Goal: Information Seeking & Learning: Learn about a topic

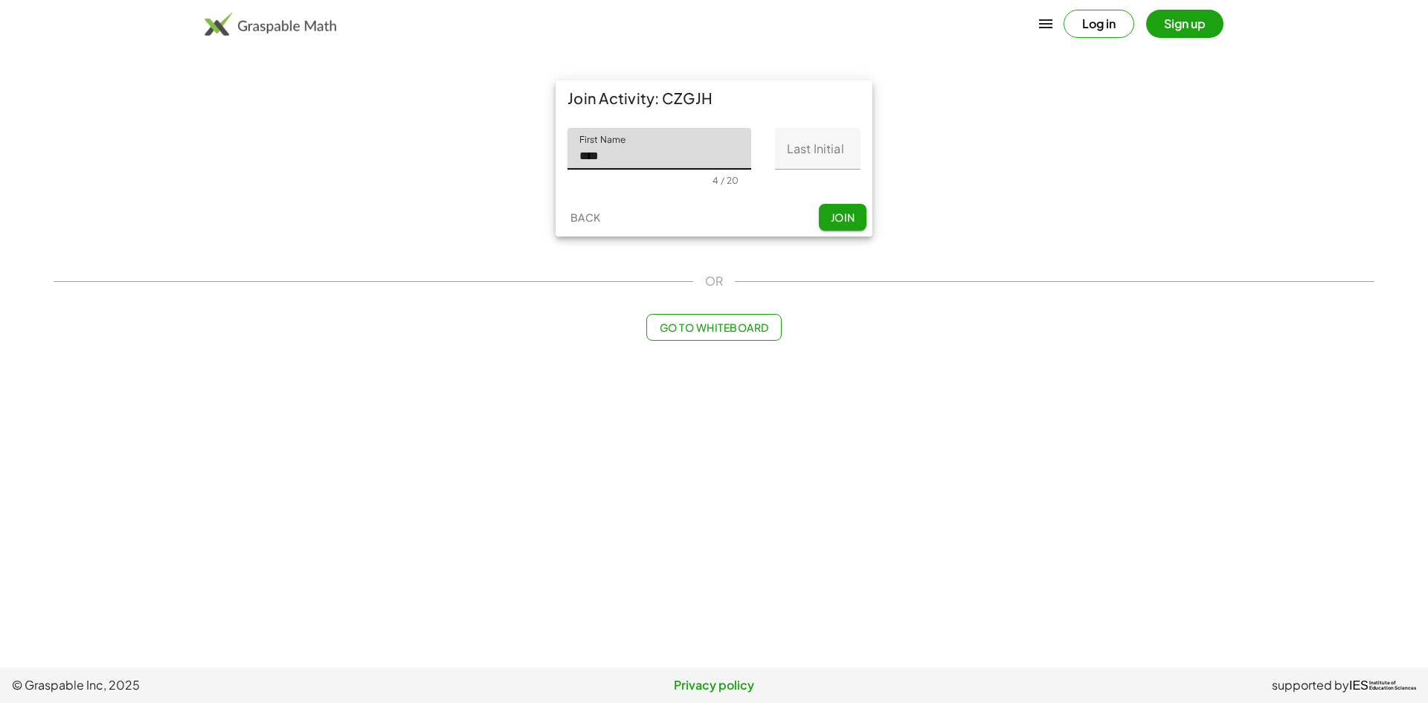
type input "****"
click at [841, 148] on input "Last Initial" at bounding box center [818, 149] width 86 height 42
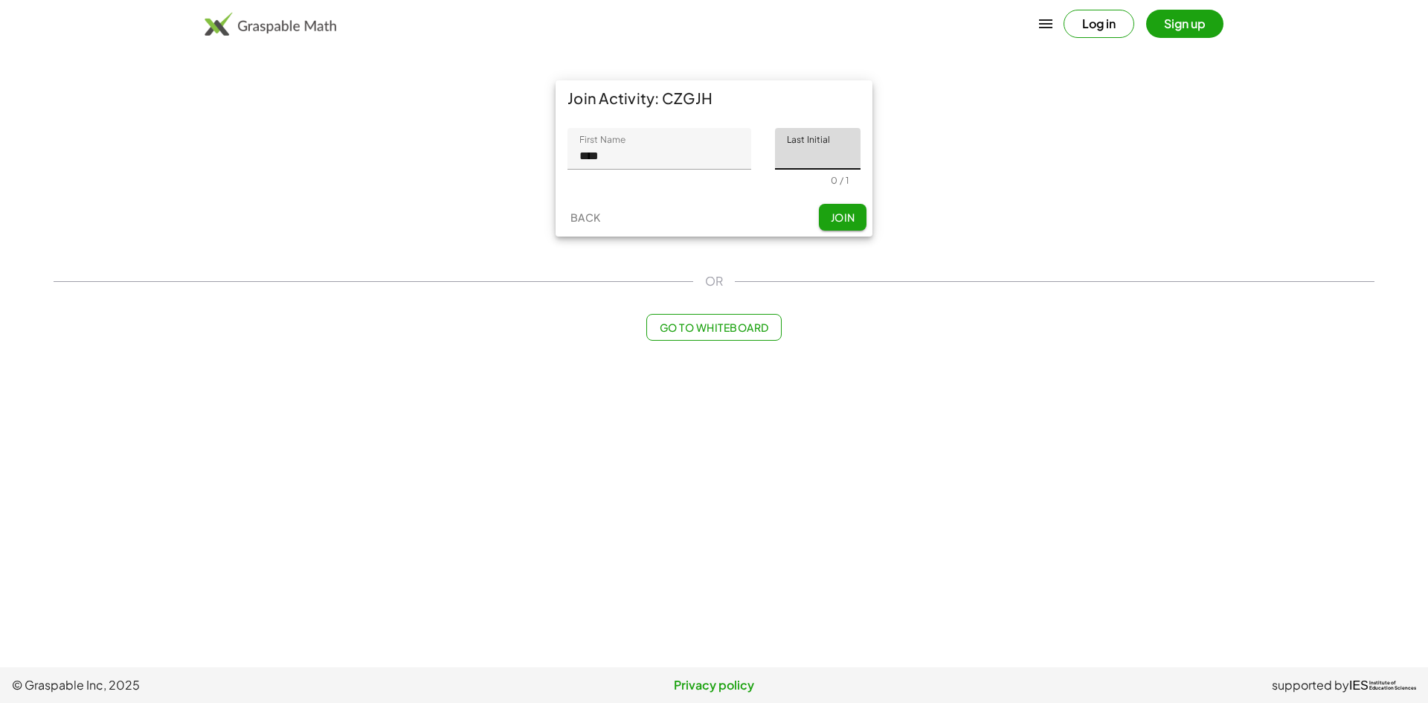
type input "*"
click at [833, 213] on span "Join" at bounding box center [842, 216] width 25 height 13
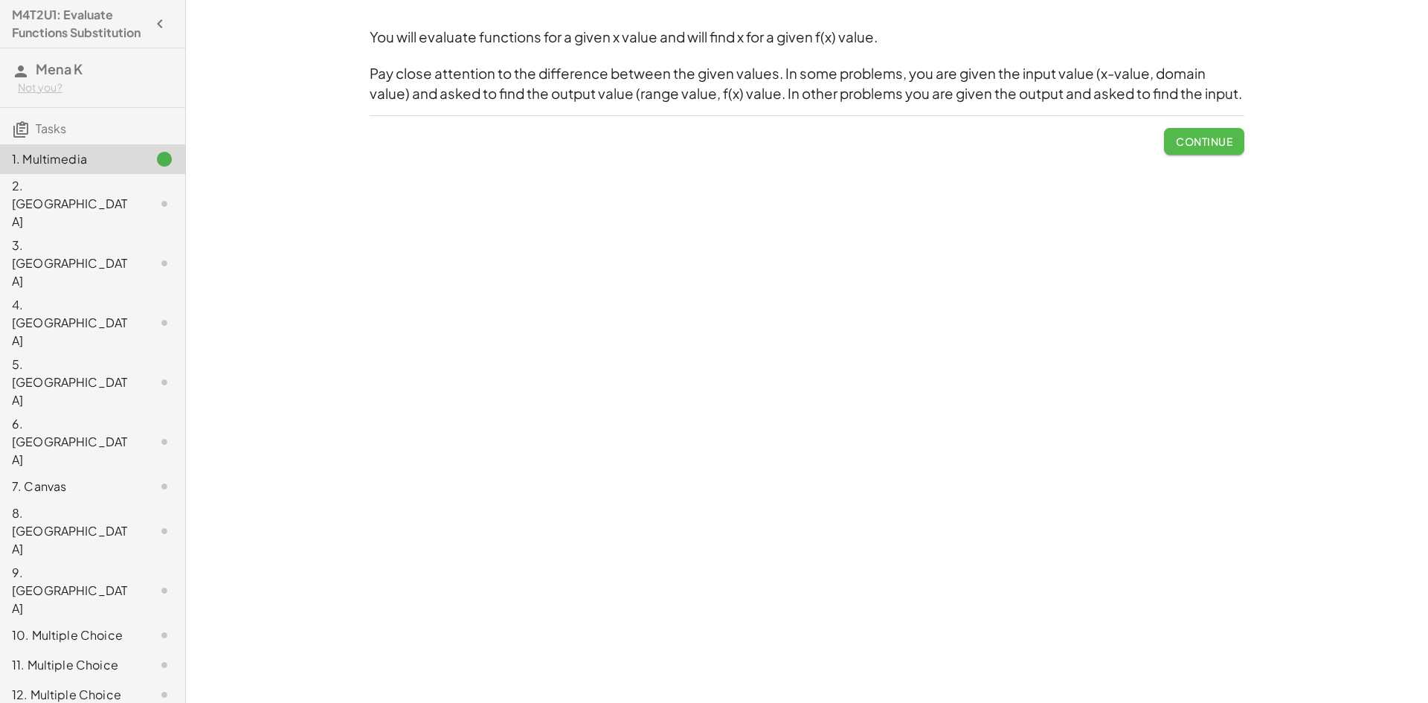
click at [1205, 136] on span "Continue" at bounding box center [1204, 141] width 57 height 13
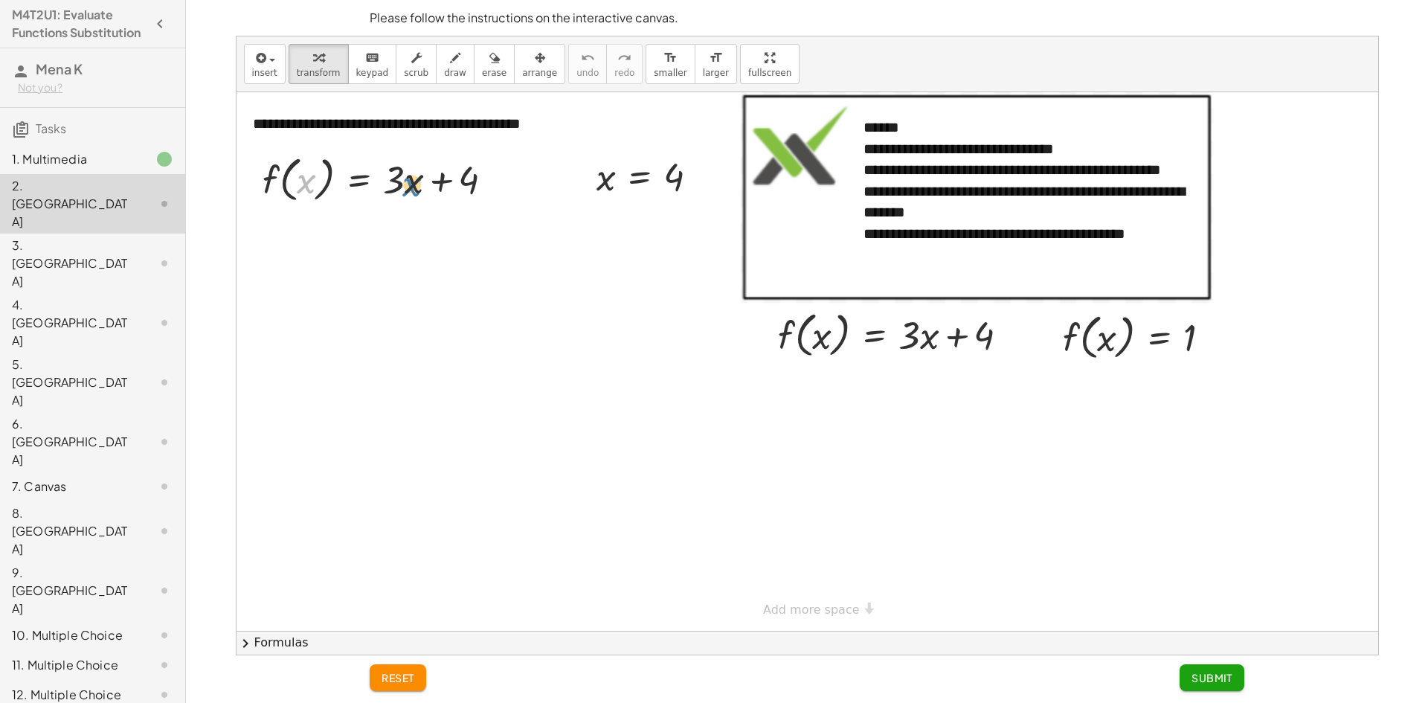
drag, startPoint x: 307, startPoint y: 183, endPoint x: 413, endPoint y: 186, distance: 105.7
click at [413, 186] on div at bounding box center [383, 178] width 257 height 57
drag, startPoint x: 299, startPoint y: 181, endPoint x: 410, endPoint y: 181, distance: 110.8
click at [410, 181] on div at bounding box center [383, 178] width 257 height 57
click at [409, 180] on div at bounding box center [383, 178] width 257 height 57
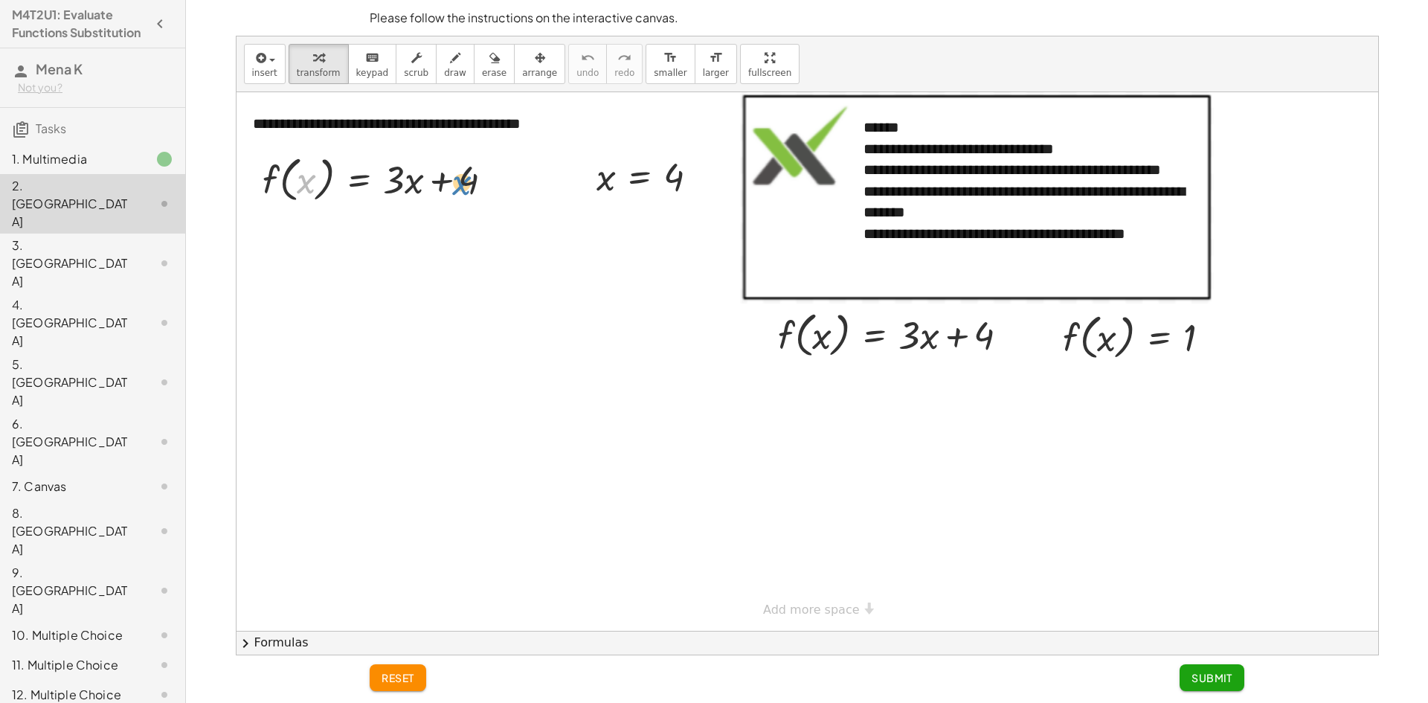
drag, startPoint x: 304, startPoint y: 182, endPoint x: 408, endPoint y: 187, distance: 104.2
click at [409, 187] on div at bounding box center [383, 178] width 257 height 57
drag, startPoint x: 602, startPoint y: 184, endPoint x: 299, endPoint y: 174, distance: 302.9
click at [404, 232] on div at bounding box center [388, 235] width 269 height 57
click at [408, 239] on div at bounding box center [388, 235] width 269 height 57
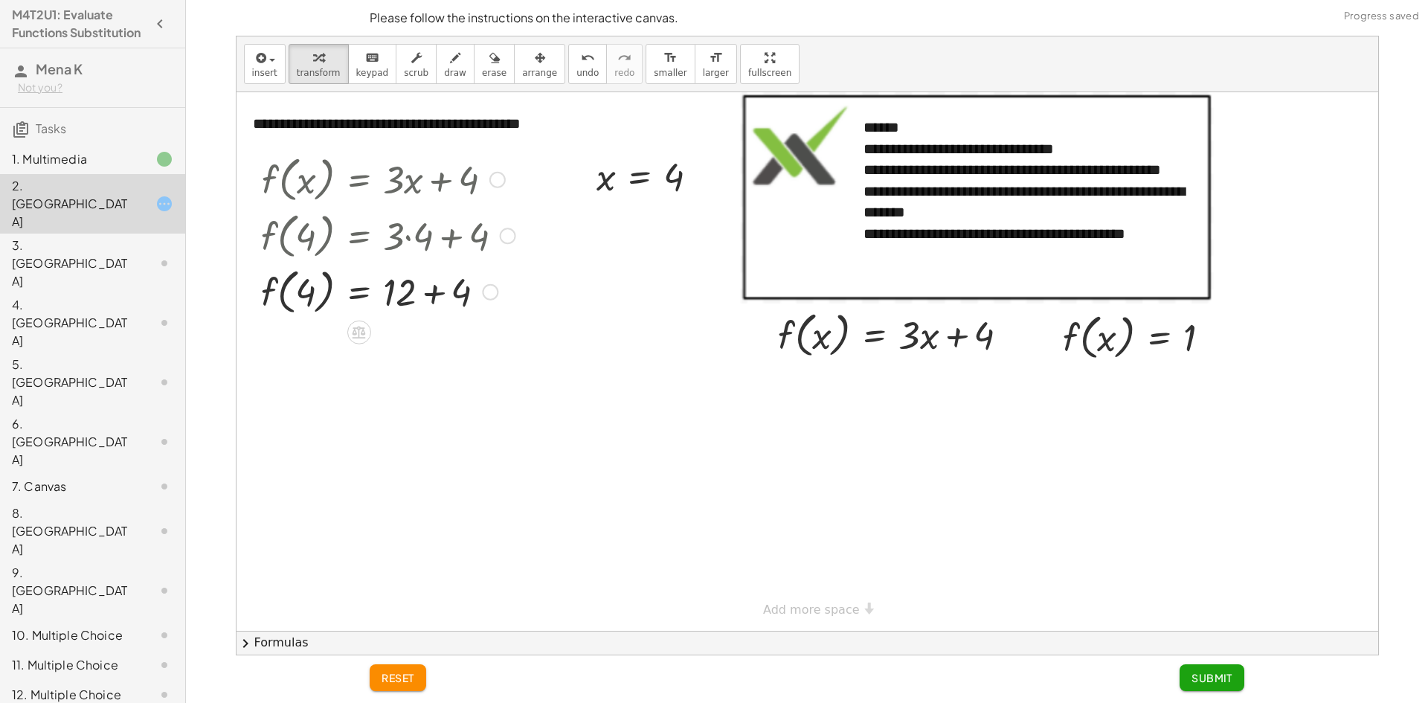
click at [439, 291] on div at bounding box center [388, 291] width 269 height 57
click at [1096, 338] on div at bounding box center [1142, 336] width 175 height 57
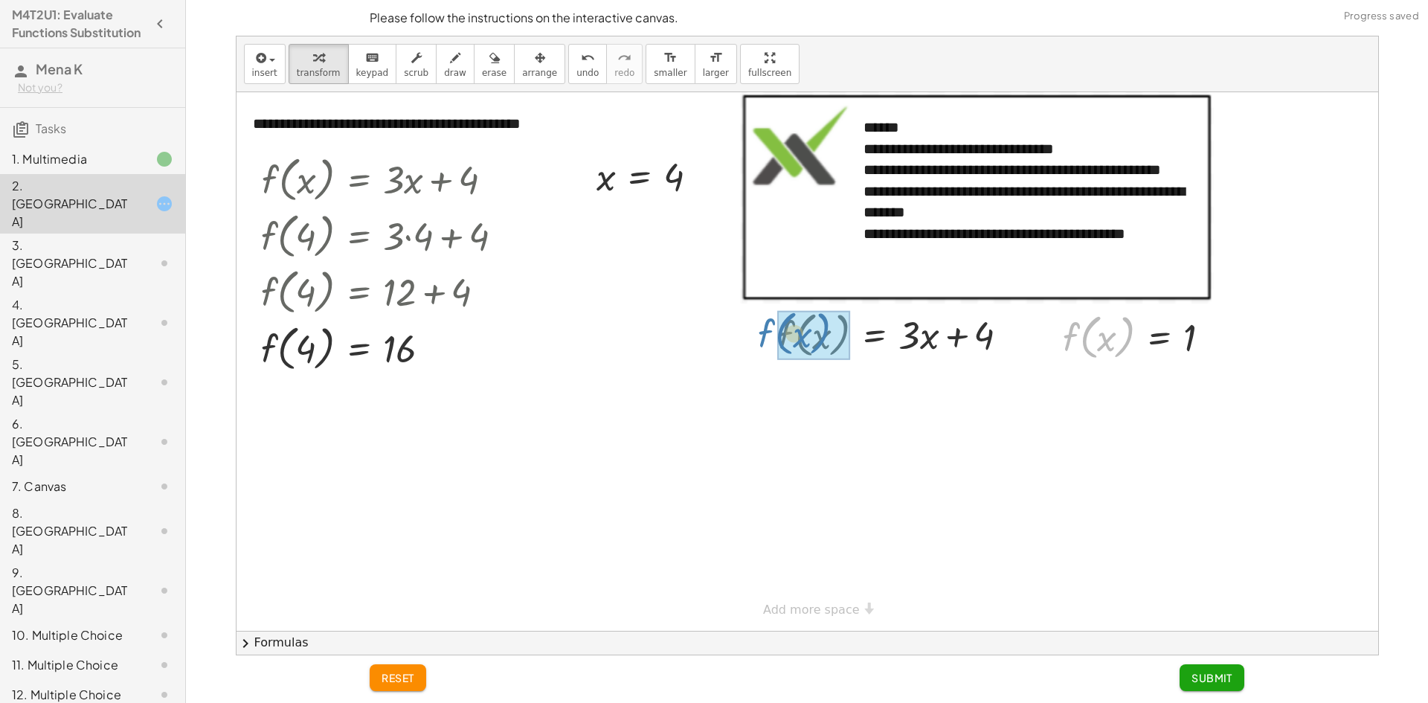
drag, startPoint x: 1083, startPoint y: 348, endPoint x: 836, endPoint y: 356, distance: 247.1
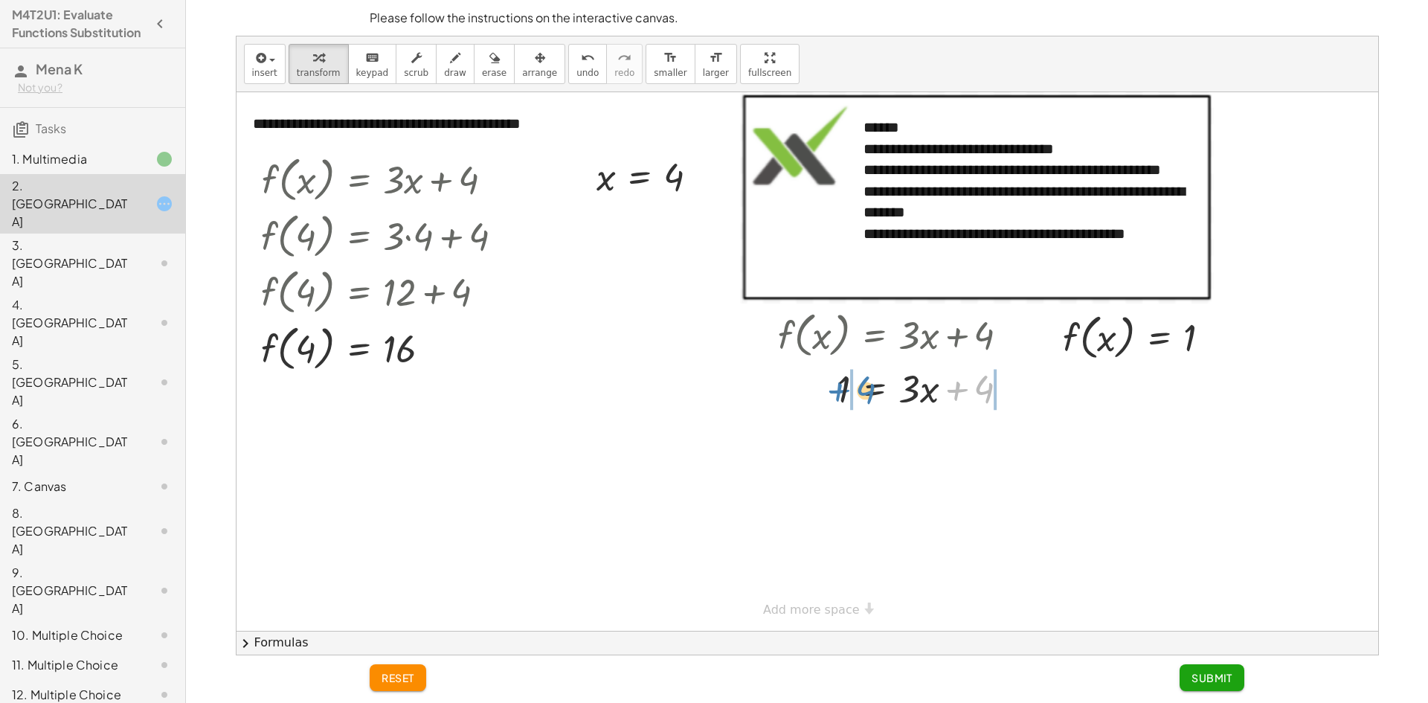
drag, startPoint x: 983, startPoint y: 392, endPoint x: 864, endPoint y: 393, distance: 119.0
click at [864, 393] on div at bounding box center [899, 387] width 257 height 51
drag, startPoint x: 1035, startPoint y: 447, endPoint x: 965, endPoint y: 455, distance: 71.1
click at [964, 460] on div at bounding box center [927, 438] width 312 height 51
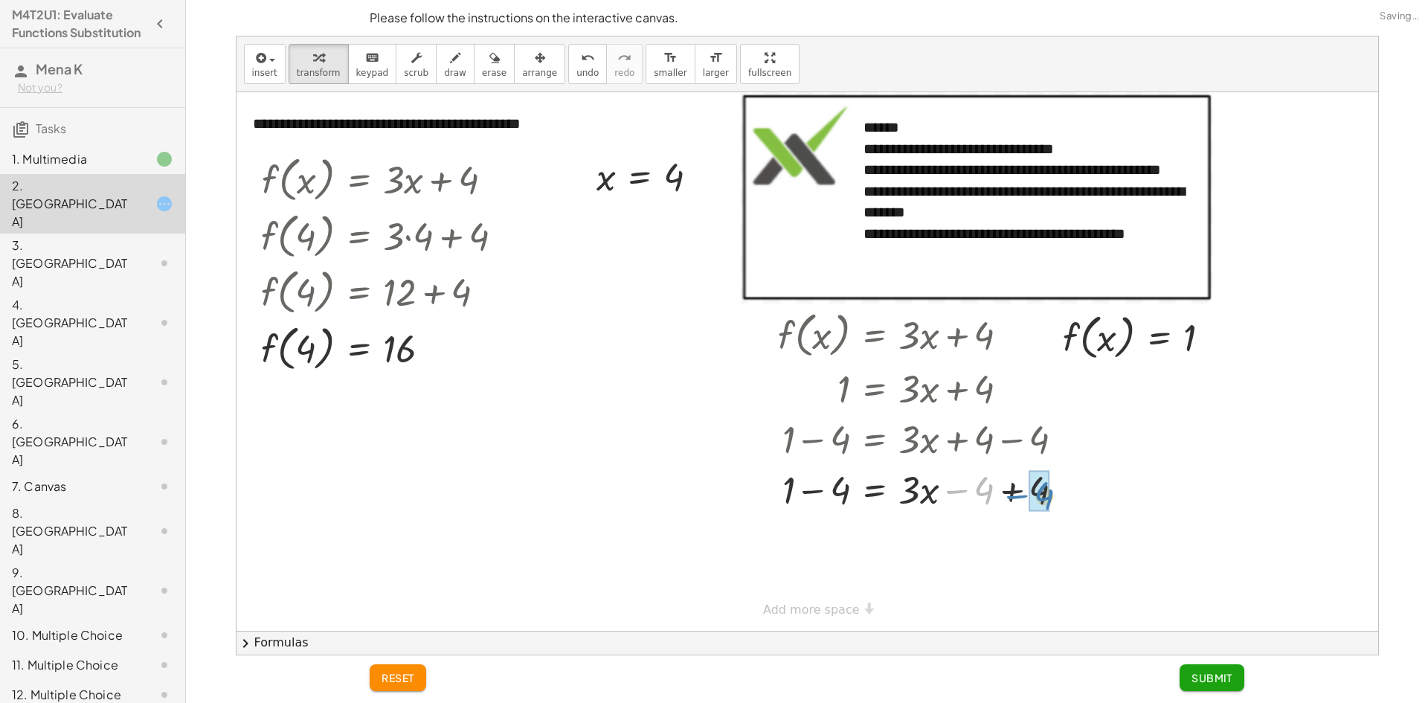
drag, startPoint x: 965, startPoint y: 455, endPoint x: 1028, endPoint y: 457, distance: 63.3
click at [875, 335] on div "f ( , x ) = + · 3 · x + 4 1 = + · 3 · x + 4 + 1 − 4 = + · 3 · x + 4 − 4 − 4 = +…" at bounding box center [875, 335] width 0 height 0
click at [820, 542] on div at bounding box center [927, 539] width 312 height 51
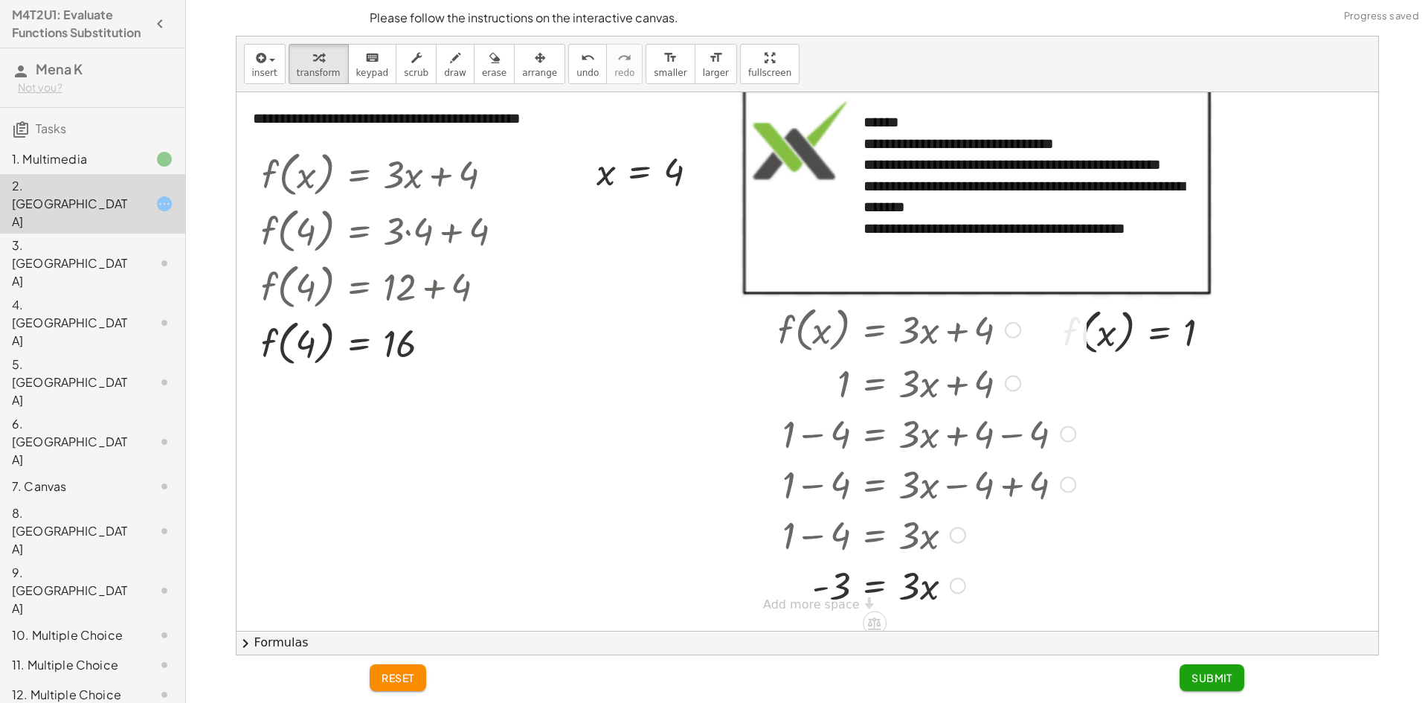
scroll to position [10, 0]
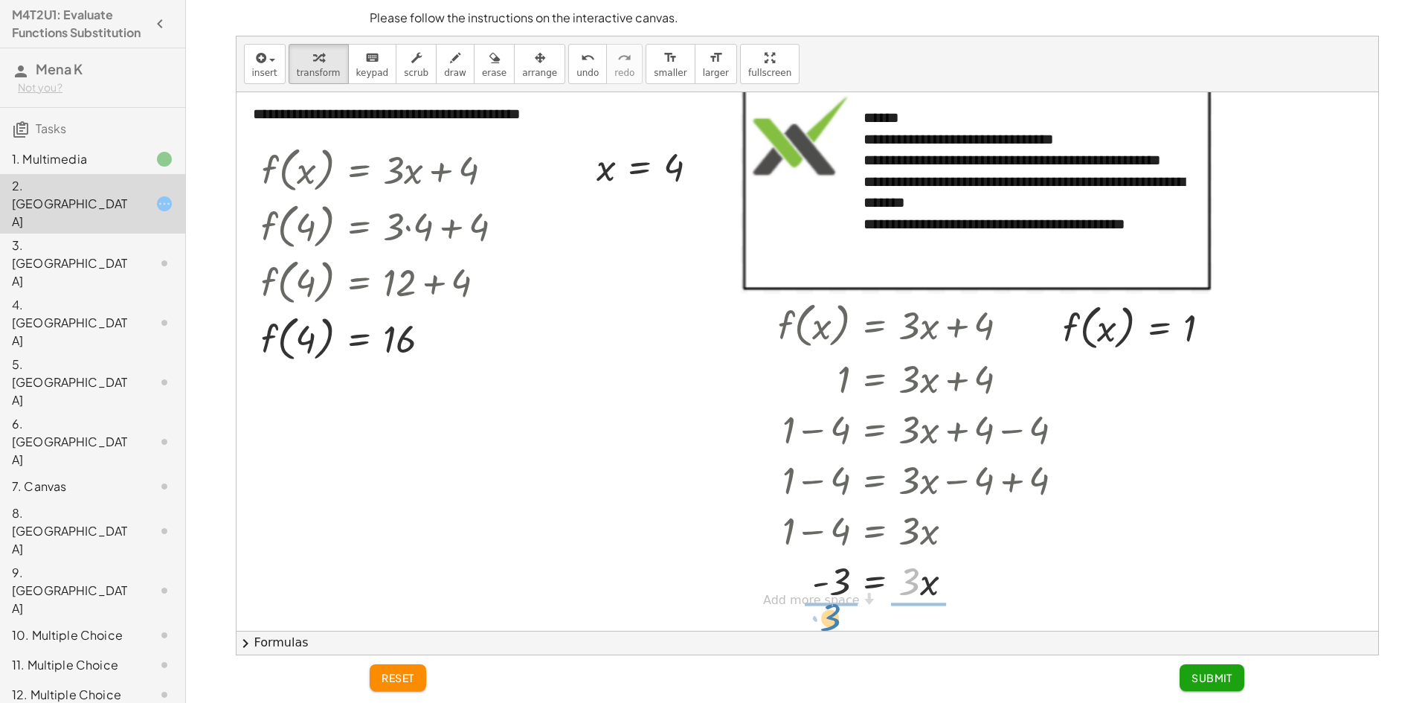
drag, startPoint x: 912, startPoint y: 581, endPoint x: 833, endPoint y: 617, distance: 86.9
click at [847, 597] on div "**********" at bounding box center [808, 621] width 1142 height 1077
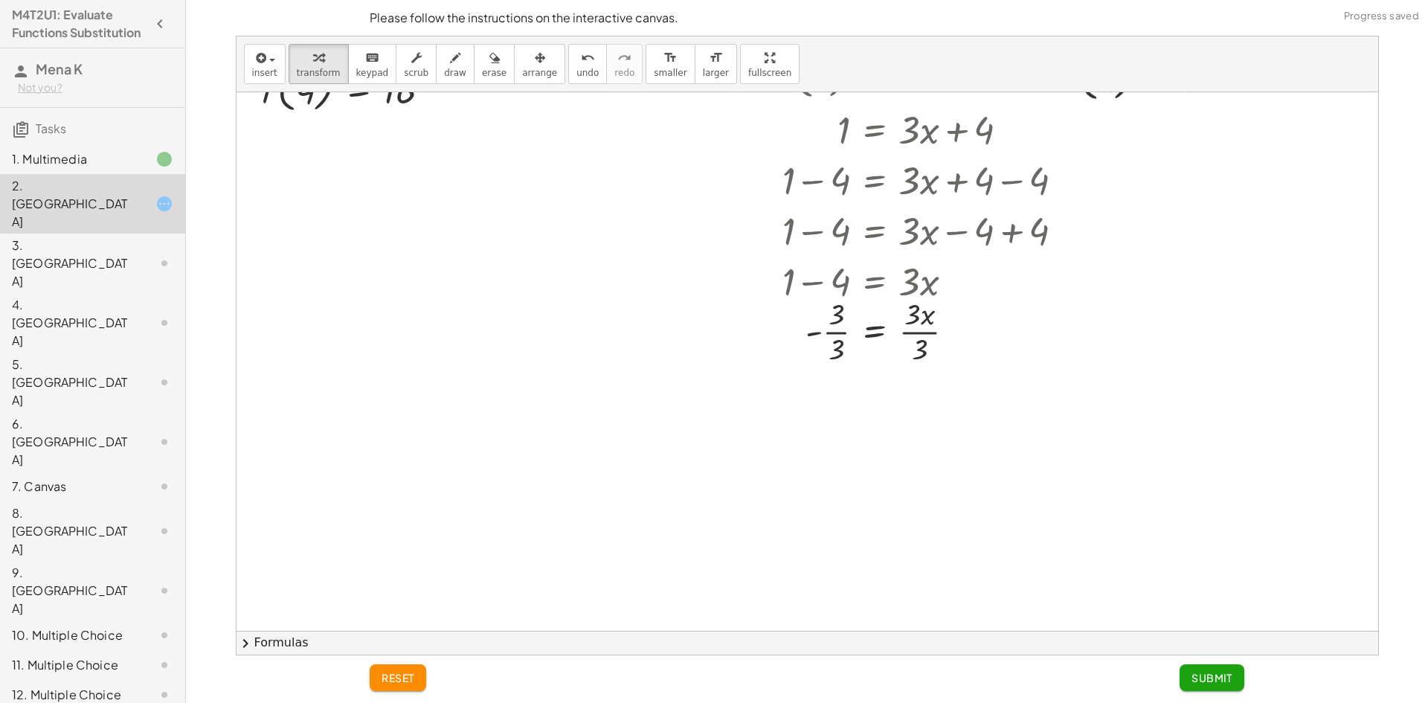
scroll to position [233, 0]
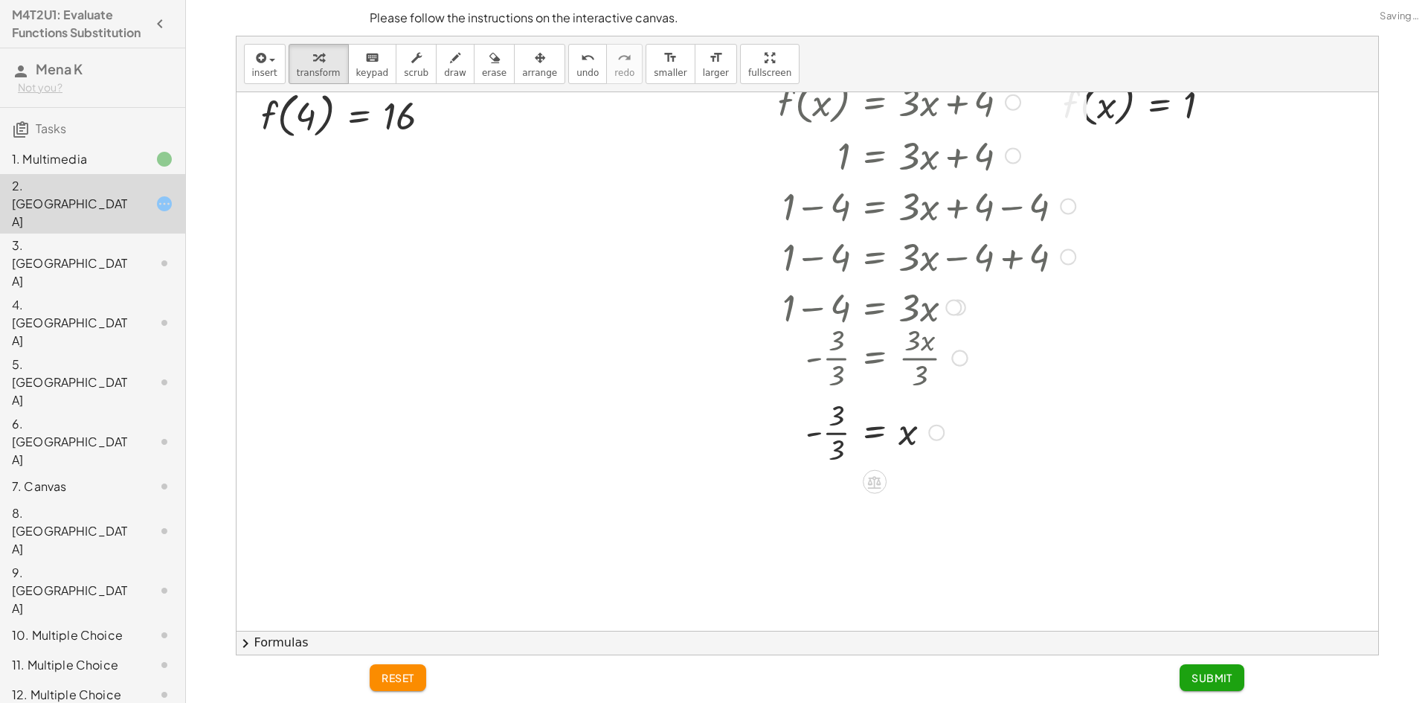
click at [838, 431] on div at bounding box center [927, 431] width 312 height 74
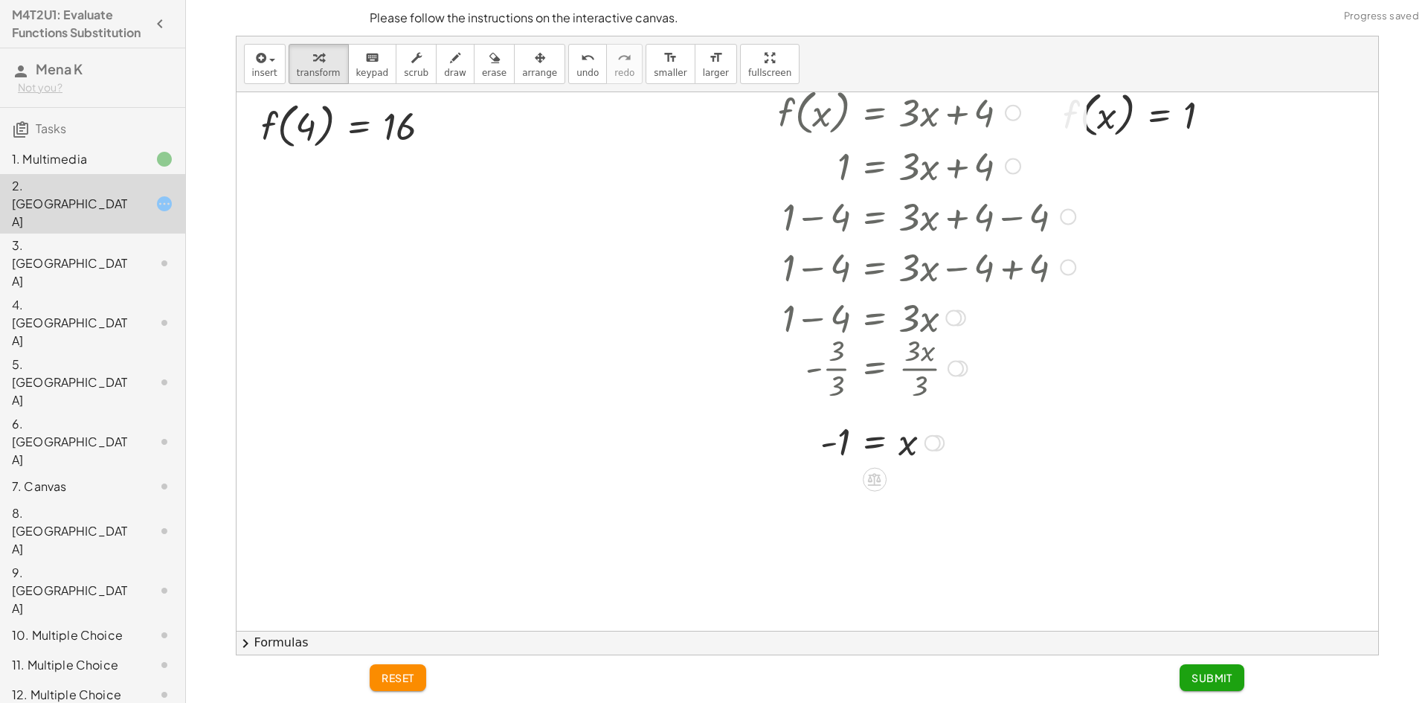
scroll to position [223, 0]
click at [1208, 678] on span "Submit" at bounding box center [1211, 677] width 41 height 13
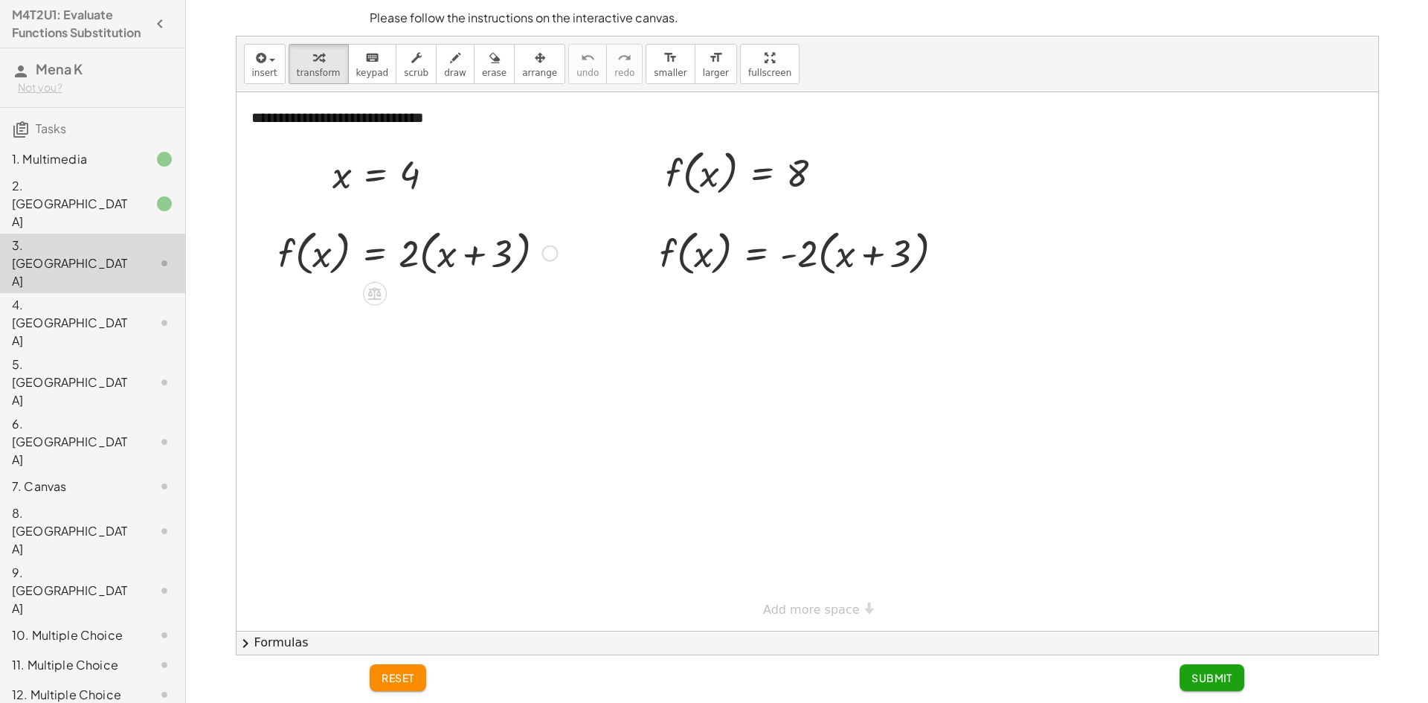
click at [475, 254] on div at bounding box center [418, 252] width 294 height 57
click at [317, 251] on div at bounding box center [418, 252] width 294 height 57
click at [407, 270] on div at bounding box center [418, 252] width 294 height 57
drag, startPoint x: 444, startPoint y: 253, endPoint x: 457, endPoint y: 251, distance: 13.6
click at [457, 251] on div at bounding box center [418, 252] width 294 height 57
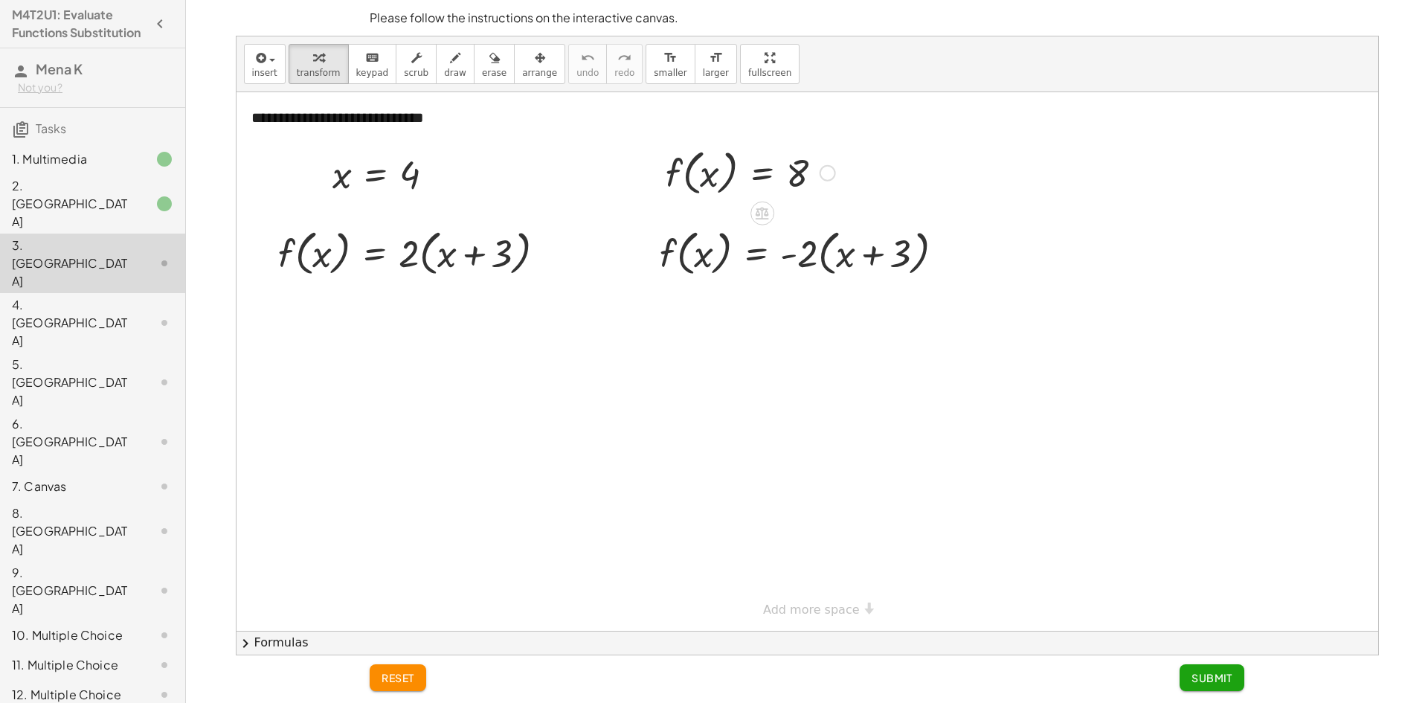
click at [716, 184] on div at bounding box center [750, 172] width 184 height 57
drag, startPoint x: 679, startPoint y: 172, endPoint x: 398, endPoint y: 128, distance: 284.5
click at [622, 172] on div "**********" at bounding box center [808, 361] width 1142 height 538
drag, startPoint x: 711, startPoint y: 172, endPoint x: 716, endPoint y: 163, distance: 10.3
click at [718, 166] on div at bounding box center [750, 172] width 184 height 57
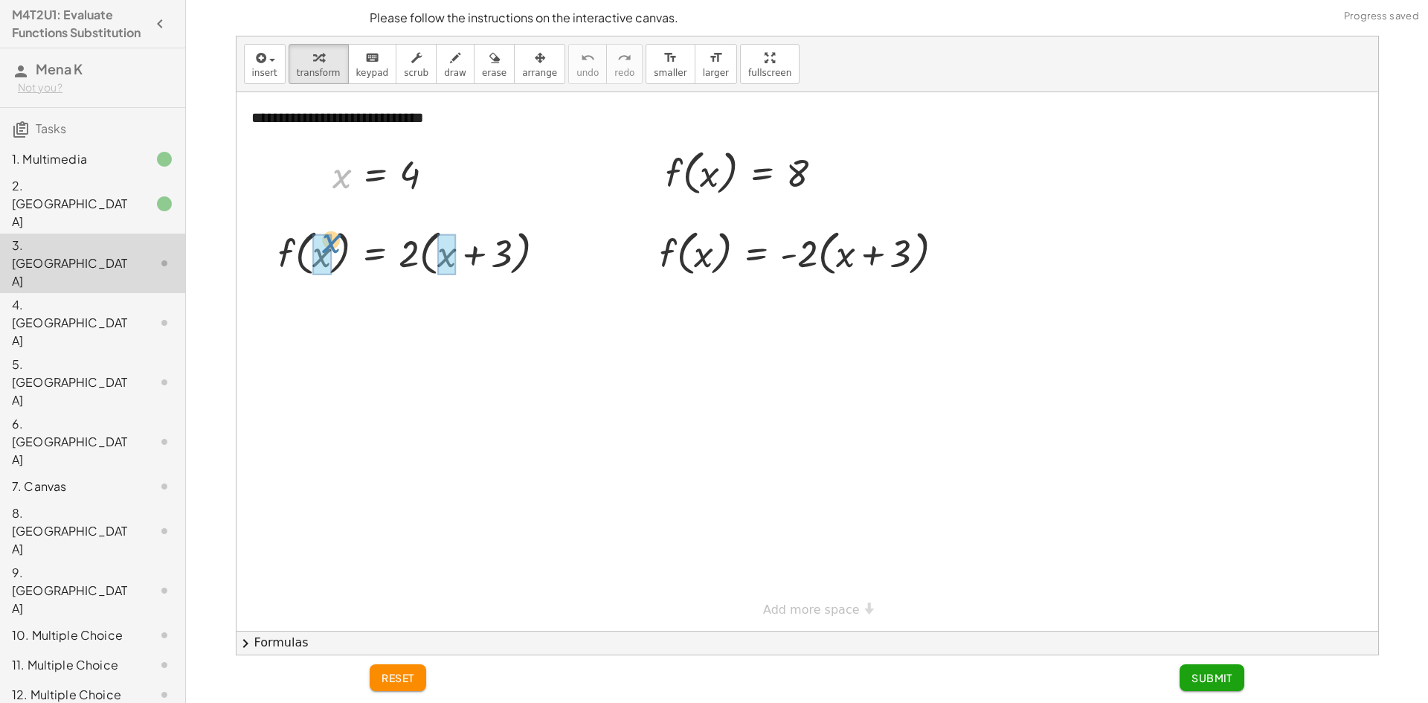
drag, startPoint x: 338, startPoint y: 169, endPoint x: 321, endPoint y: 239, distance: 72.7
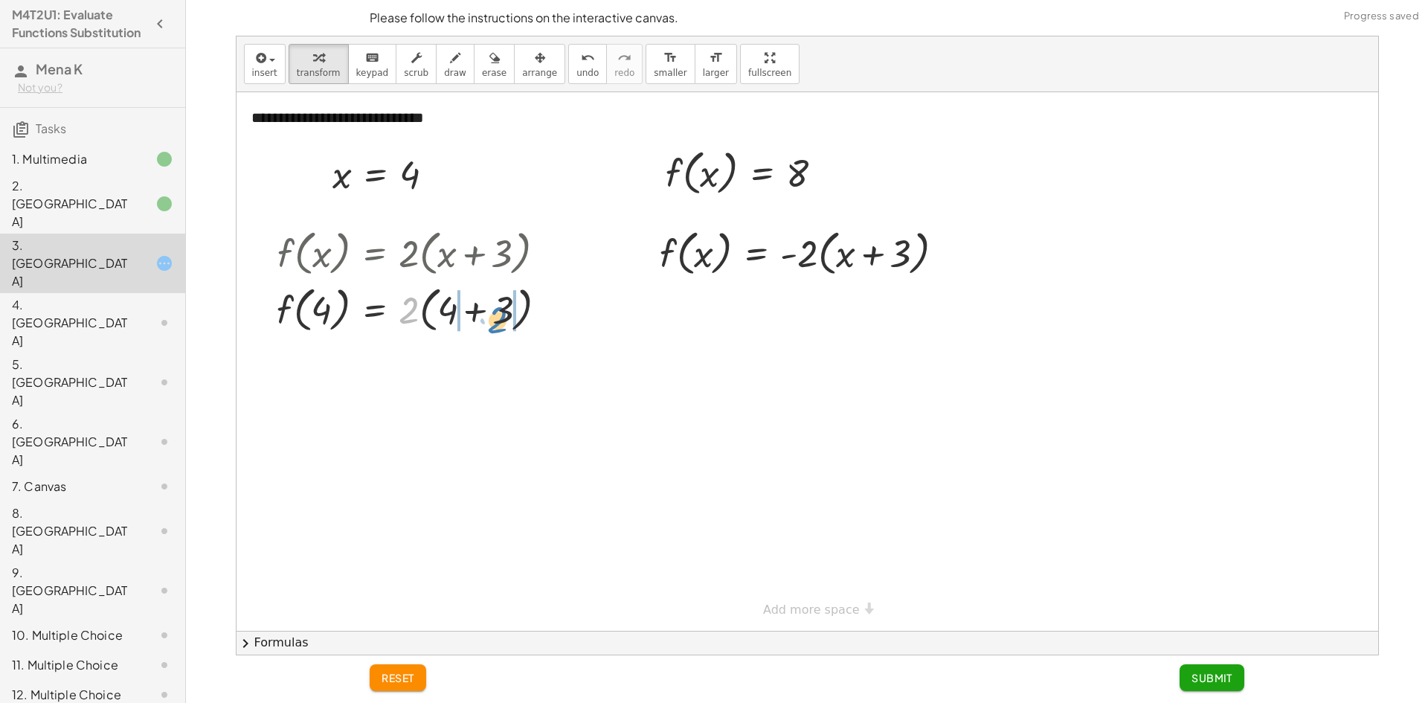
drag, startPoint x: 406, startPoint y: 320, endPoint x: 493, endPoint y: 329, distance: 87.6
click at [493, 329] on div at bounding box center [417, 308] width 297 height 57
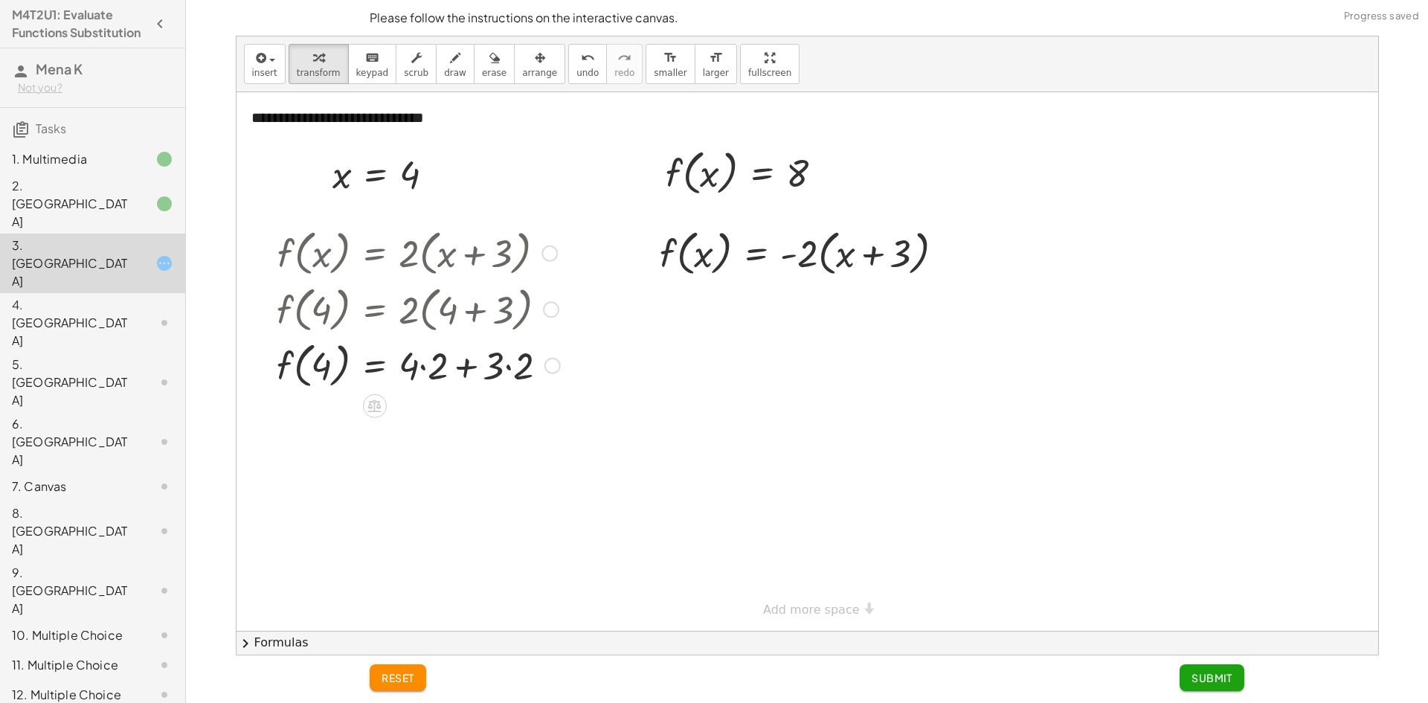
click at [463, 361] on div at bounding box center [418, 364] width 298 height 57
click at [504, 365] on div at bounding box center [418, 364] width 298 height 57
click at [509, 366] on div at bounding box center [418, 364] width 298 height 57
click at [419, 421] on div at bounding box center [418, 421] width 298 height 57
click at [425, 423] on div at bounding box center [418, 421] width 298 height 57
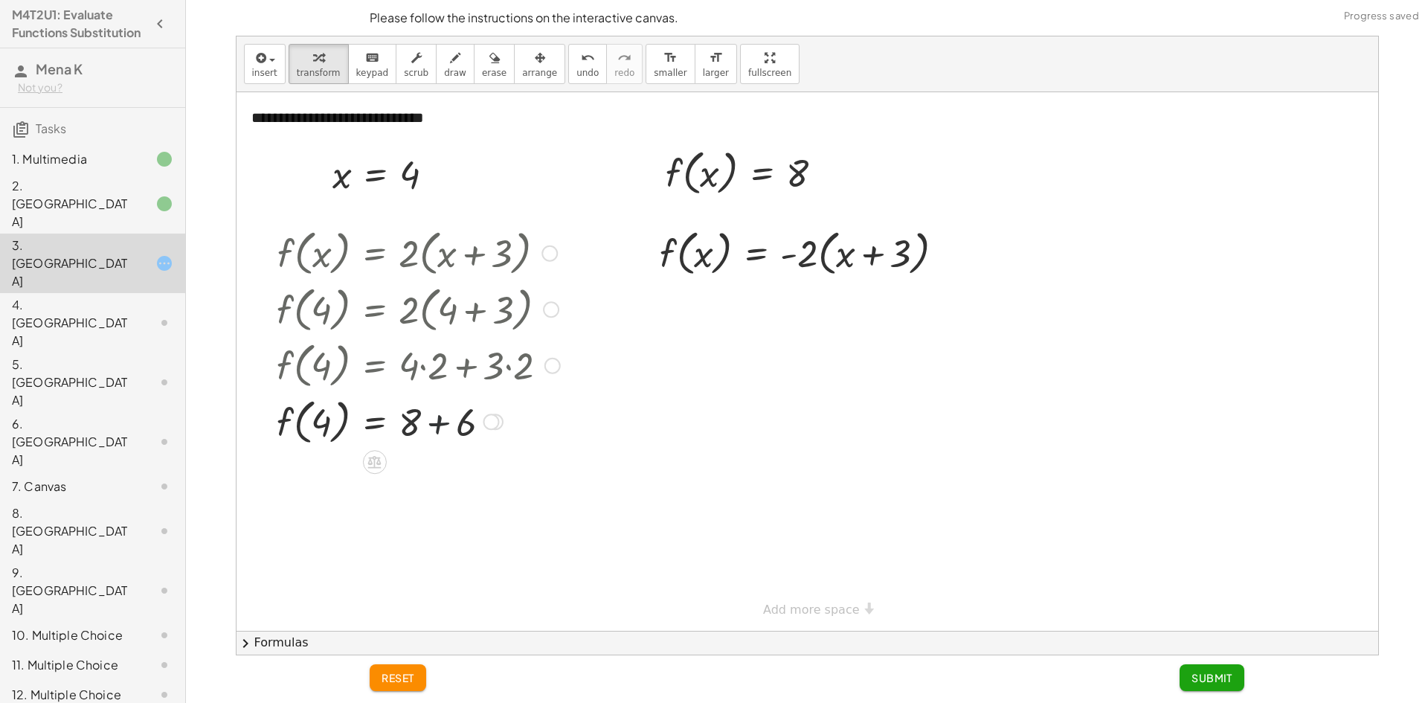
click at [427, 423] on div at bounding box center [418, 421] width 298 height 57
drag, startPoint x: 713, startPoint y: 176, endPoint x: 710, endPoint y: 186, distance: 10.1
click at [709, 200] on div "x f ( , x ) = 8" at bounding box center [744, 172] width 203 height 64
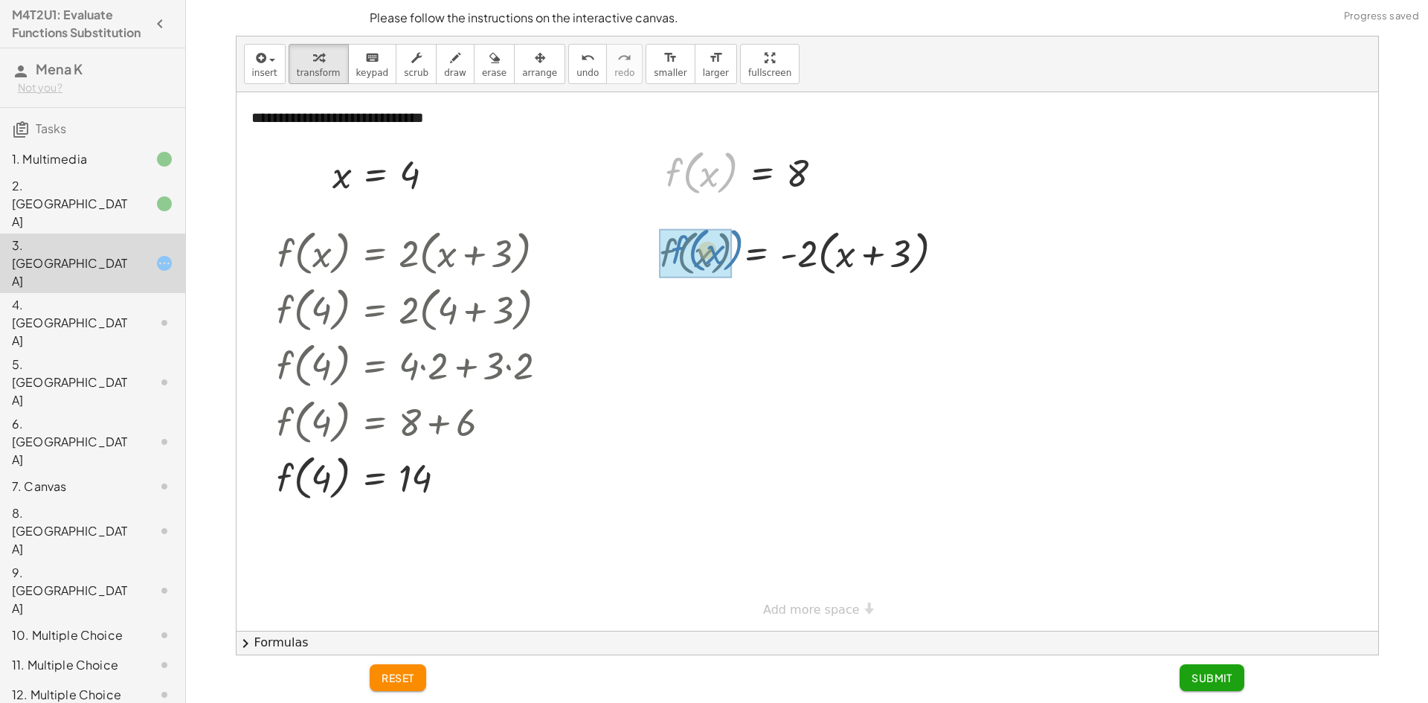
drag, startPoint x: 724, startPoint y: 186, endPoint x: 730, endPoint y: 266, distance: 80.5
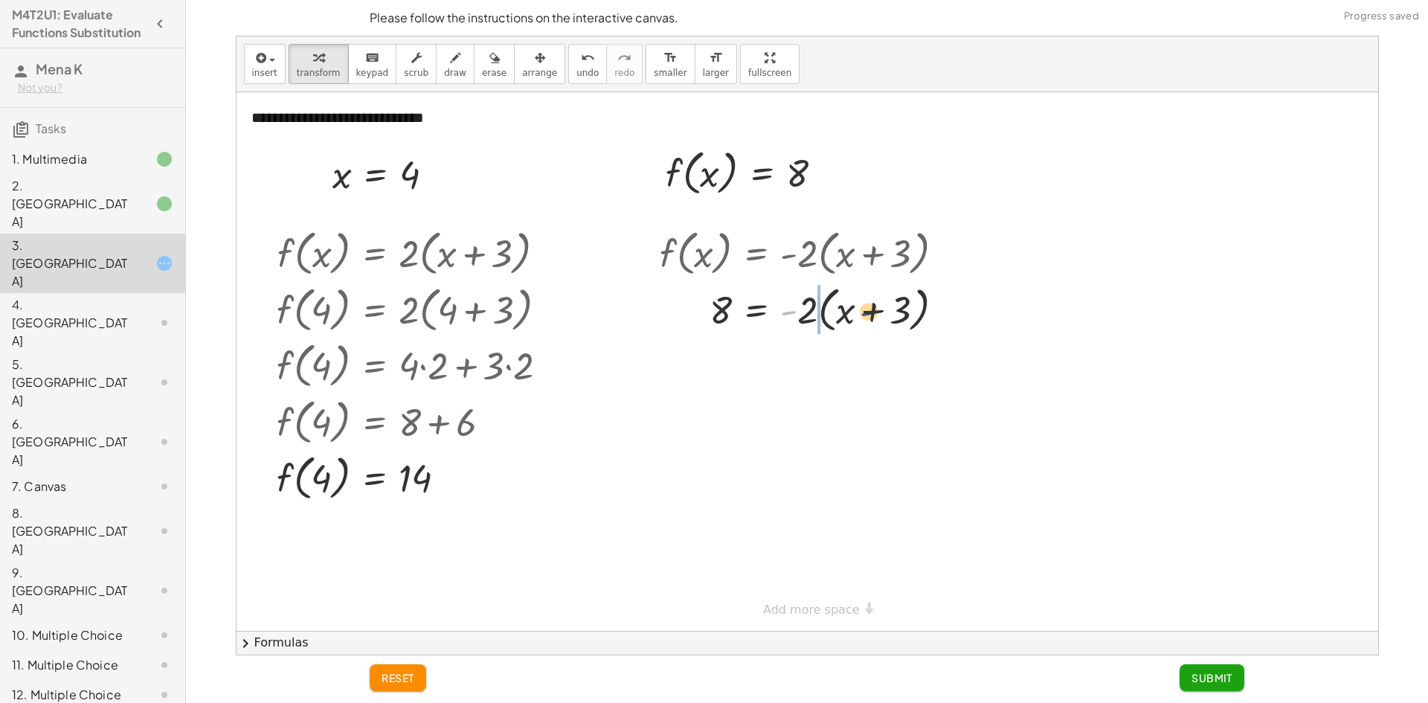
drag, startPoint x: 795, startPoint y: 315, endPoint x: 877, endPoint y: 317, distance: 81.8
click at [877, 317] on div at bounding box center [807, 308] width 311 height 57
click at [576, 73] on span "undo" at bounding box center [587, 73] width 22 height 10
drag, startPoint x: 805, startPoint y: 314, endPoint x: 857, endPoint y: 311, distance: 51.4
click at [857, 311] on div at bounding box center [807, 308] width 311 height 57
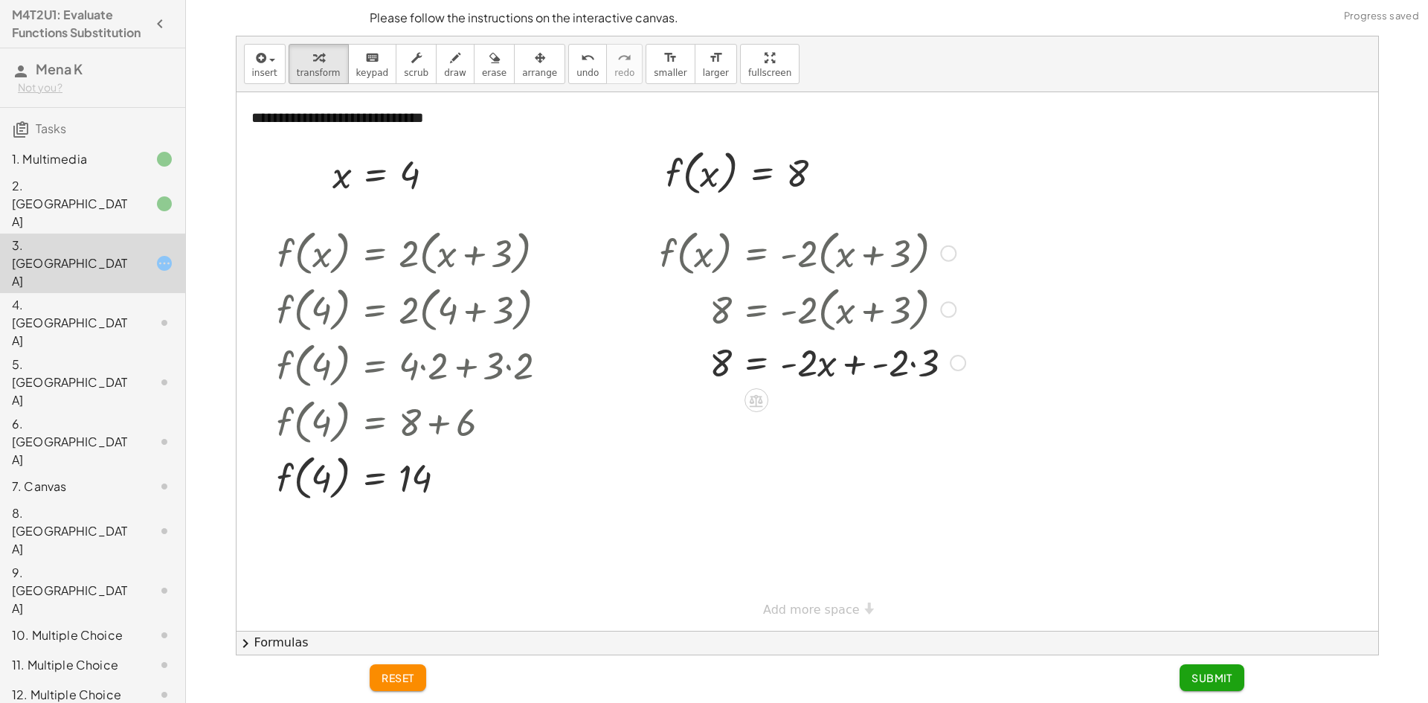
click at [856, 361] on div at bounding box center [812, 361] width 321 height 51
click at [892, 412] on div at bounding box center [812, 412] width 321 height 51
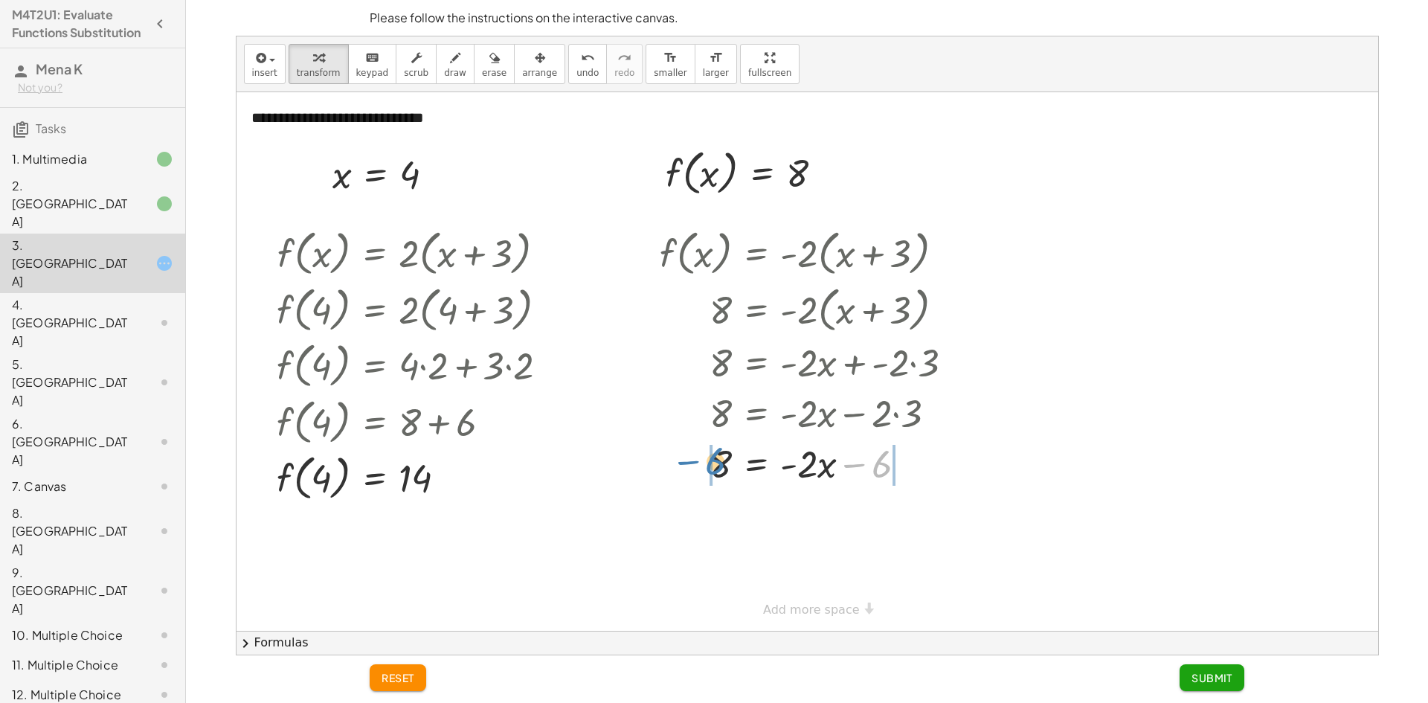
drag, startPoint x: 875, startPoint y: 466, endPoint x: 708, endPoint y: 463, distance: 166.6
click at [708, 463] on div at bounding box center [812, 462] width 321 height 51
click at [693, 475] on div at bounding box center [814, 462] width 334 height 51
click at [694, 519] on div at bounding box center [814, 513] width 334 height 51
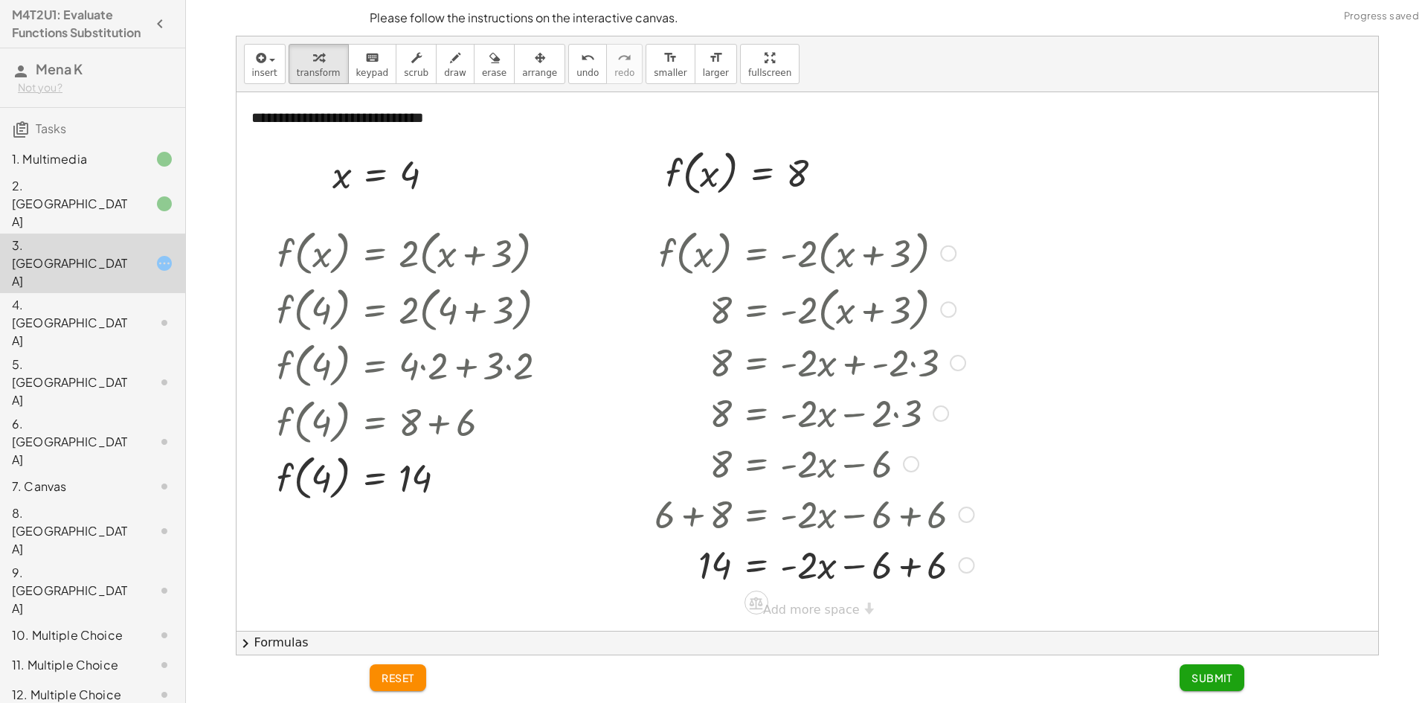
click at [904, 568] on div at bounding box center [814, 563] width 334 height 51
drag, startPoint x: 809, startPoint y: 568, endPoint x: 727, endPoint y: 597, distance: 87.5
click at [796, 564] on div at bounding box center [814, 564] width 334 height 74
click at [701, 561] on div at bounding box center [814, 564] width 334 height 74
click at [1224, 680] on span "Submit" at bounding box center [1211, 677] width 41 height 13
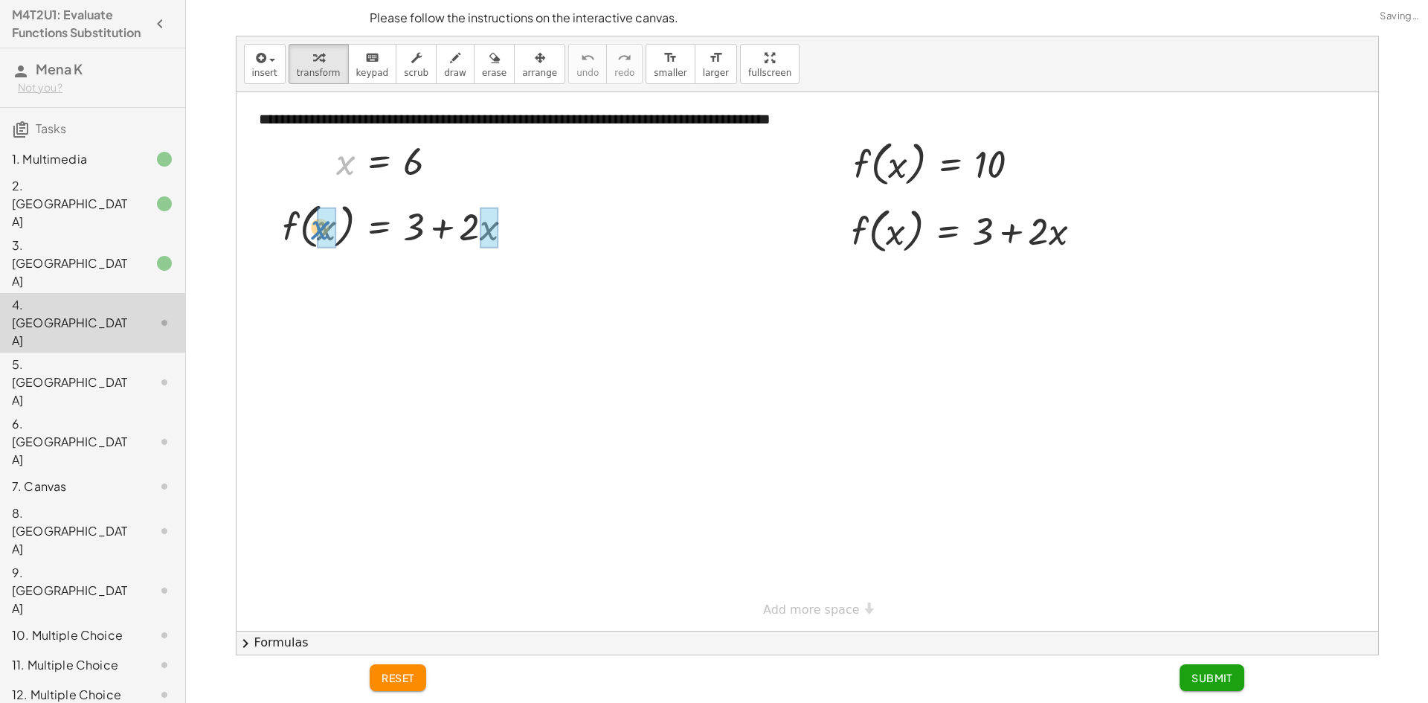
drag, startPoint x: 343, startPoint y: 167, endPoint x: 318, endPoint y: 232, distance: 70.2
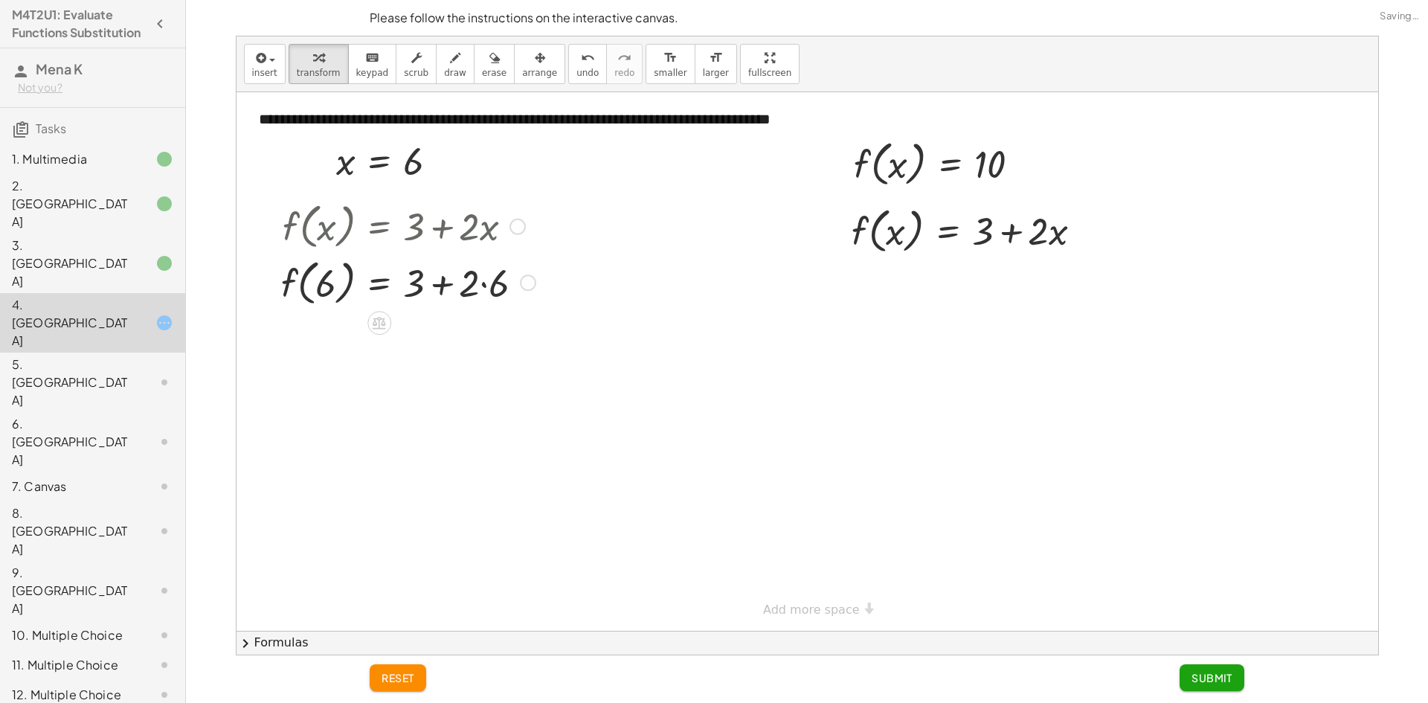
click at [482, 283] on div at bounding box center [408, 282] width 269 height 57
click at [430, 342] on div at bounding box center [408, 337] width 269 height 57
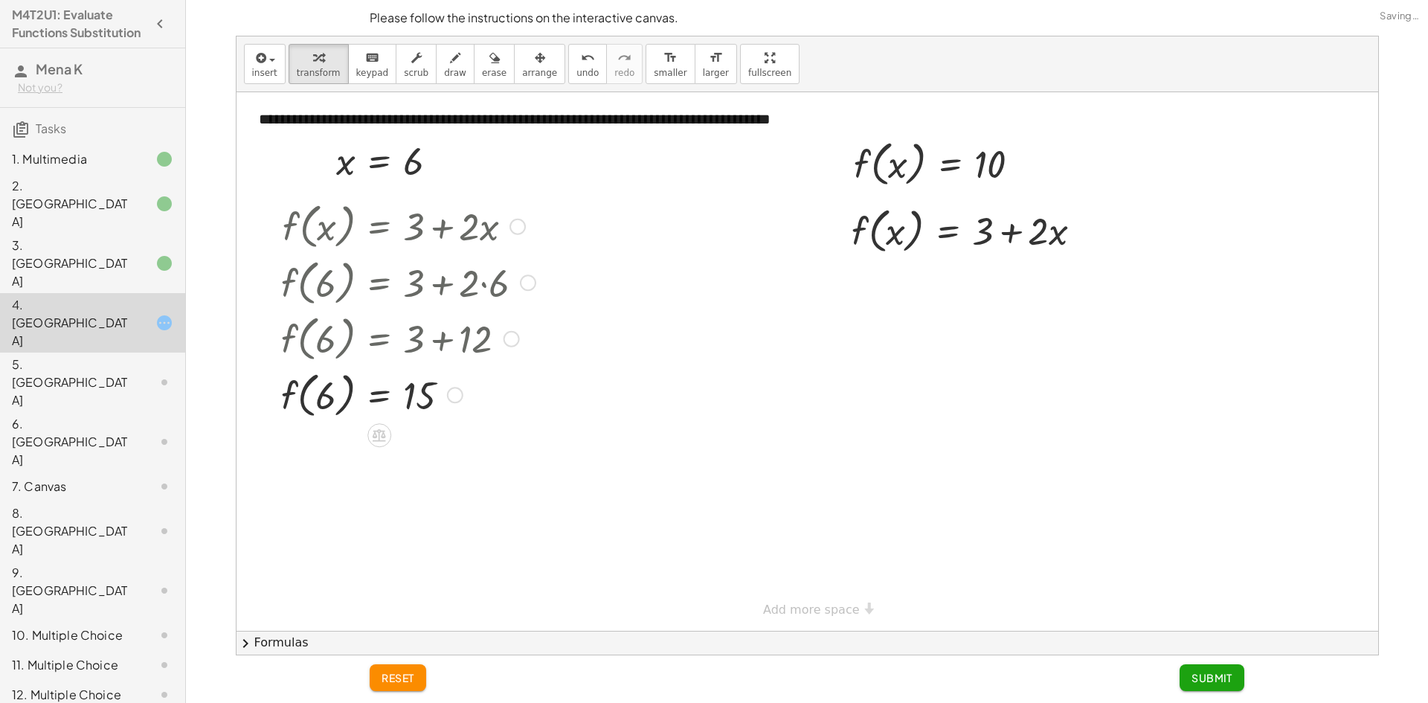
click at [320, 388] on div at bounding box center [408, 394] width 269 height 57
click at [315, 388] on div at bounding box center [408, 394] width 269 height 57
click at [1203, 667] on button "Submit" at bounding box center [1212, 677] width 65 height 27
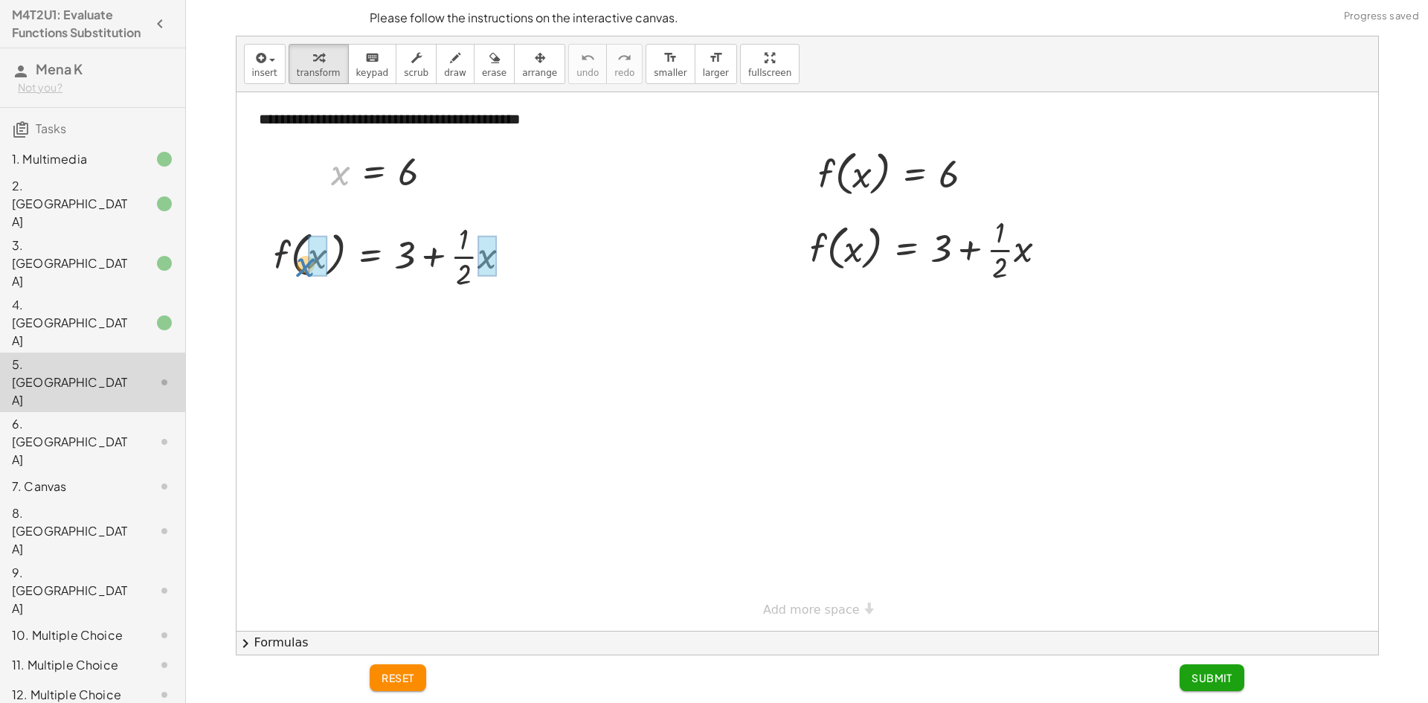
drag, startPoint x: 339, startPoint y: 175, endPoint x: 304, endPoint y: 257, distance: 89.0
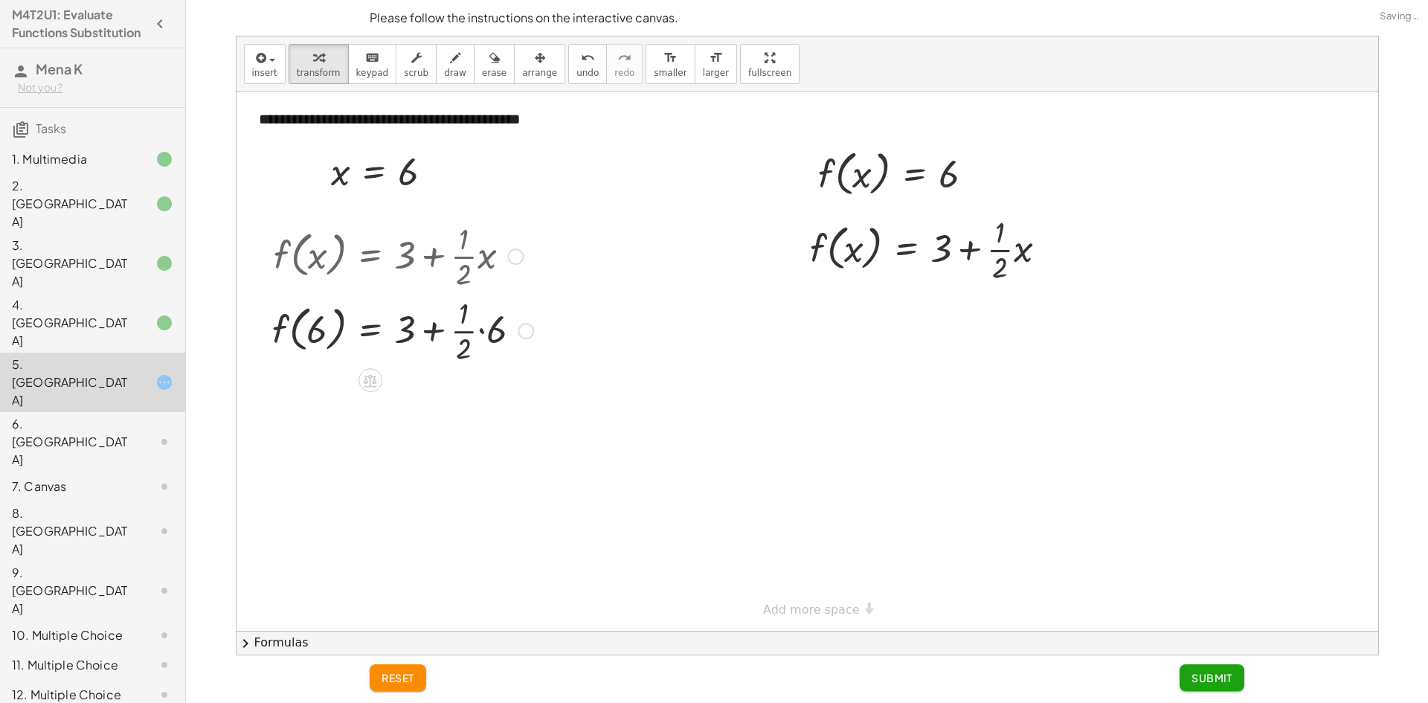
click at [477, 330] on div at bounding box center [403, 329] width 276 height 74
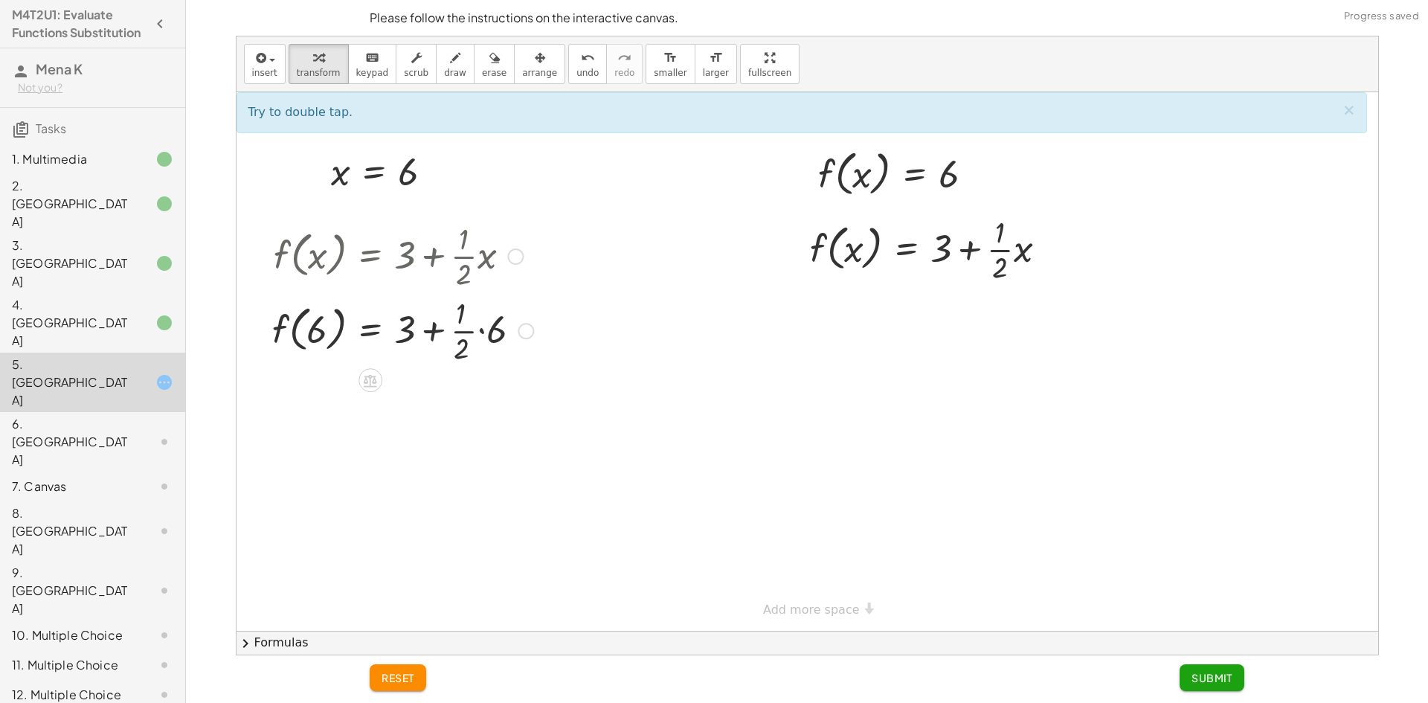
click at [480, 328] on div at bounding box center [403, 329] width 276 height 74
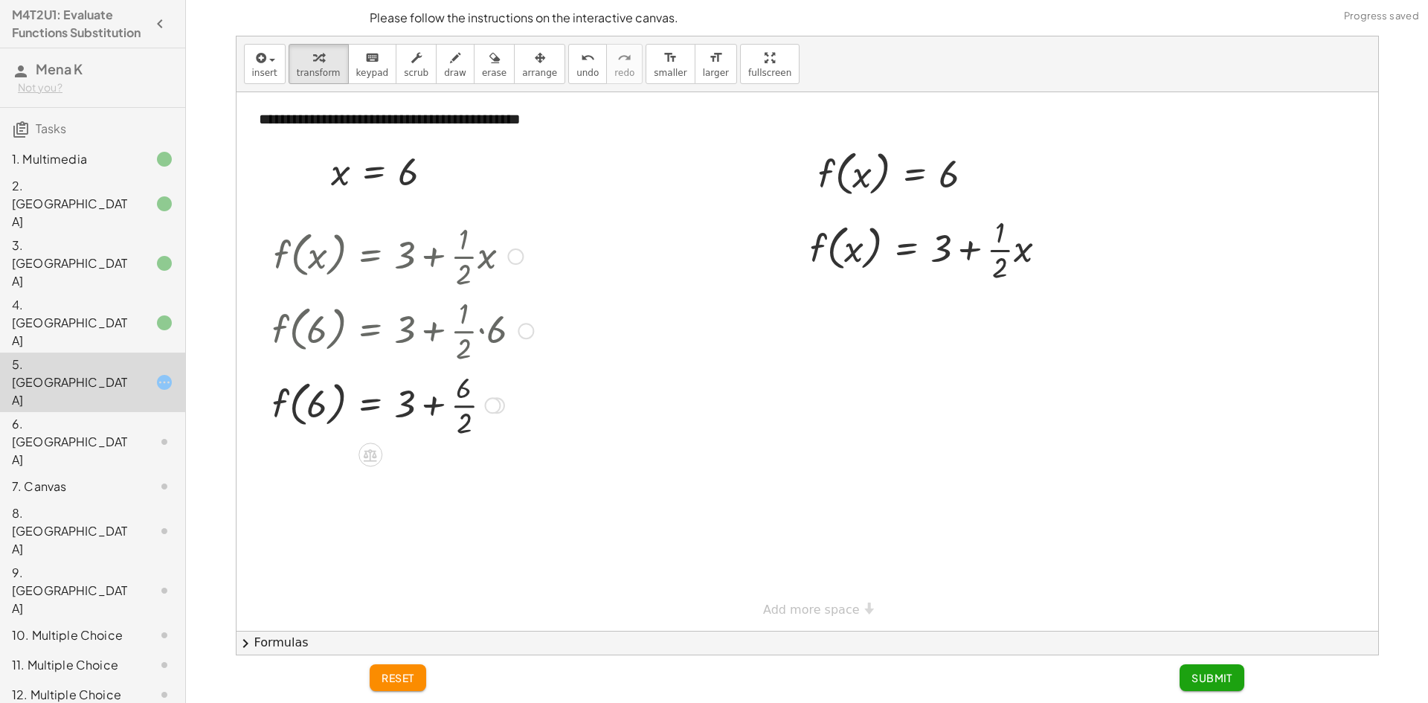
click at [454, 405] on div at bounding box center [403, 404] width 276 height 74
click at [436, 474] on div at bounding box center [403, 469] width 276 height 57
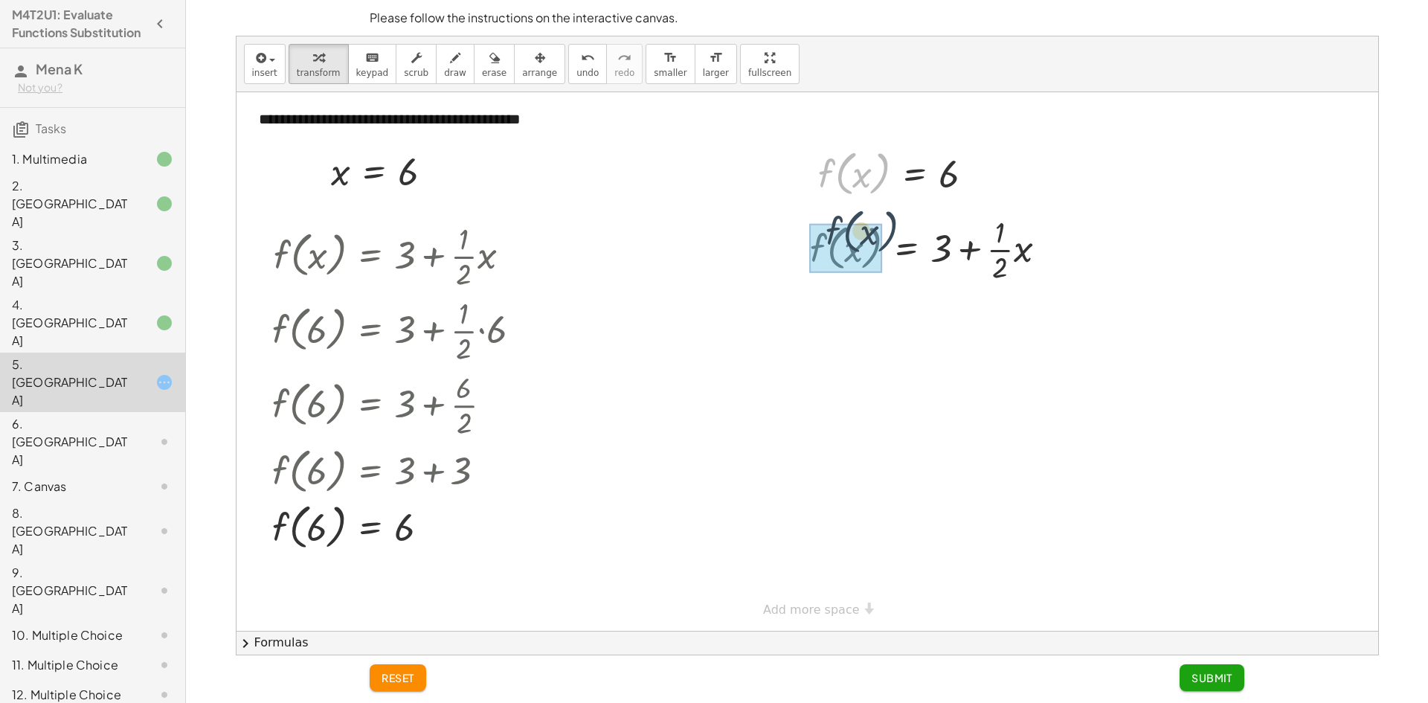
drag, startPoint x: 843, startPoint y: 188, endPoint x: 844, endPoint y: 261, distance: 72.9
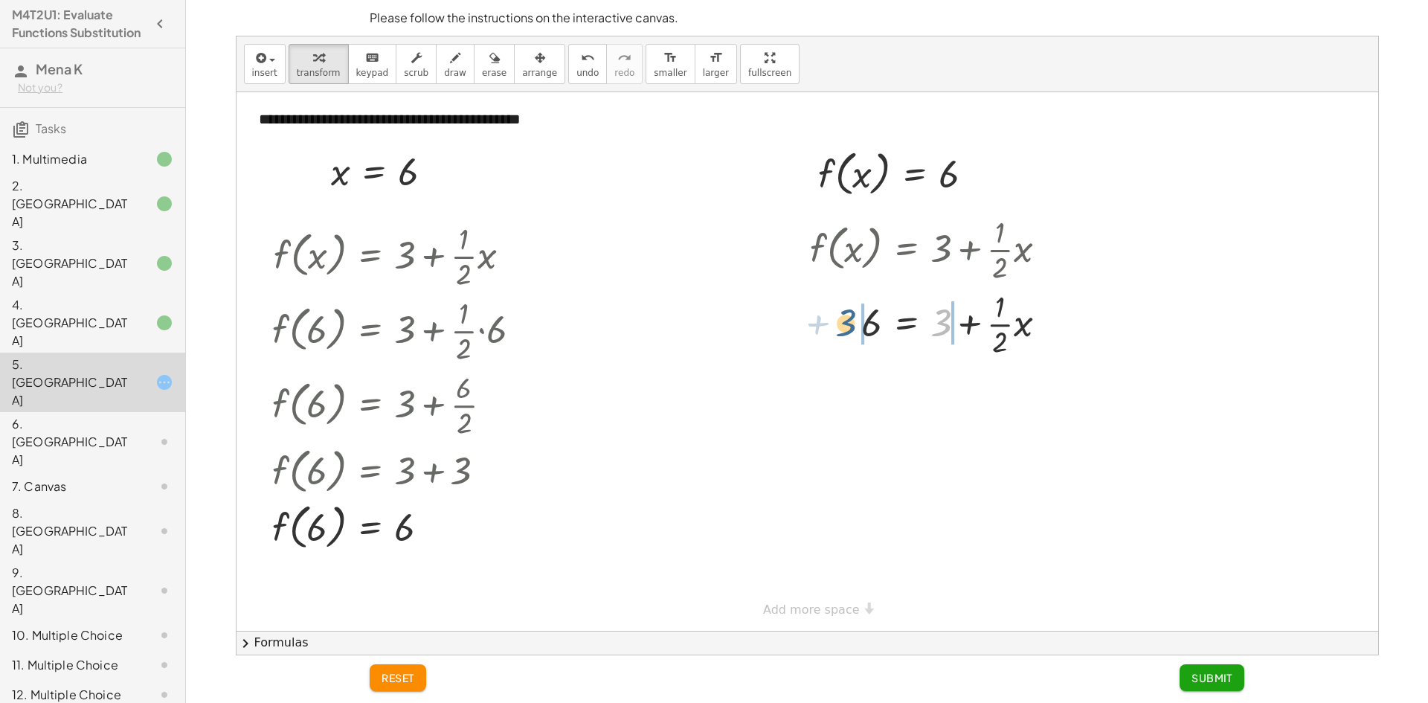
drag, startPoint x: 945, startPoint y: 327, endPoint x: 847, endPoint y: 329, distance: 97.4
click at [847, 329] on div at bounding box center [934, 323] width 264 height 74
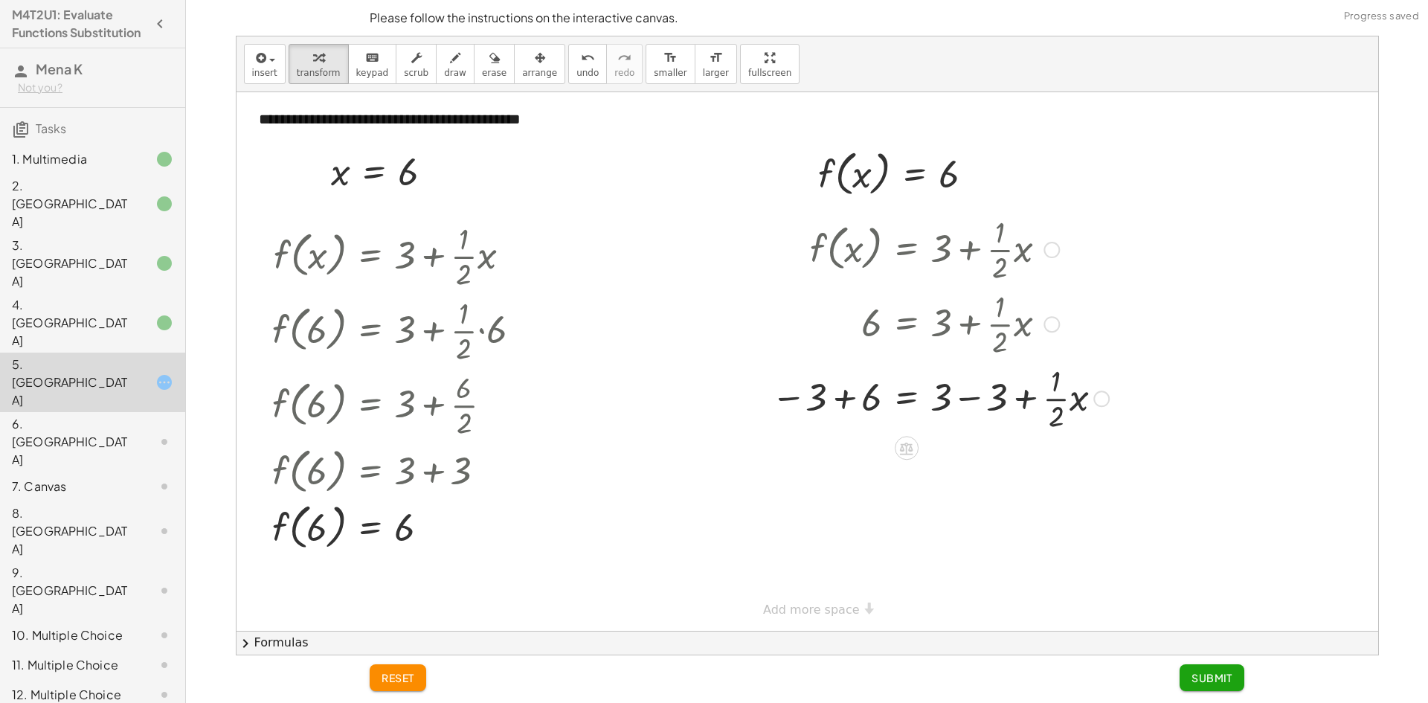
click at [1032, 396] on div at bounding box center [940, 397] width 353 height 74
click at [975, 398] on div at bounding box center [940, 397] width 353 height 74
click at [852, 399] on div at bounding box center [940, 397] width 353 height 74
click at [841, 469] on div at bounding box center [940, 471] width 353 height 74
click at [968, 547] on div at bounding box center [940, 546] width 353 height 74
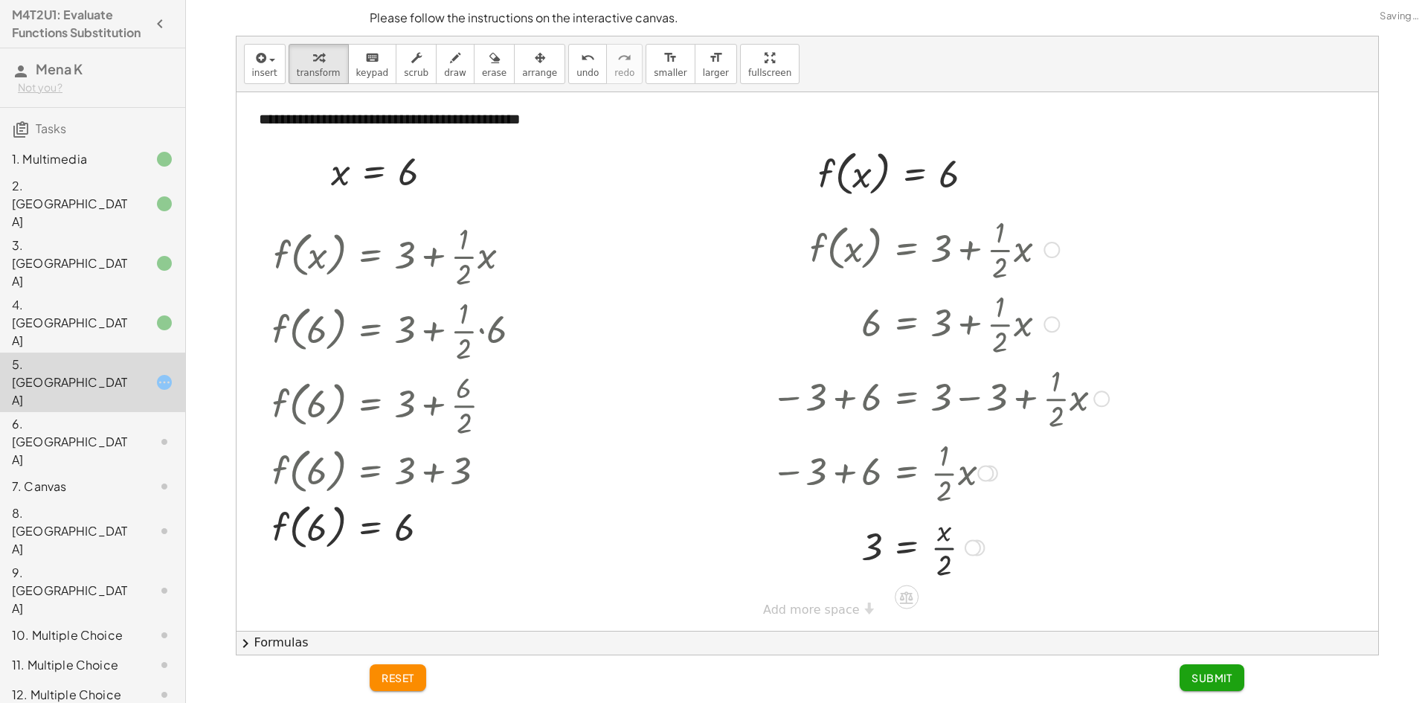
click at [944, 547] on div at bounding box center [940, 546] width 353 height 74
click at [873, 539] on div at bounding box center [940, 546] width 353 height 74
click at [581, 53] on icon "undo" at bounding box center [588, 58] width 14 height 18
click at [581, 54] on icon "undo" at bounding box center [588, 58] width 14 height 18
click at [617, 62] on icon "redo" at bounding box center [624, 58] width 14 height 18
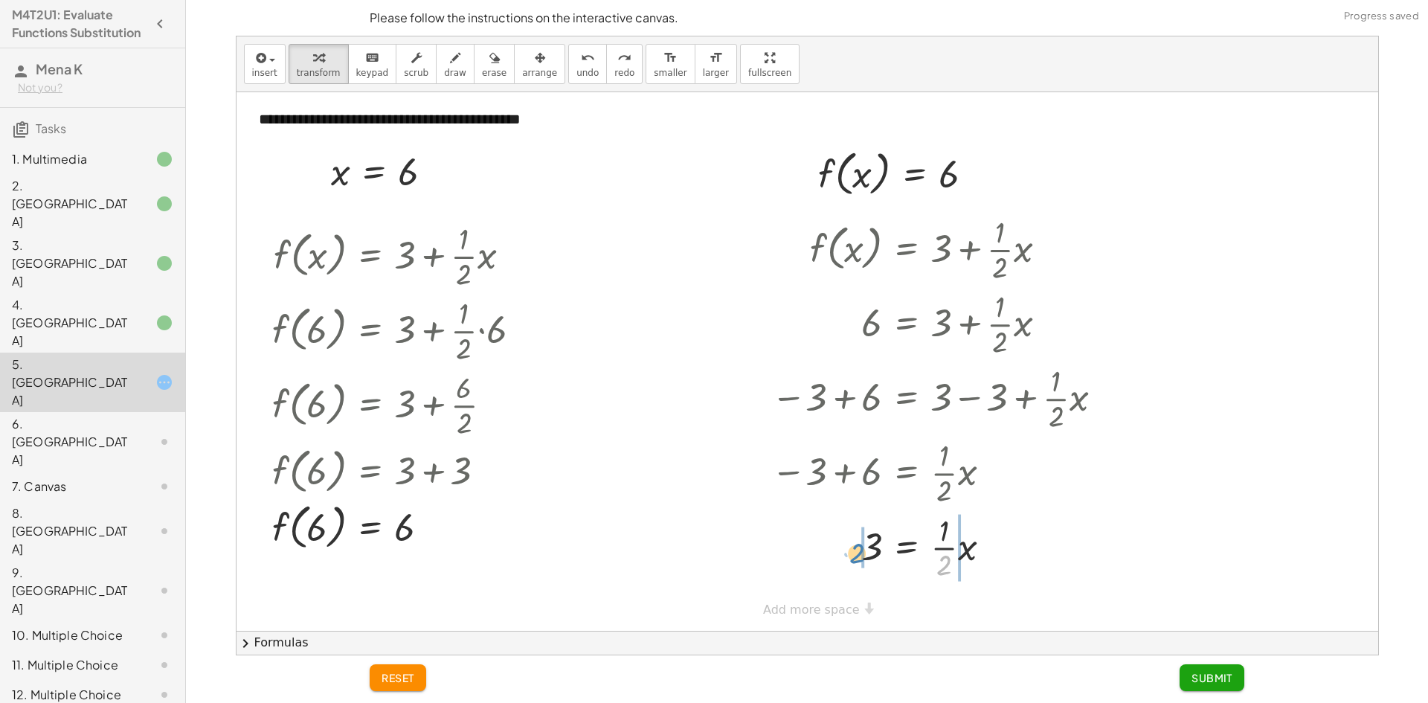
drag, startPoint x: 946, startPoint y: 560, endPoint x: 858, endPoint y: 548, distance: 88.6
click at [858, 548] on div at bounding box center [940, 546] width 353 height 74
click at [851, 547] on div at bounding box center [940, 546] width 353 height 74
click at [854, 546] on div at bounding box center [940, 546] width 353 height 74
click at [960, 546] on div at bounding box center [940, 546] width 353 height 74
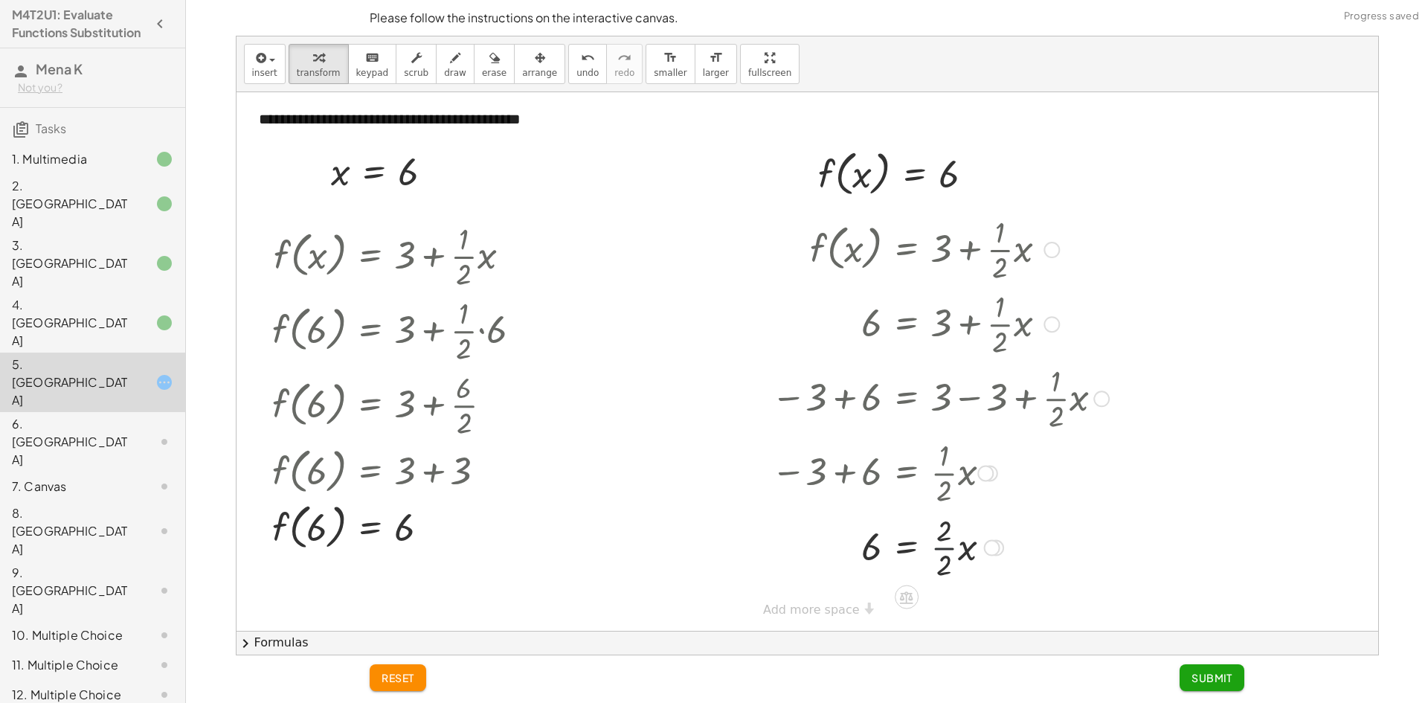
click at [943, 546] on div at bounding box center [940, 546] width 353 height 74
click at [1205, 663] on div "reset Submit" at bounding box center [807, 679] width 892 height 48
click at [1204, 684] on span "Submit" at bounding box center [1211, 677] width 41 height 13
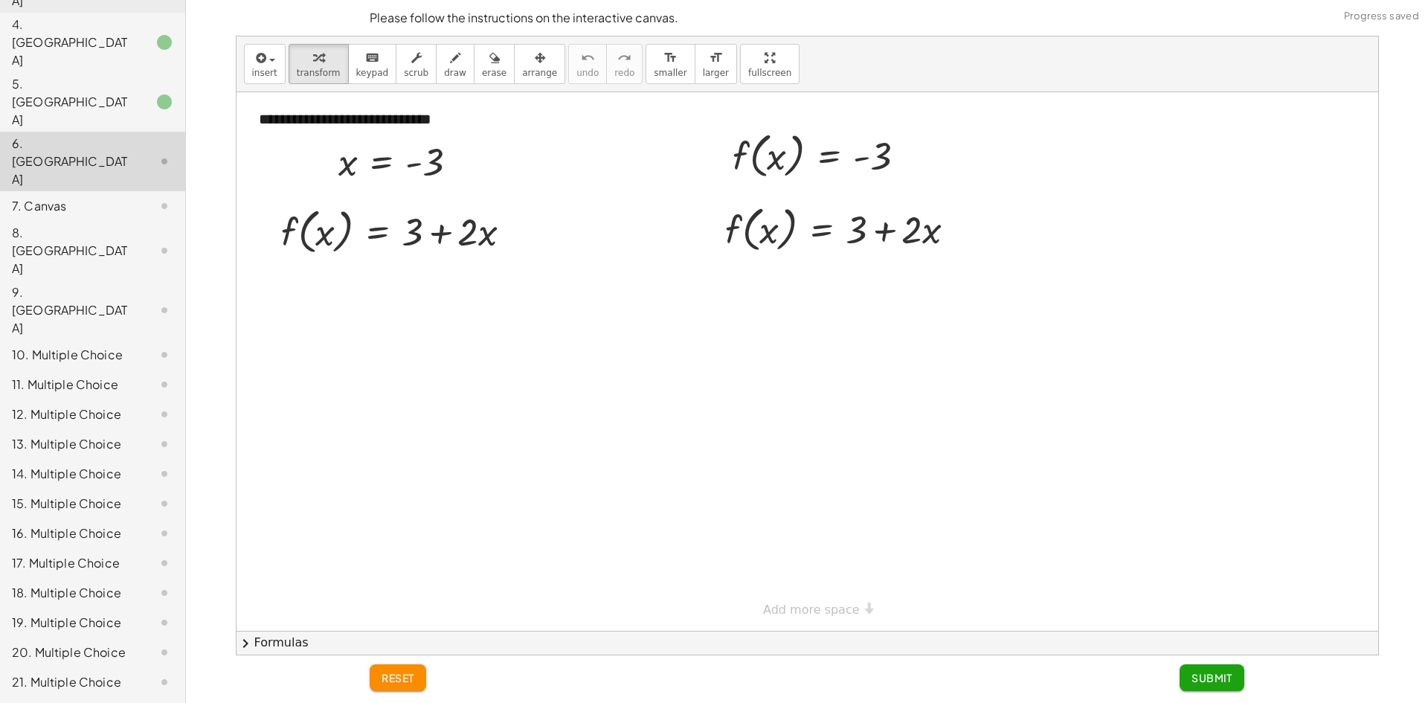
scroll to position [206, 0]
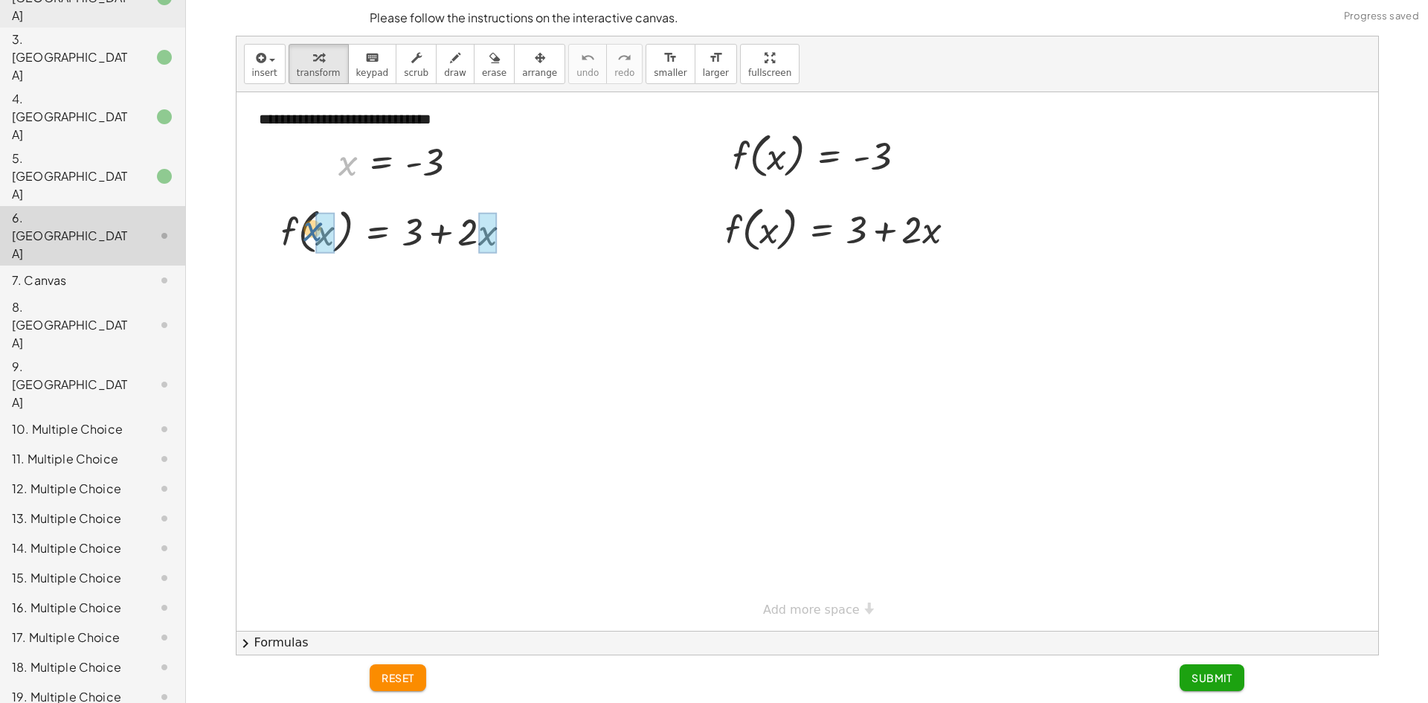
drag, startPoint x: 344, startPoint y: 167, endPoint x: 309, endPoint y: 233, distance: 74.9
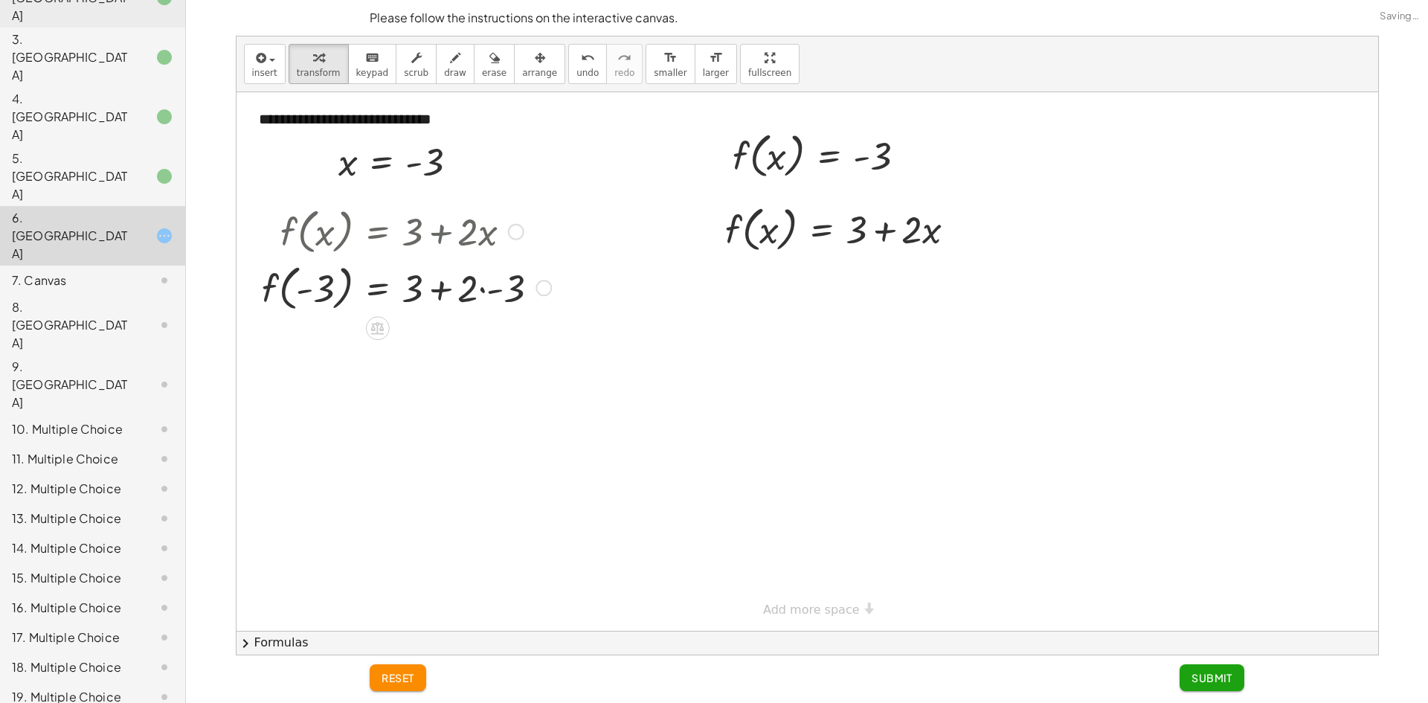
click at [500, 291] on div at bounding box center [406, 287] width 304 height 57
click at [440, 341] on div at bounding box center [406, 343] width 304 height 57
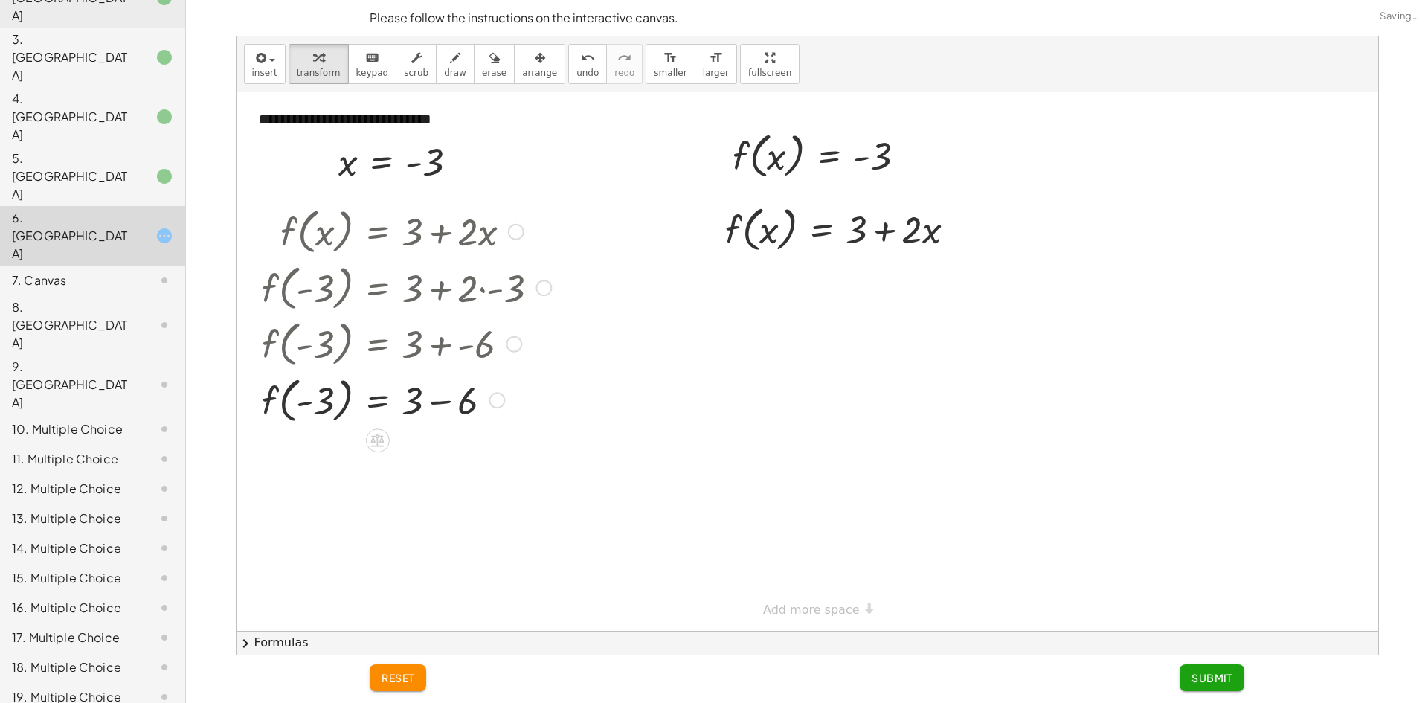
click at [435, 399] on div at bounding box center [406, 399] width 304 height 57
click at [409, 457] on div at bounding box center [406, 455] width 304 height 57
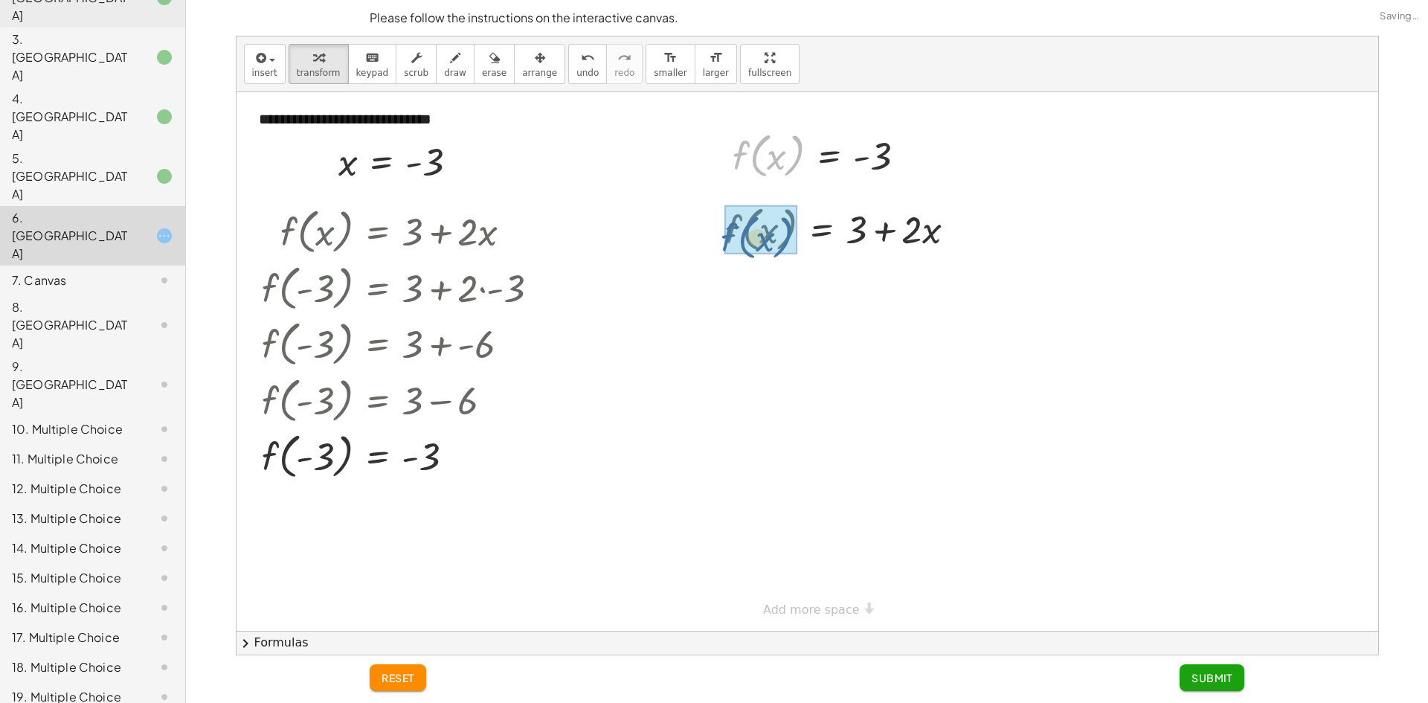
drag, startPoint x: 756, startPoint y: 166, endPoint x: 744, endPoint y: 249, distance: 84.1
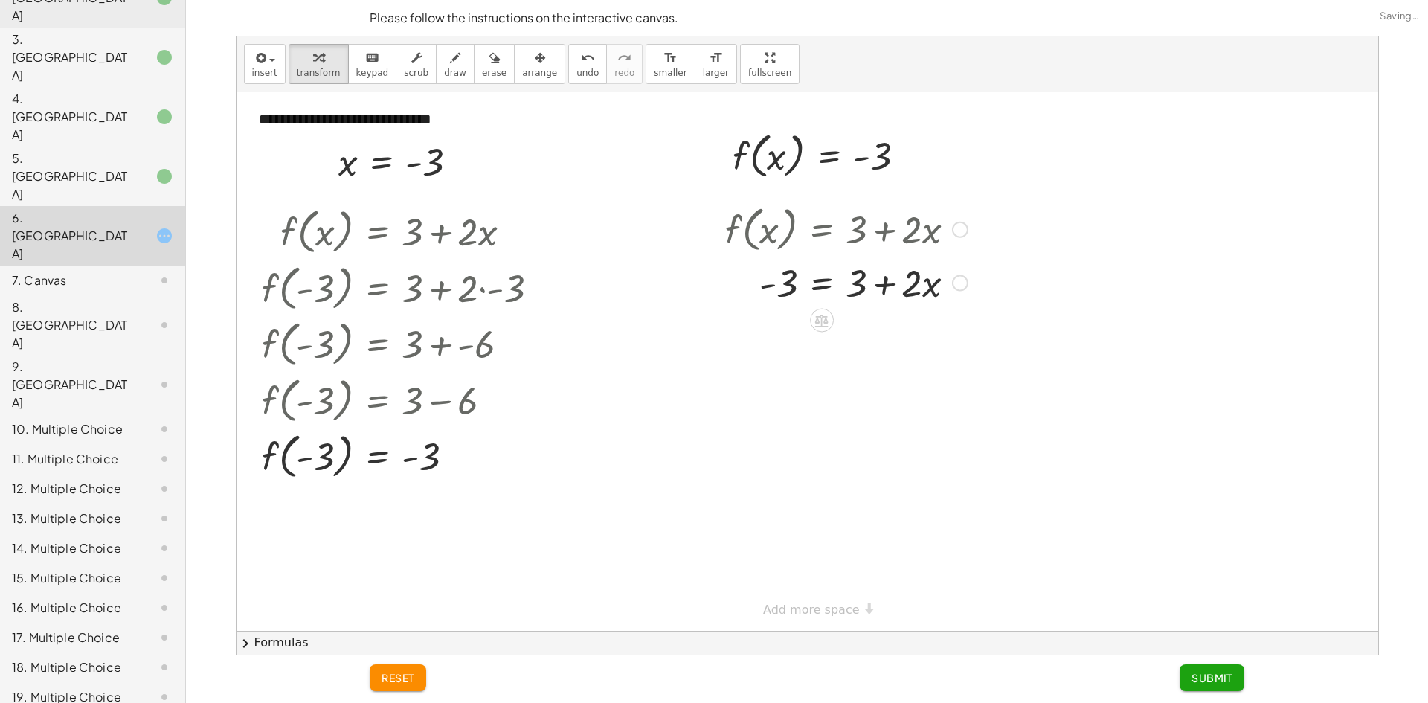
click at [882, 285] on div at bounding box center [846, 282] width 257 height 51
click at [933, 286] on div at bounding box center [846, 282] width 257 height 51
drag, startPoint x: 861, startPoint y: 288, endPoint x: 753, endPoint y: 283, distance: 108.7
click at [753, 283] on div at bounding box center [846, 282] width 257 height 51
click at [887, 334] on div at bounding box center [851, 332] width 347 height 51
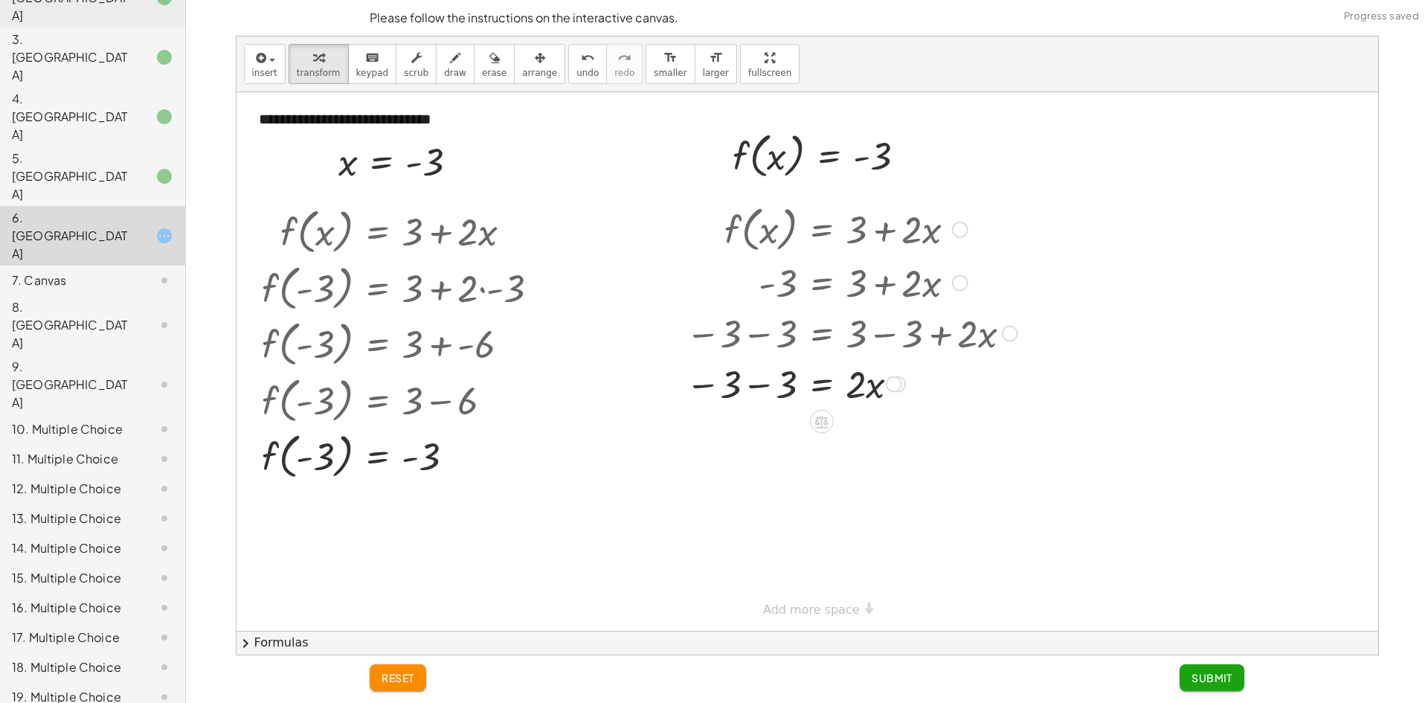
click at [762, 385] on div at bounding box center [851, 383] width 347 height 51
drag, startPoint x: 850, startPoint y: 443, endPoint x: 844, endPoint y: 449, distance: 9.0
click at [845, 449] on div at bounding box center [851, 433] width 347 height 51
drag, startPoint x: 848, startPoint y: 441, endPoint x: 777, endPoint y: 466, distance: 74.8
click at [780, 497] on div at bounding box center [851, 495] width 347 height 74
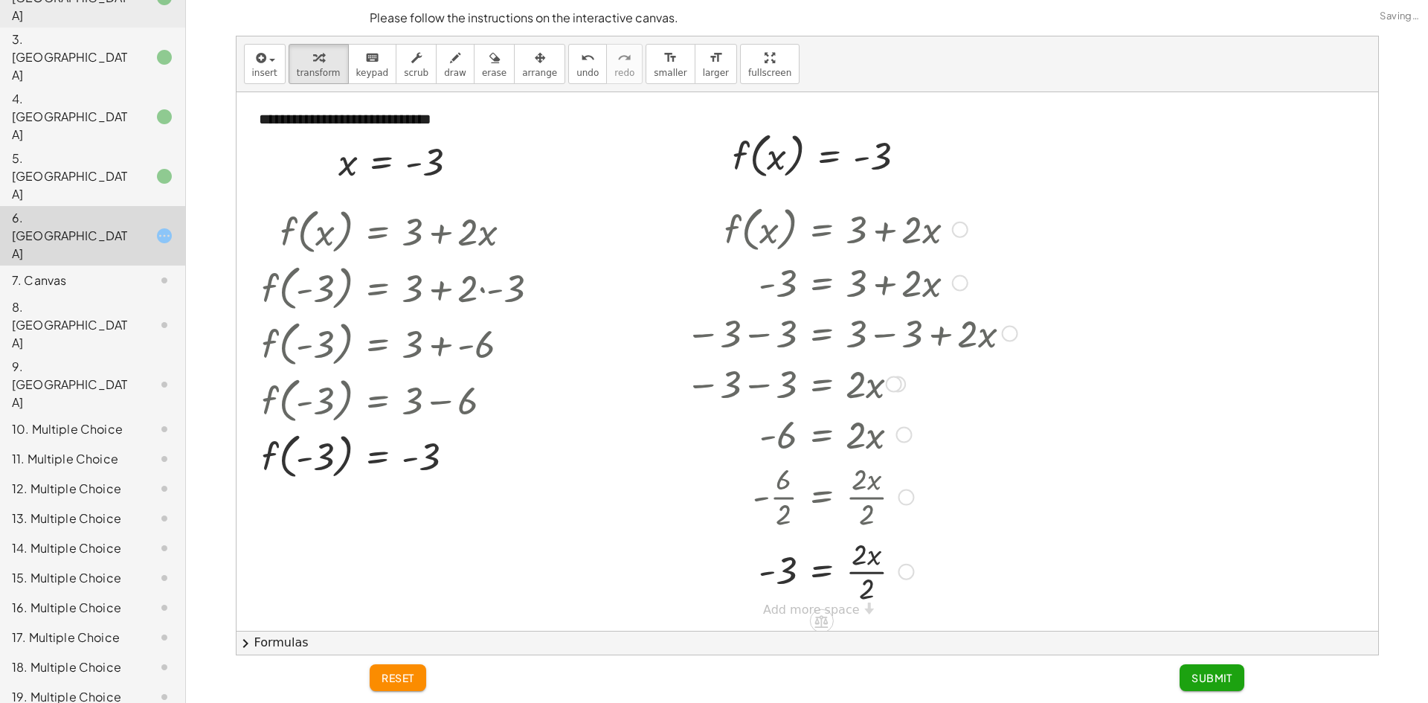
click at [859, 572] on div at bounding box center [851, 570] width 347 height 74
click at [1215, 678] on span "Submit" at bounding box center [1211, 677] width 41 height 13
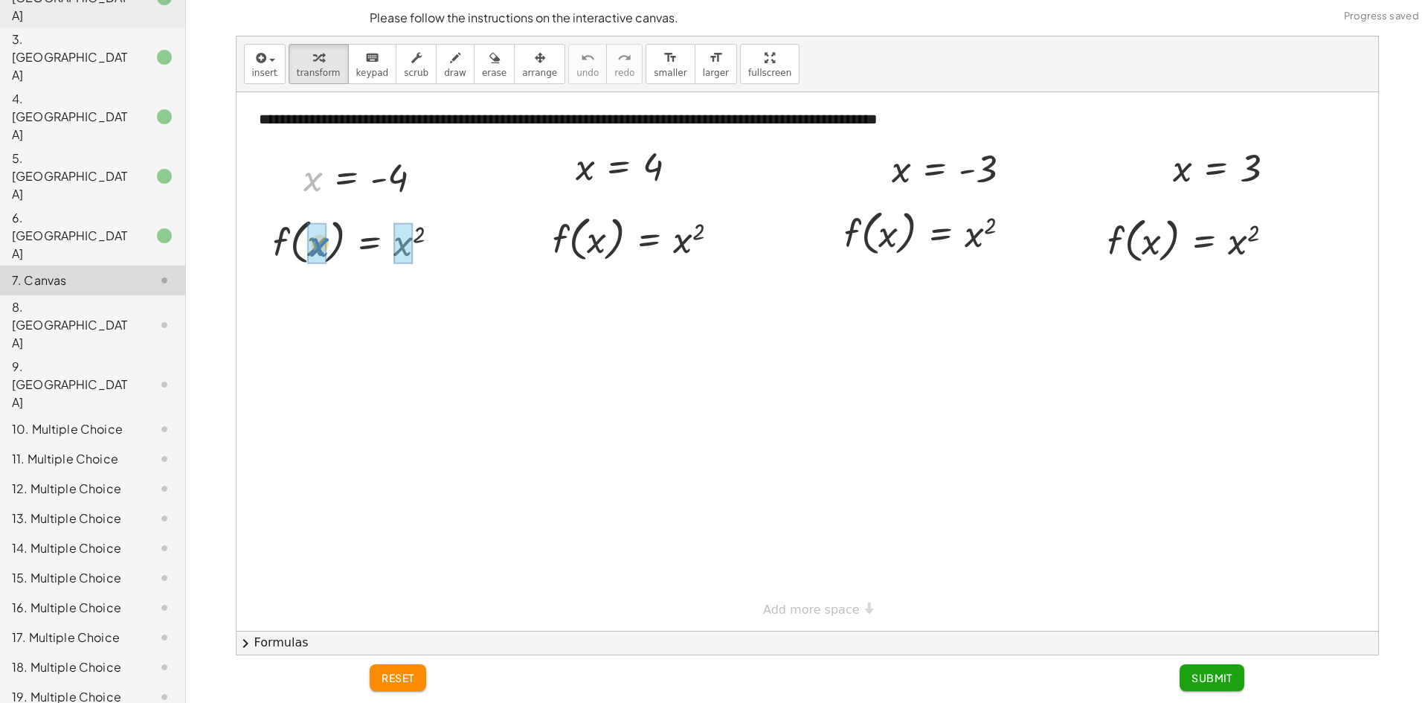
drag, startPoint x: 312, startPoint y: 186, endPoint x: 311, endPoint y: 238, distance: 52.1
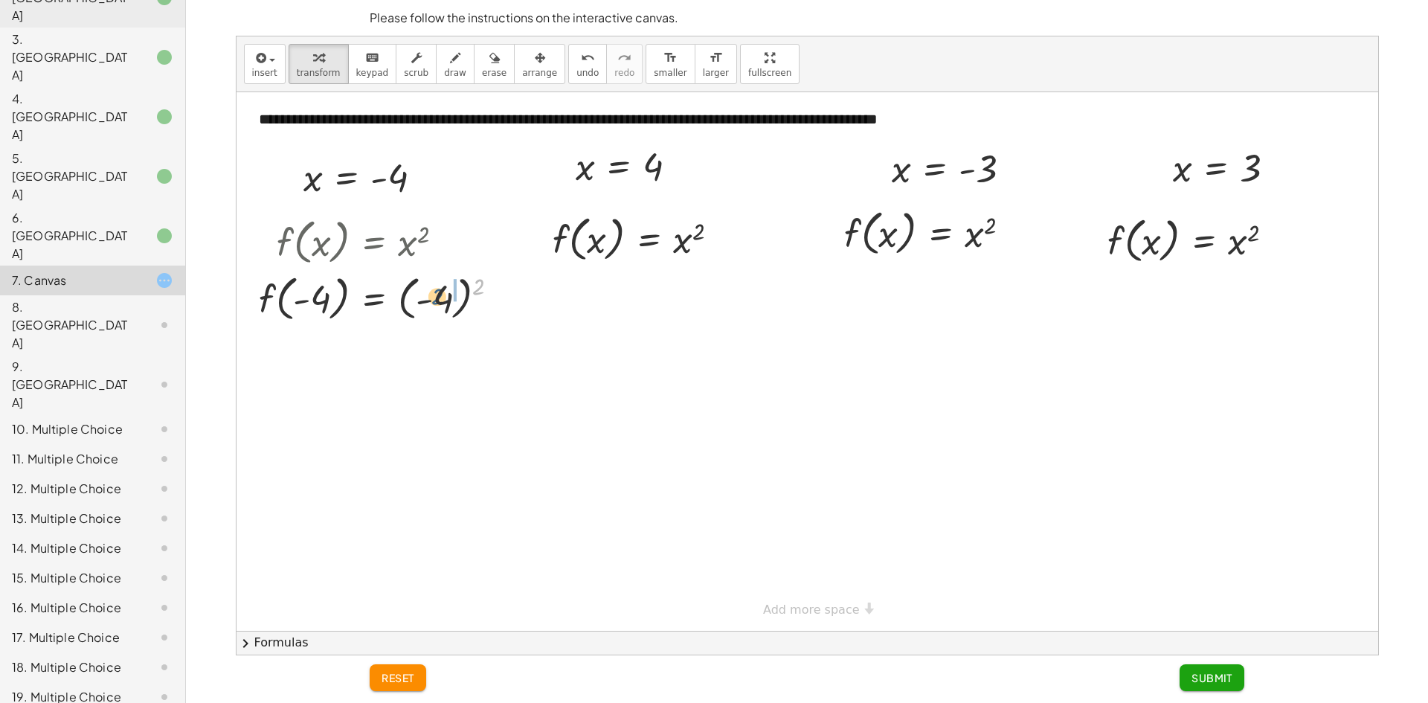
drag, startPoint x: 478, startPoint y: 288, endPoint x: 435, endPoint y: 297, distance: 44.2
click at [435, 297] on div at bounding box center [384, 297] width 267 height 57
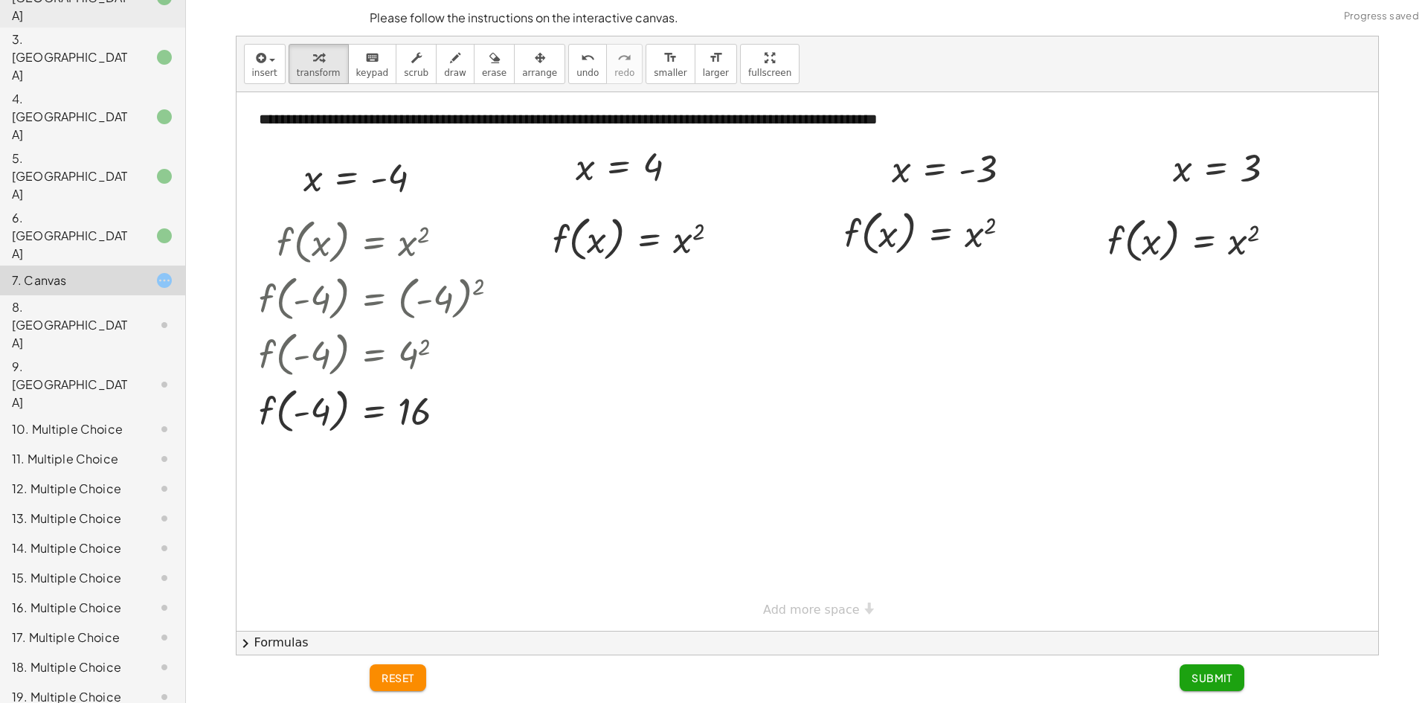
click at [1225, 672] on span "Submit" at bounding box center [1211, 677] width 41 height 13
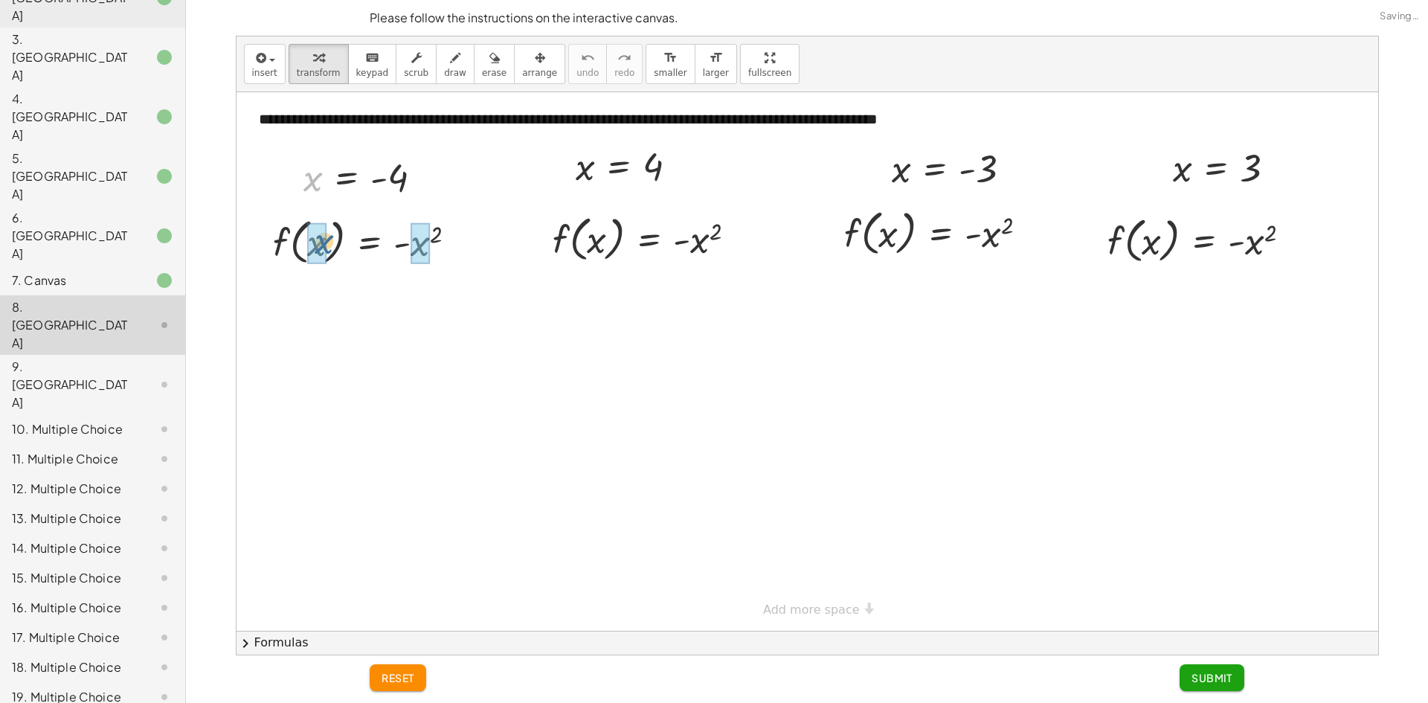
drag, startPoint x: 314, startPoint y: 179, endPoint x: 320, endPoint y: 224, distance: 45.0
drag, startPoint x: 495, startPoint y: 236, endPoint x: 465, endPoint y: 247, distance: 31.8
click at [465, 247] on div at bounding box center [393, 241] width 284 height 57
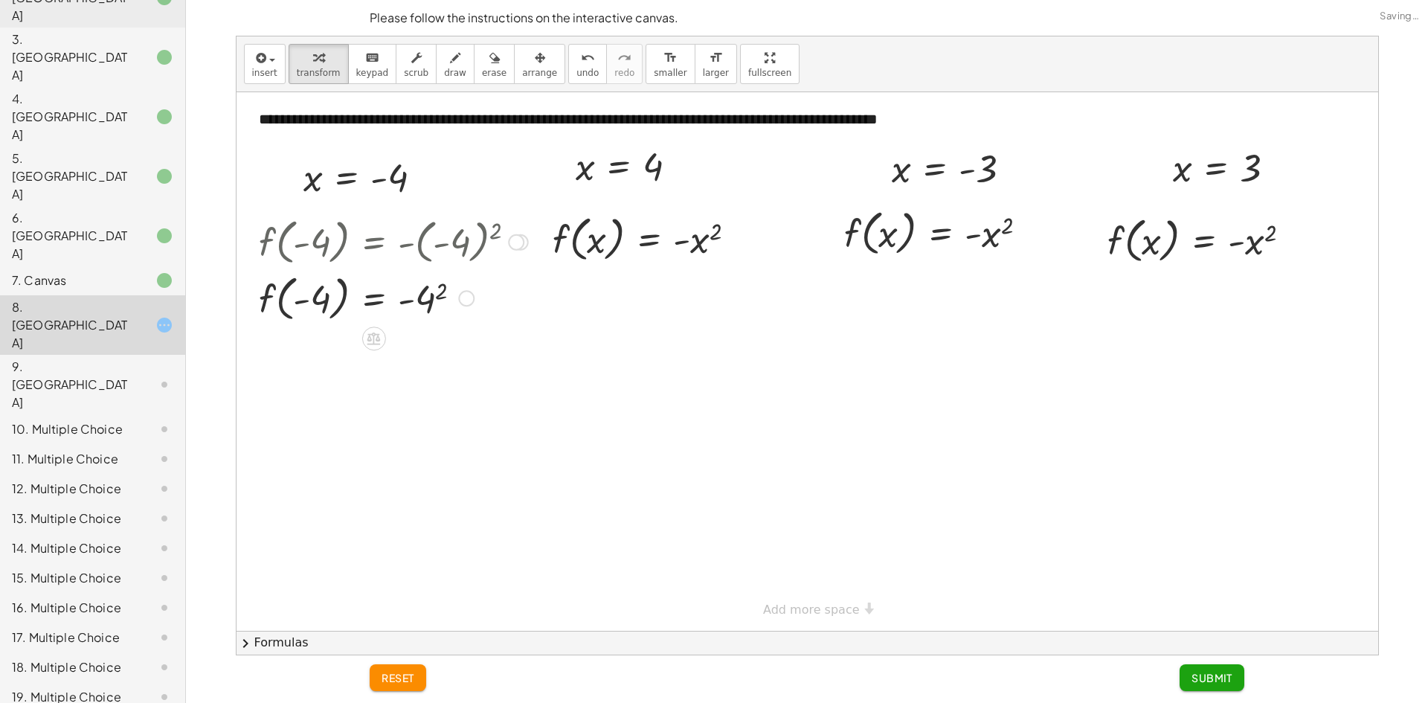
click at [401, 296] on div at bounding box center [393, 297] width 284 height 57
drag, startPoint x: 441, startPoint y: 287, endPoint x: 433, endPoint y: 293, distance: 10.1
click at [410, 353] on div at bounding box center [393, 353] width 284 height 57
click at [312, 345] on div at bounding box center [393, 353] width 284 height 57
click at [1228, 678] on span "Submit" at bounding box center [1211, 677] width 41 height 13
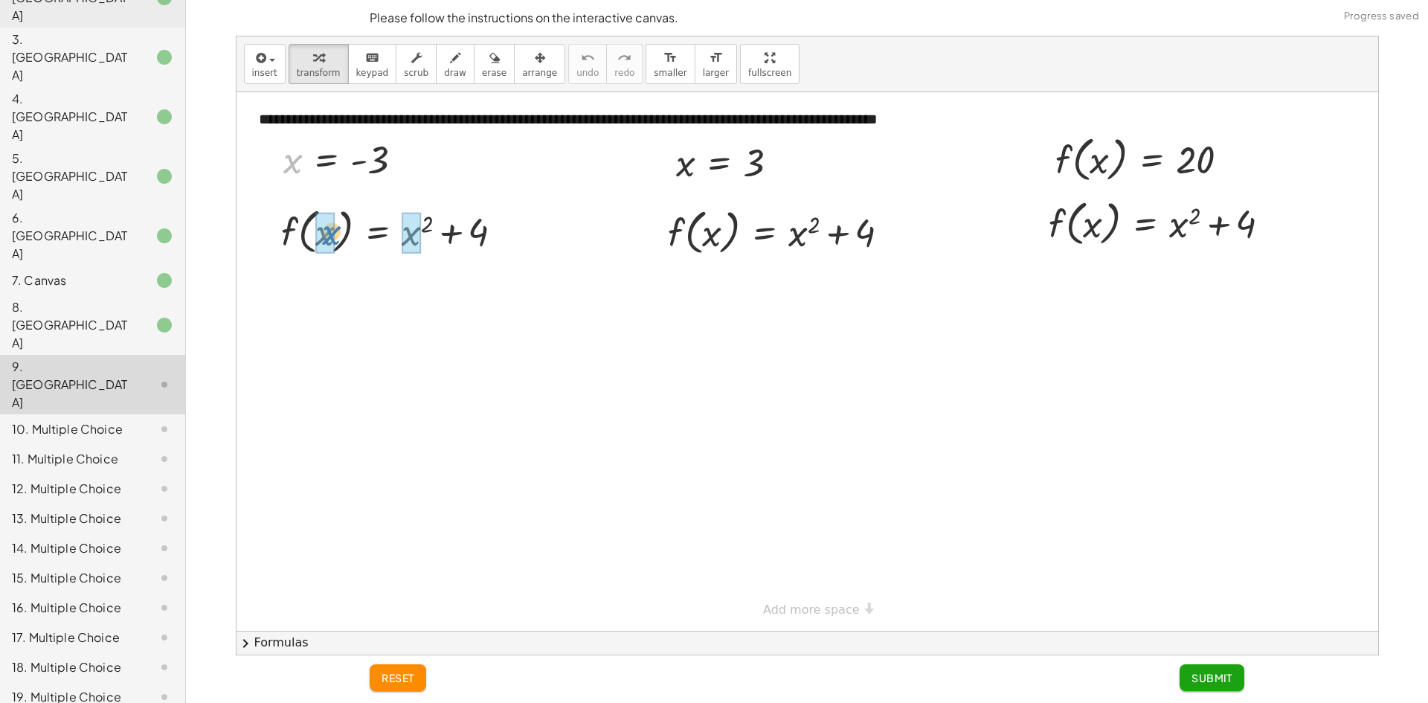
drag, startPoint x: 290, startPoint y: 164, endPoint x: 319, endPoint y: 221, distance: 64.2
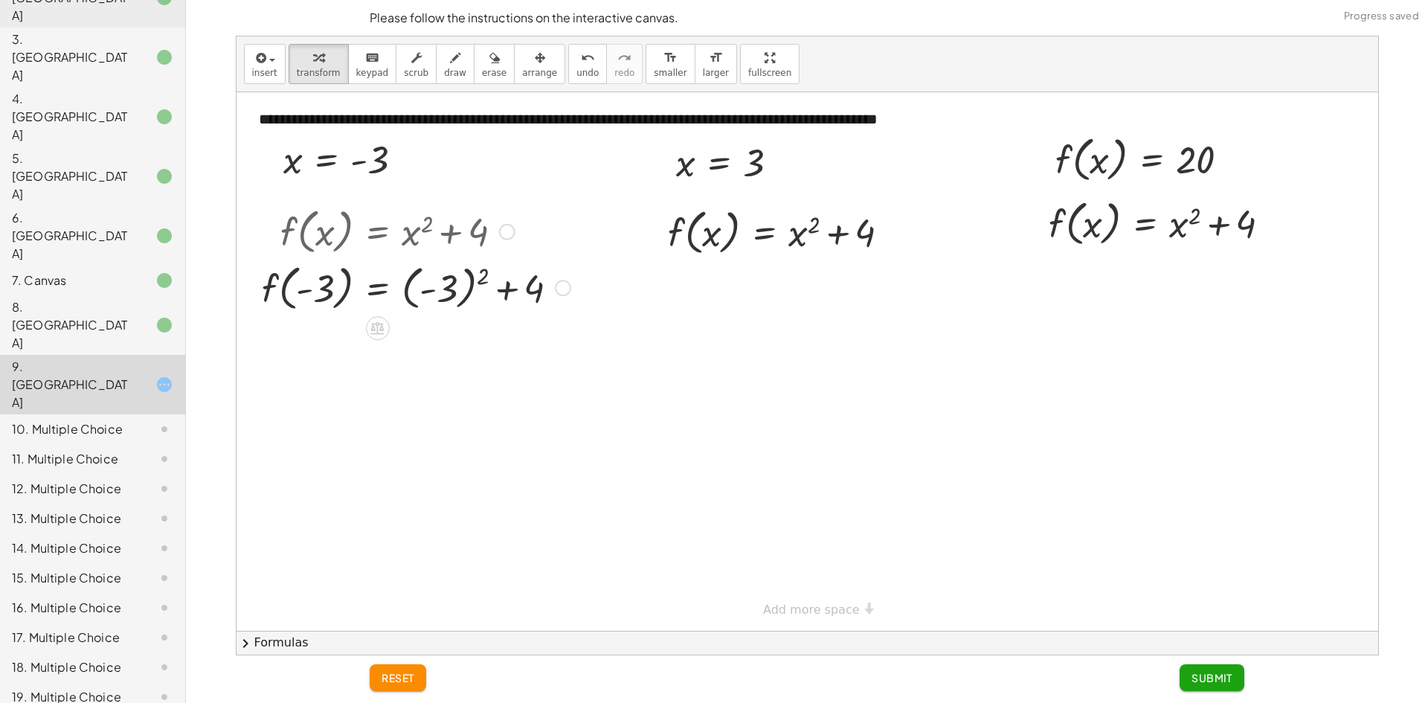
click at [506, 294] on div at bounding box center [416, 287] width 324 height 57
drag, startPoint x: 487, startPoint y: 280, endPoint x: 461, endPoint y: 291, distance: 28.0
click at [461, 291] on div at bounding box center [416, 287] width 324 height 57
drag, startPoint x: 425, startPoint y: 333, endPoint x: 418, endPoint y: 338, distance: 8.0
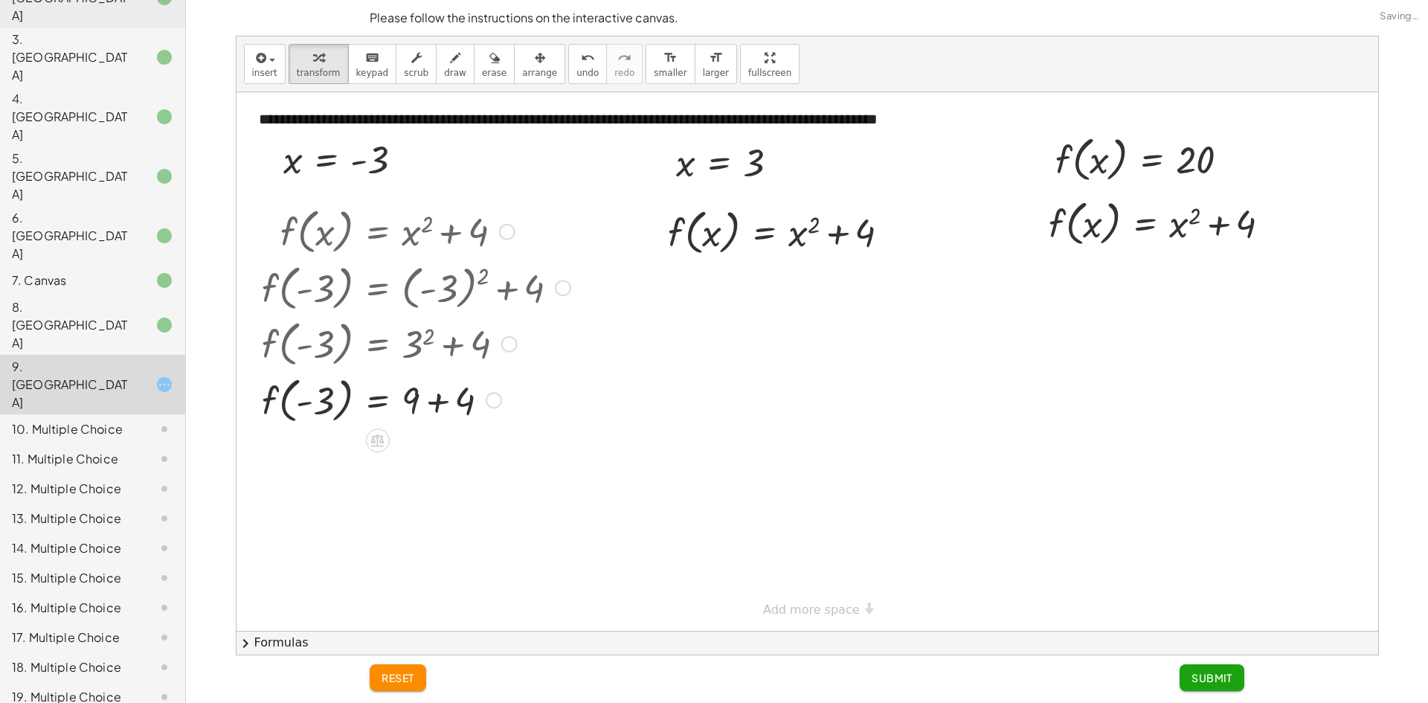
click at [435, 399] on div at bounding box center [416, 399] width 324 height 57
click at [1206, 669] on button "Submit" at bounding box center [1212, 677] width 65 height 27
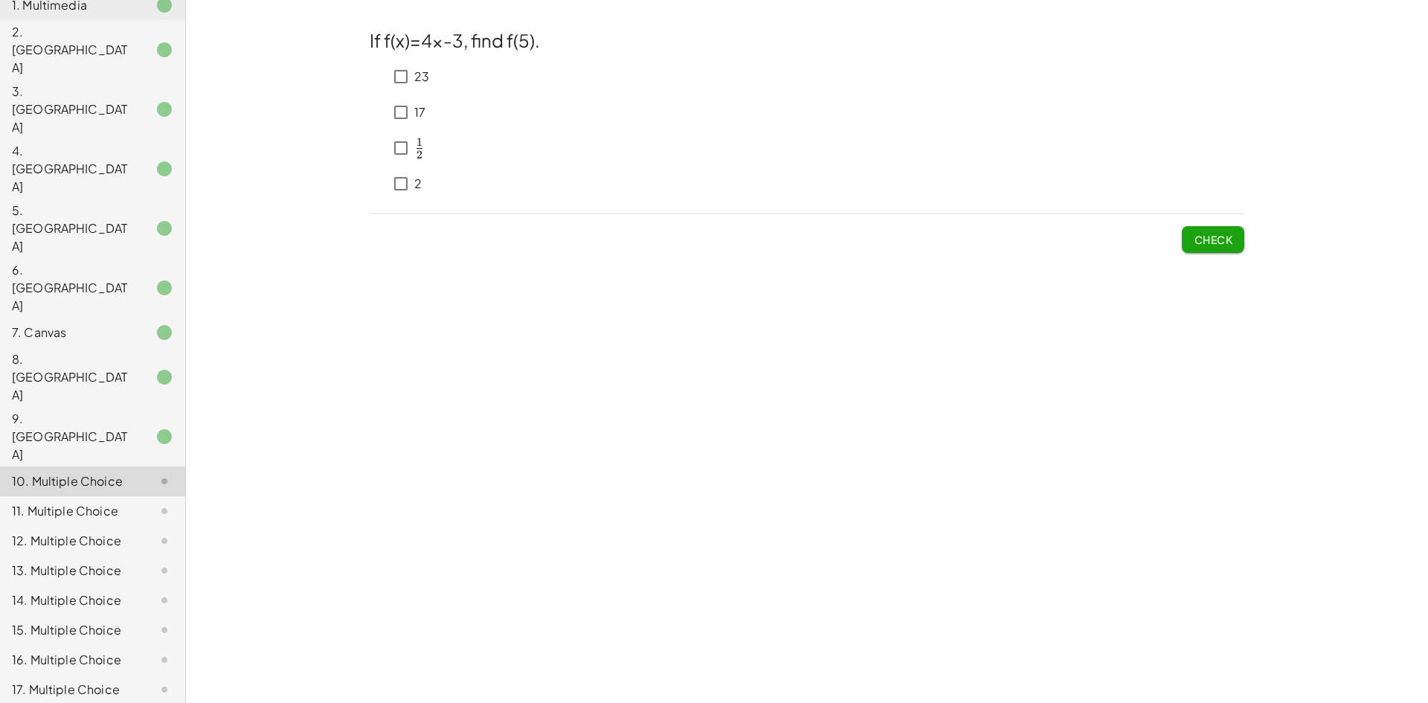
scroll to position [57, 0]
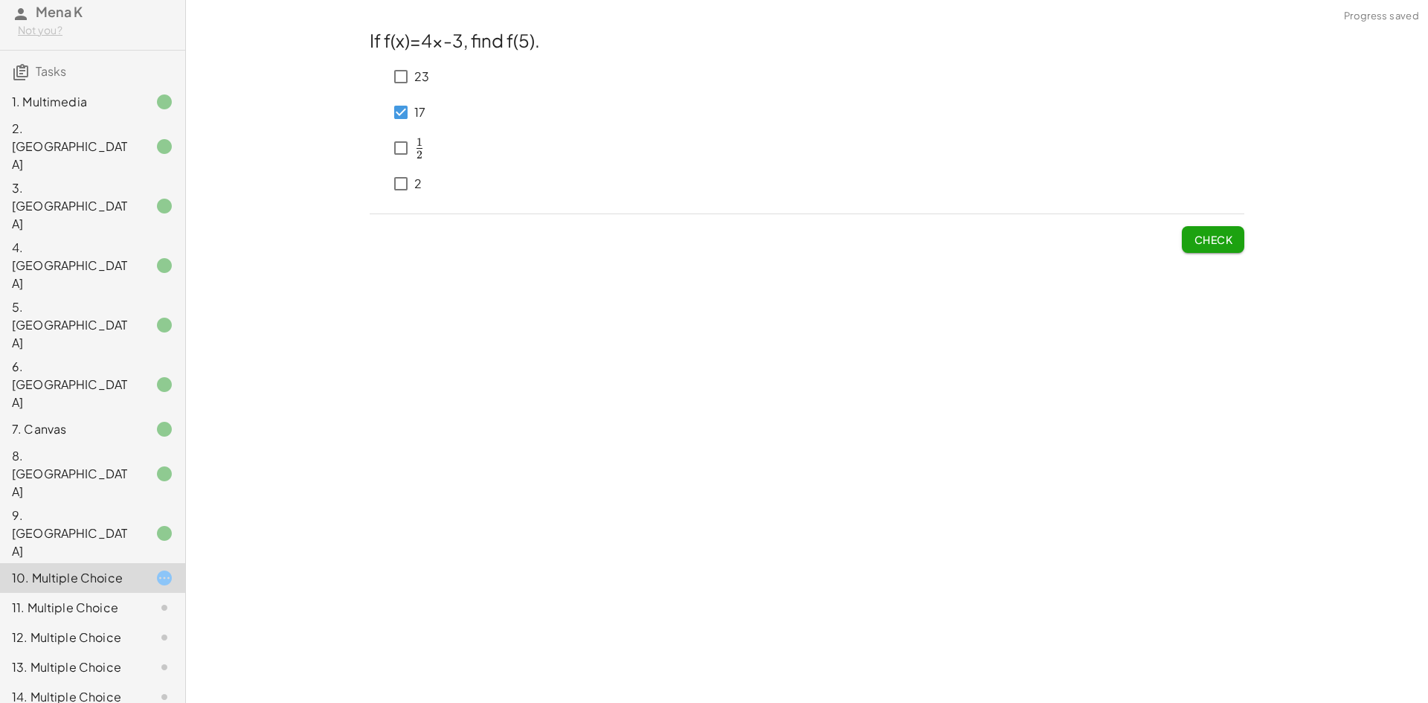
click at [1220, 234] on span "Check" at bounding box center [1213, 239] width 39 height 13
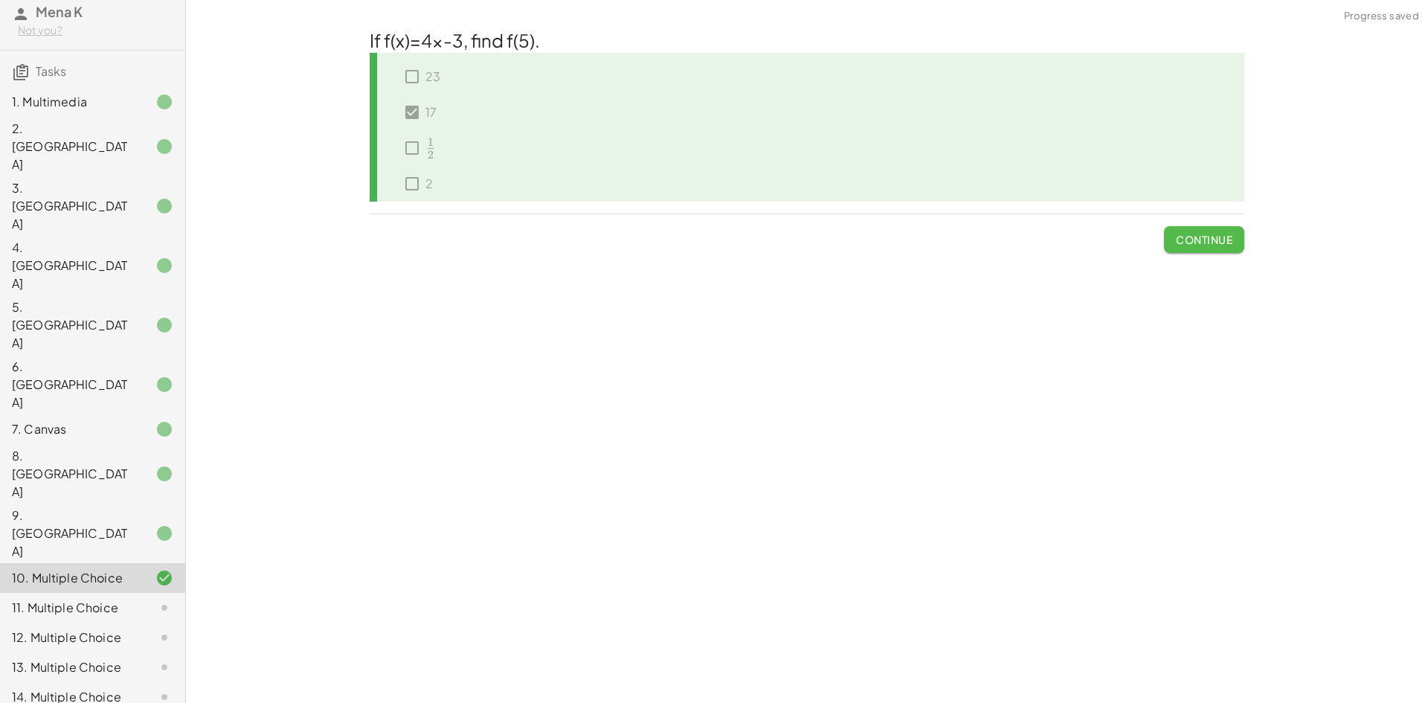
click at [1229, 234] on span "Continue" at bounding box center [1204, 239] width 57 height 13
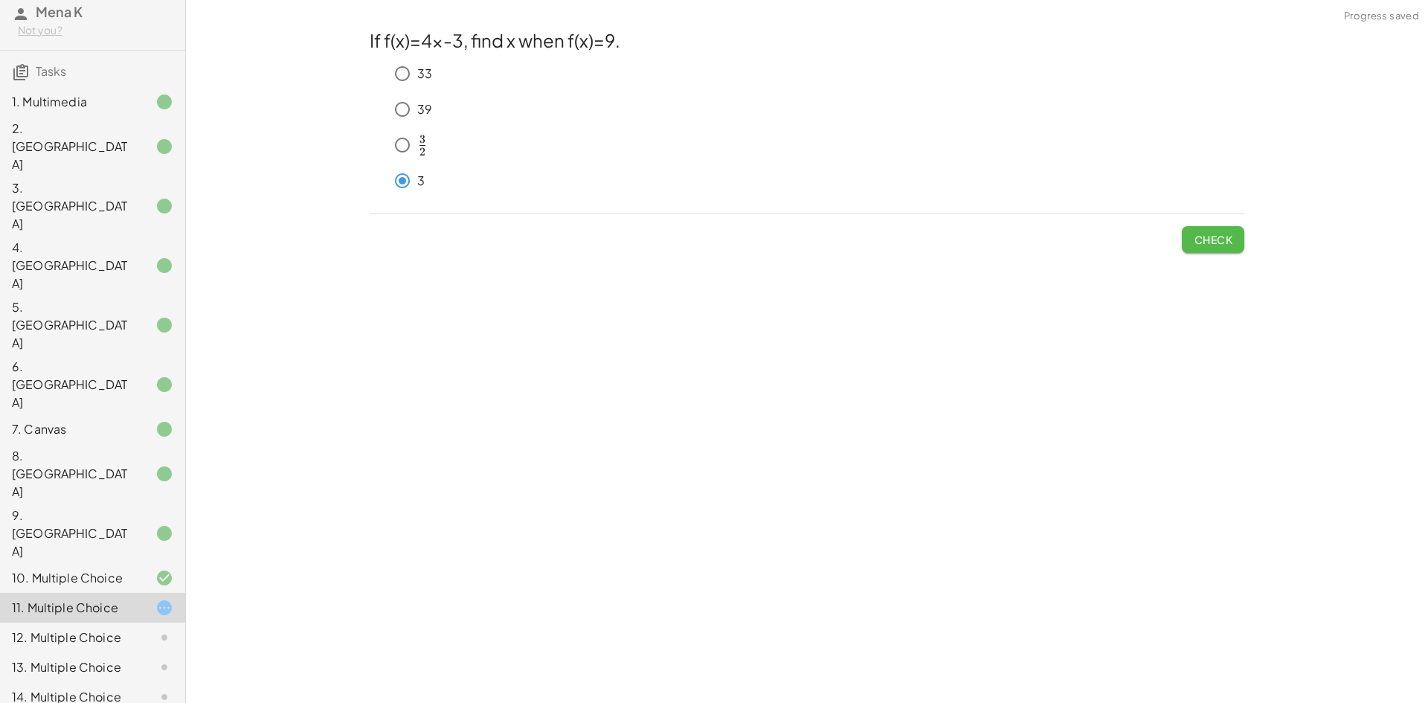
click at [1183, 232] on button "Check" at bounding box center [1213, 239] width 62 height 27
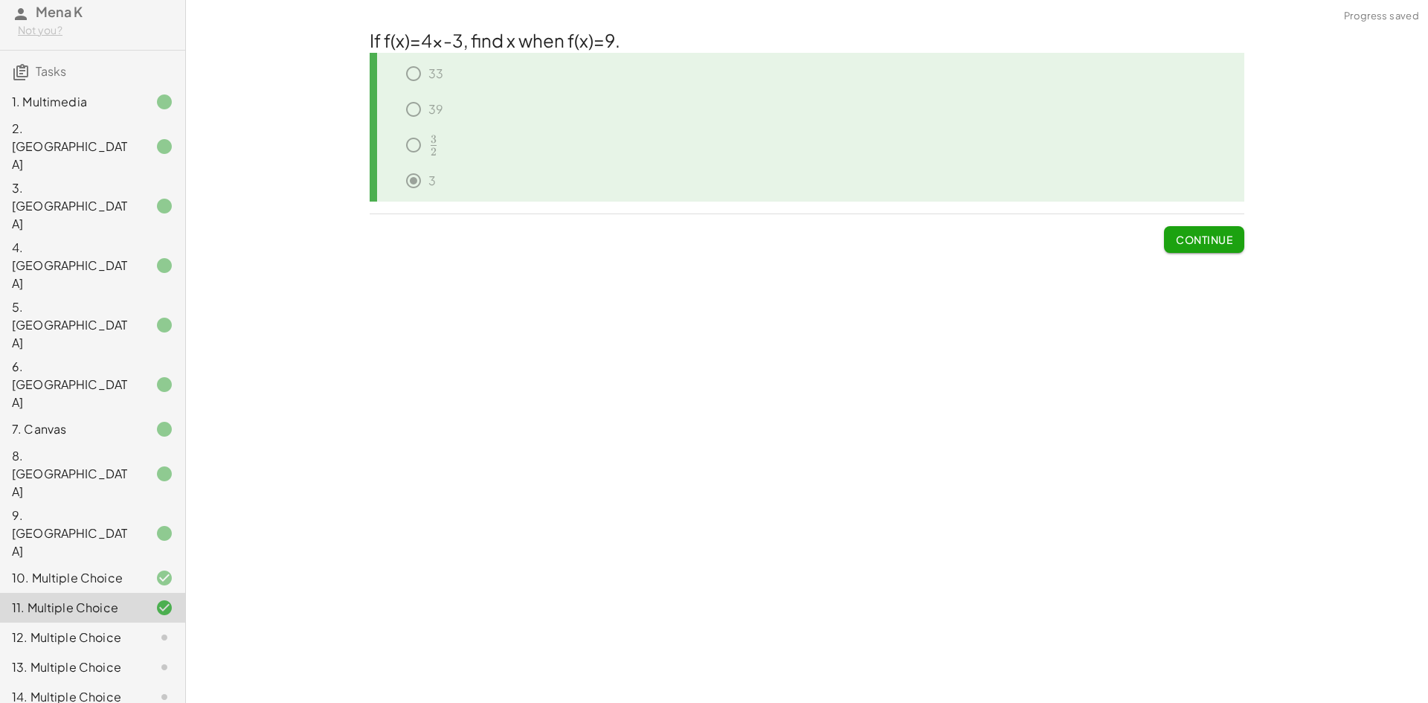
click at [1228, 241] on span "Continue" at bounding box center [1204, 239] width 57 height 13
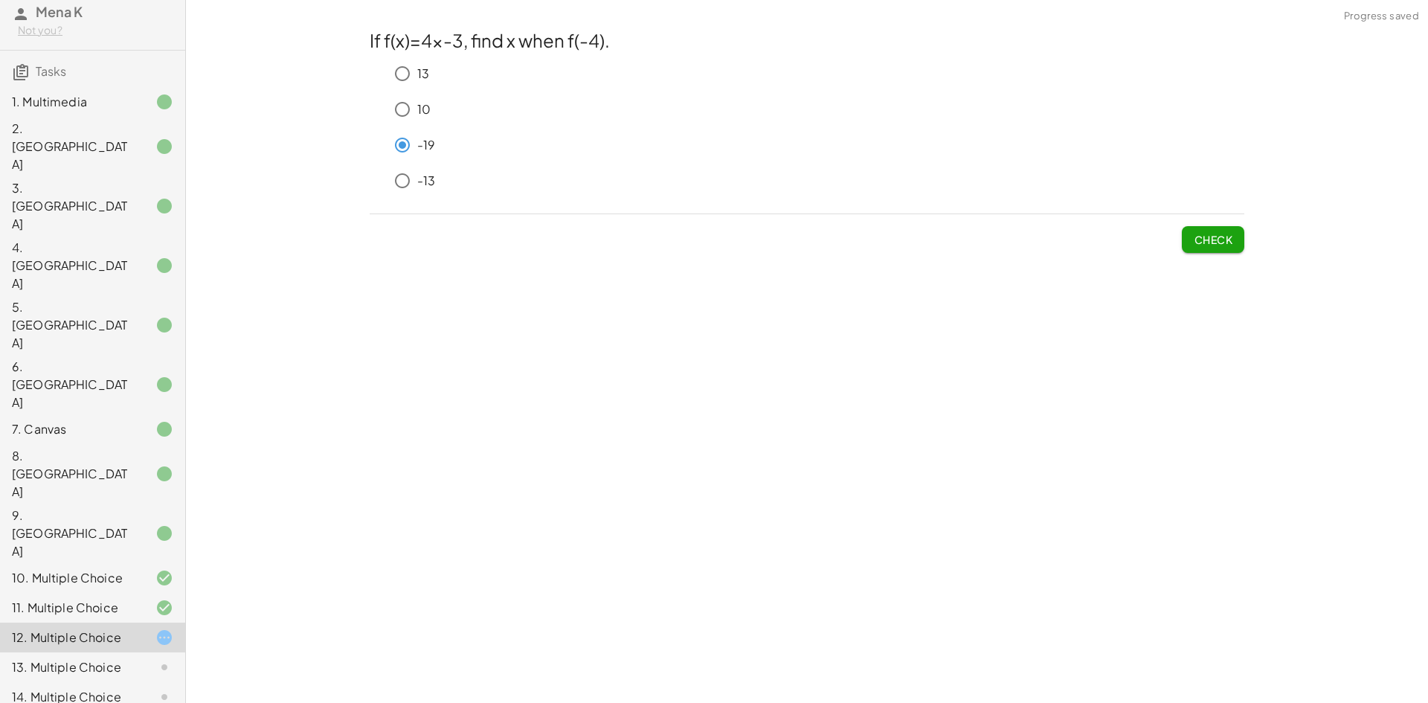
click at [1220, 241] on span "Check" at bounding box center [1213, 239] width 39 height 13
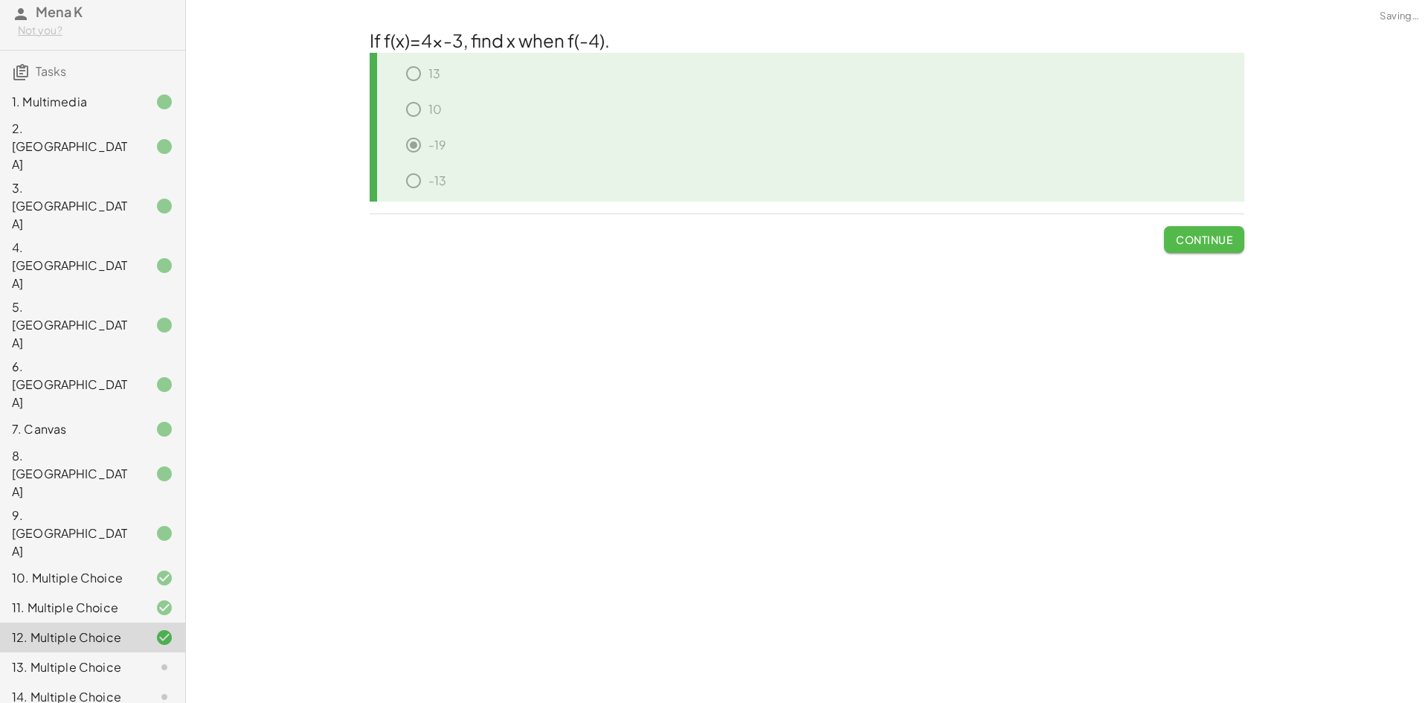
click at [1220, 241] on span "Continue" at bounding box center [1204, 239] width 57 height 13
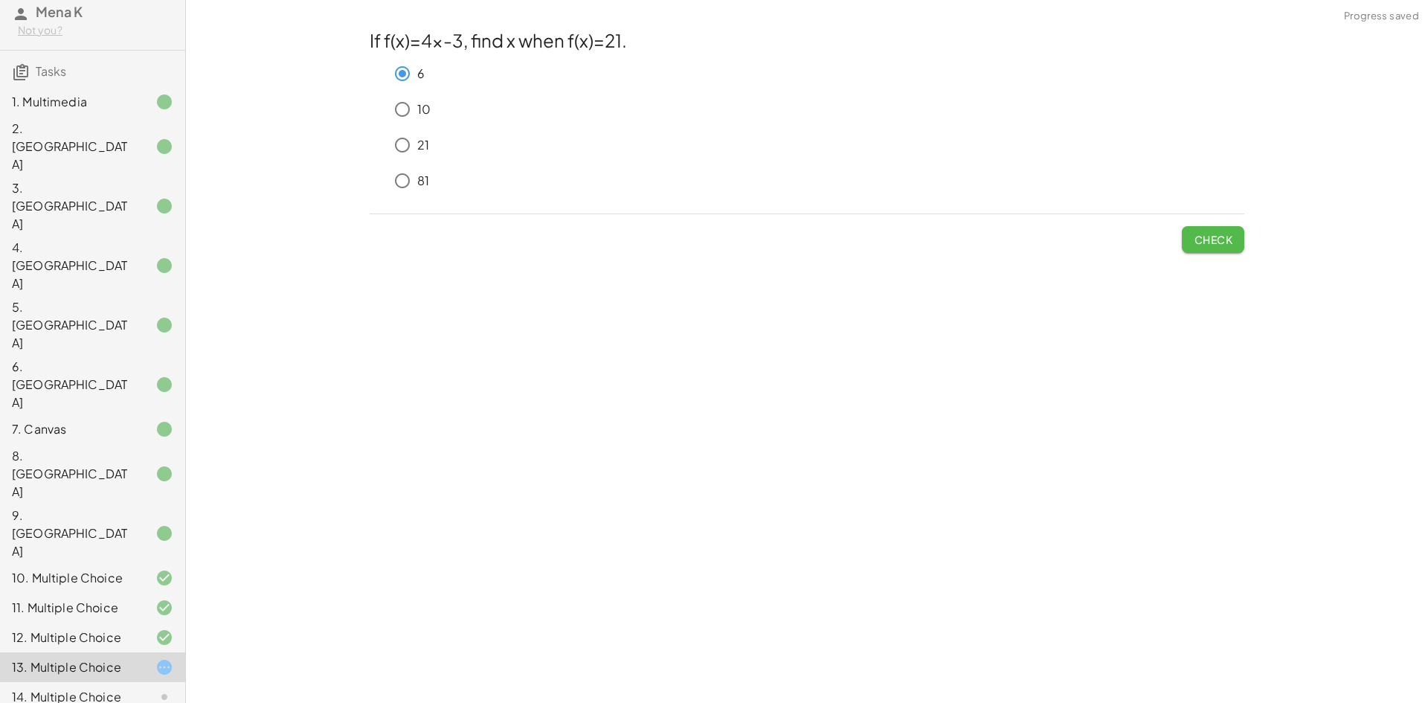
click at [1211, 245] on span "Check" at bounding box center [1213, 239] width 39 height 13
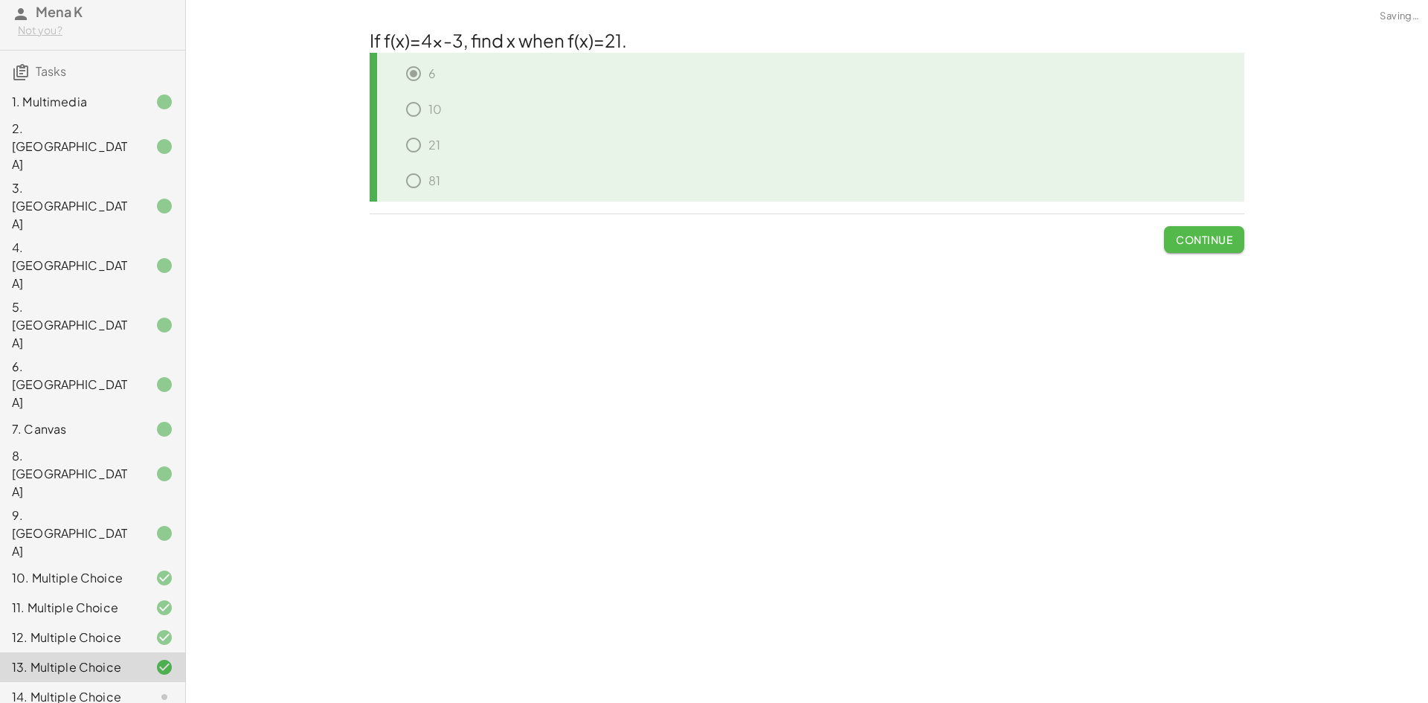
click at [1207, 229] on button "Continue" at bounding box center [1204, 239] width 80 height 27
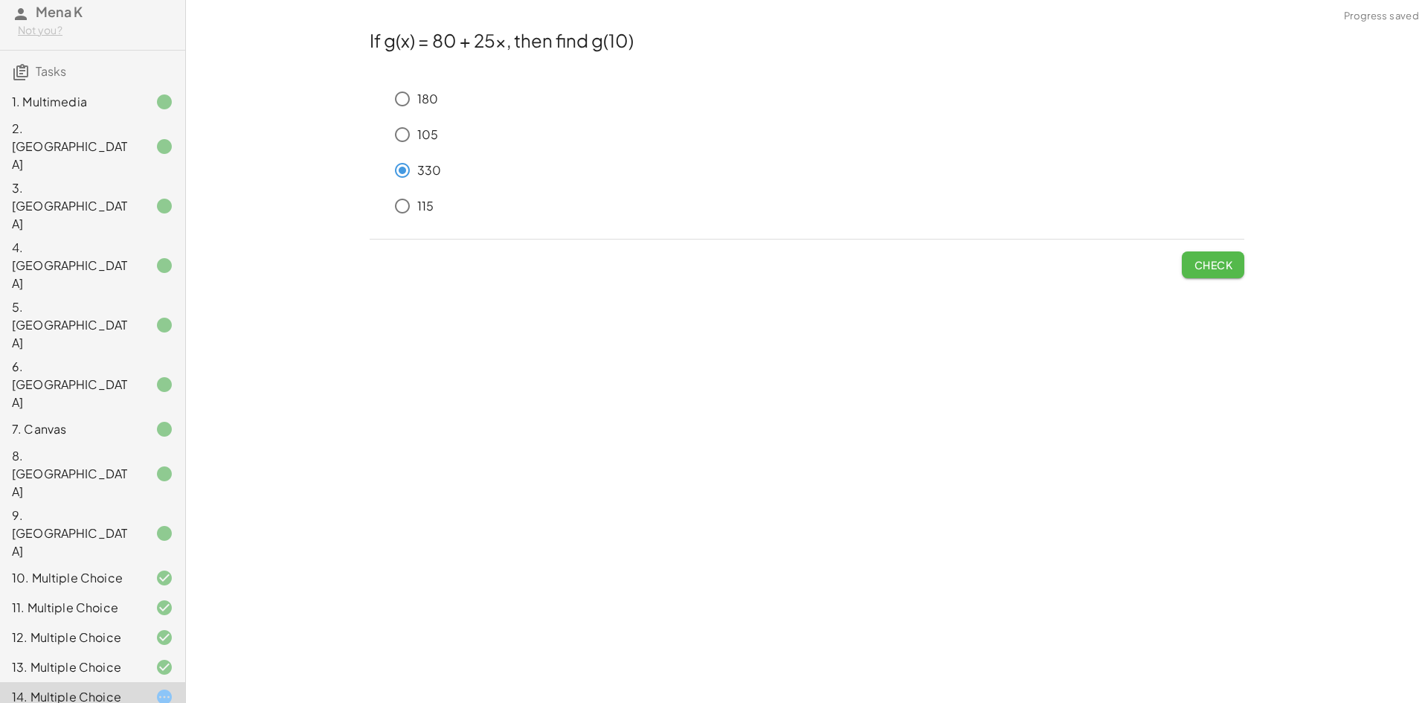
click at [1186, 268] on button "Check" at bounding box center [1213, 264] width 62 height 27
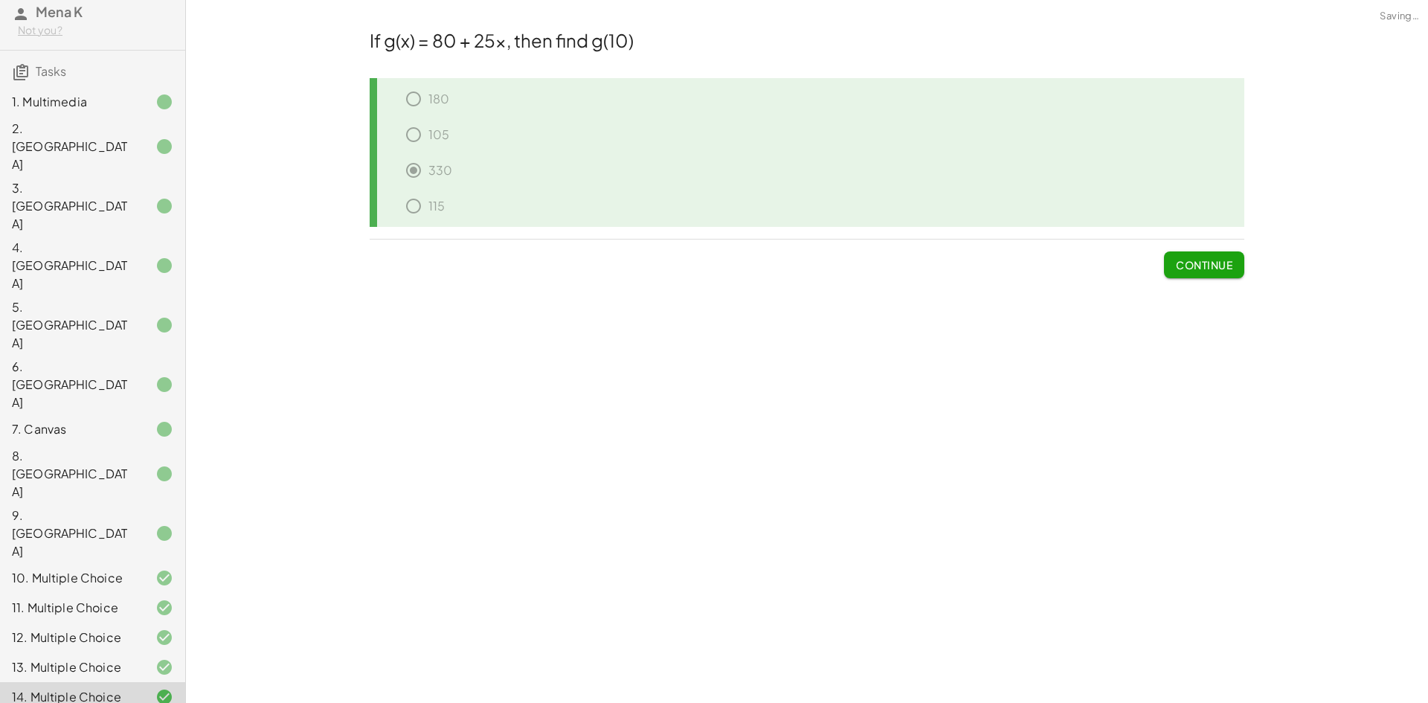
click at [1215, 263] on span "Continue" at bounding box center [1204, 264] width 57 height 13
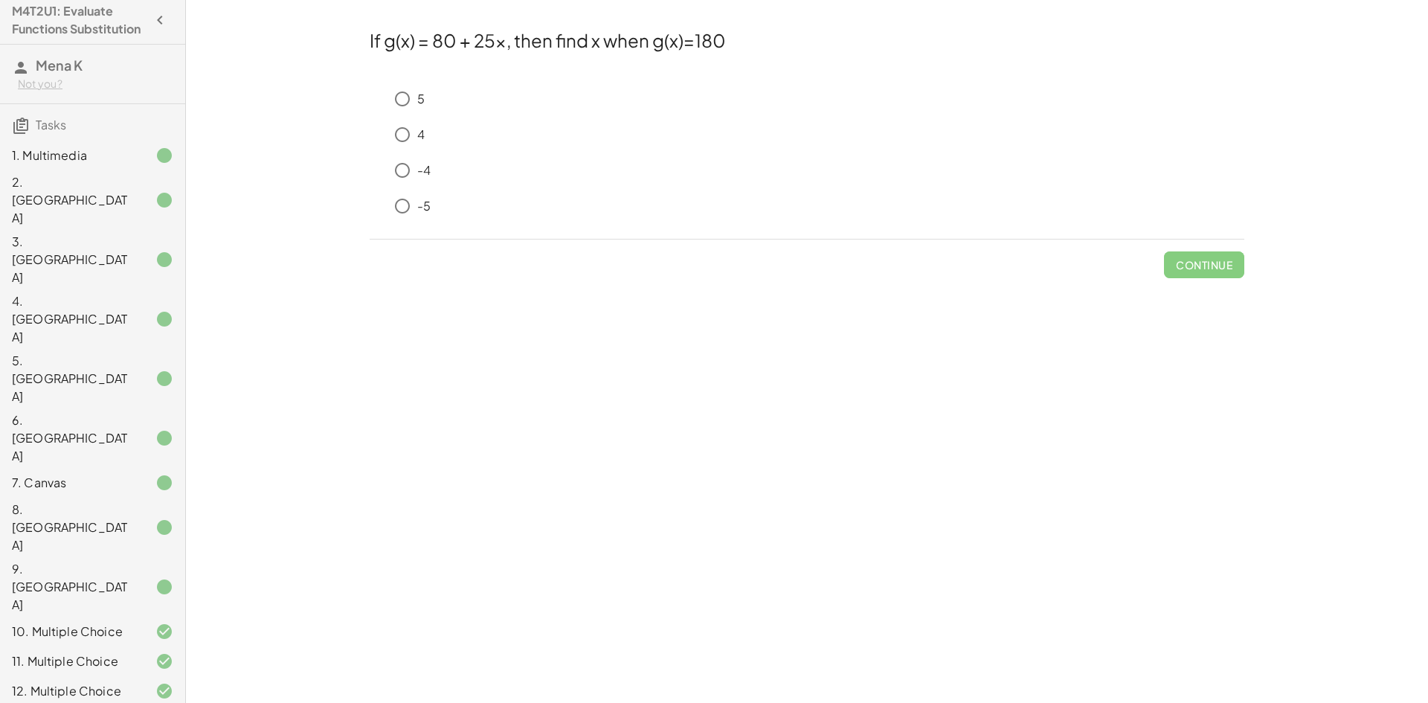
scroll to position [0, 0]
click at [1239, 269] on button "Check" at bounding box center [1213, 264] width 62 height 27
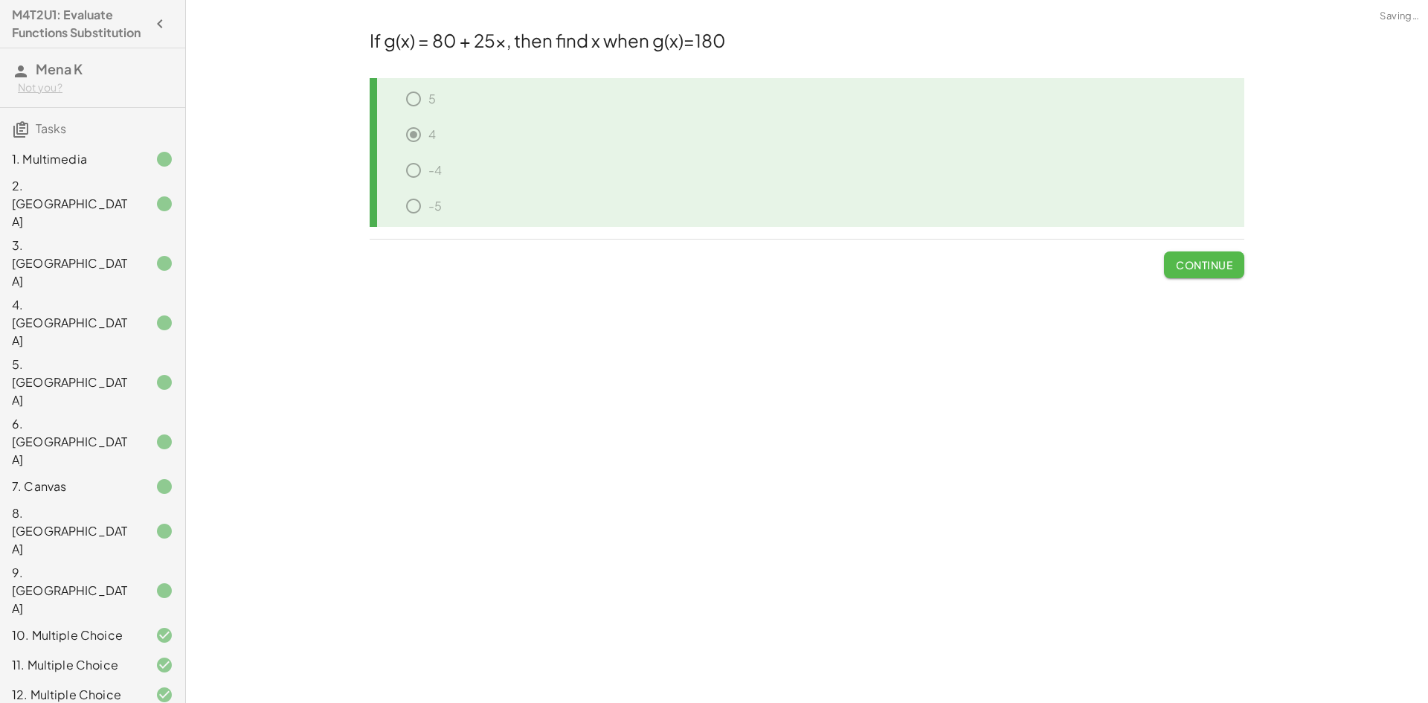
click at [1222, 272] on button "Continue" at bounding box center [1204, 264] width 80 height 27
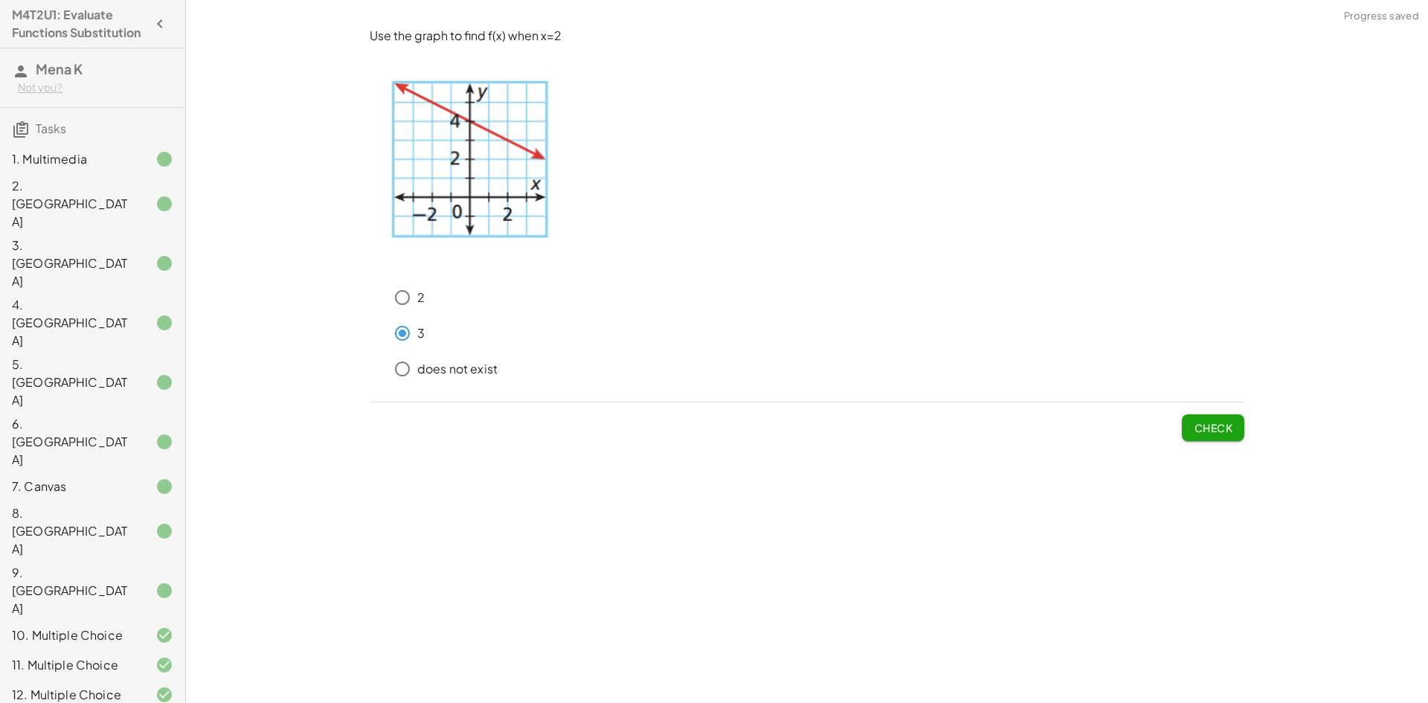
click at [1209, 427] on span "Check" at bounding box center [1213, 427] width 39 height 13
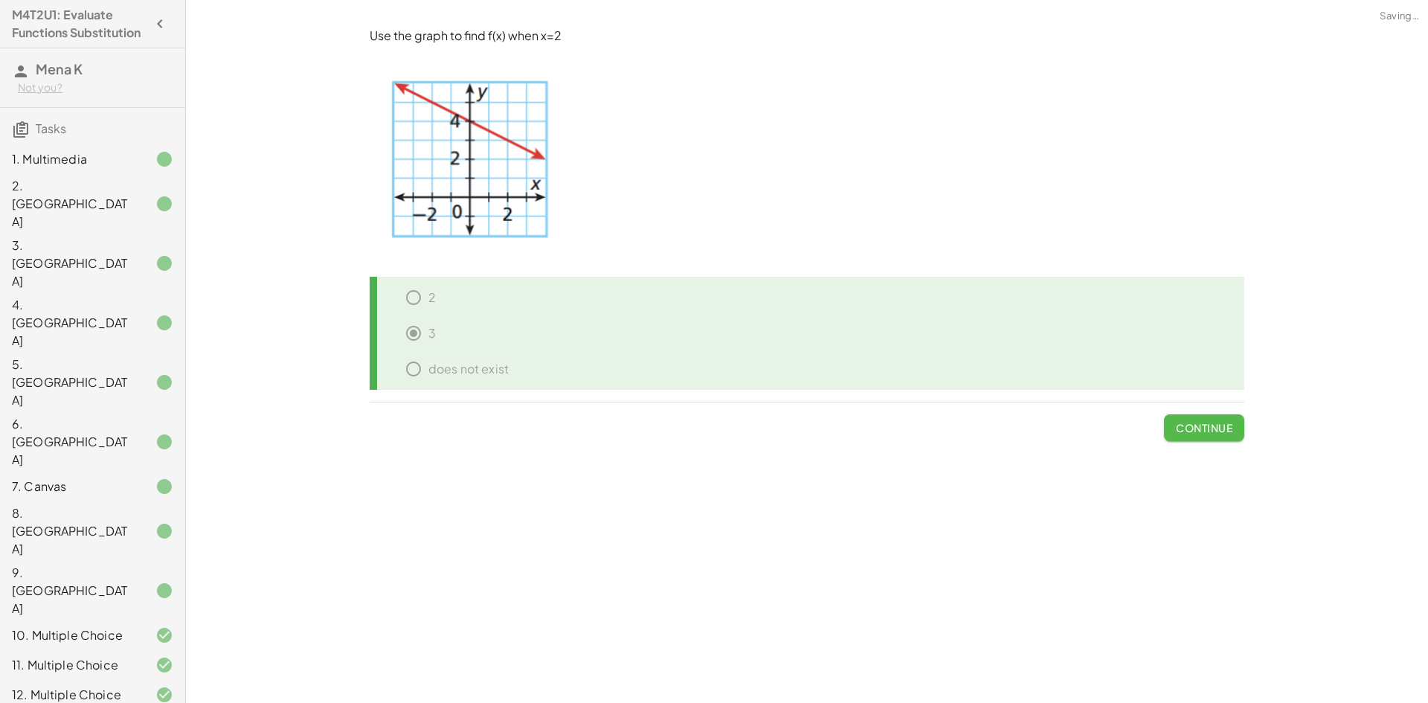
click at [1209, 427] on span "Continue" at bounding box center [1204, 427] width 57 height 13
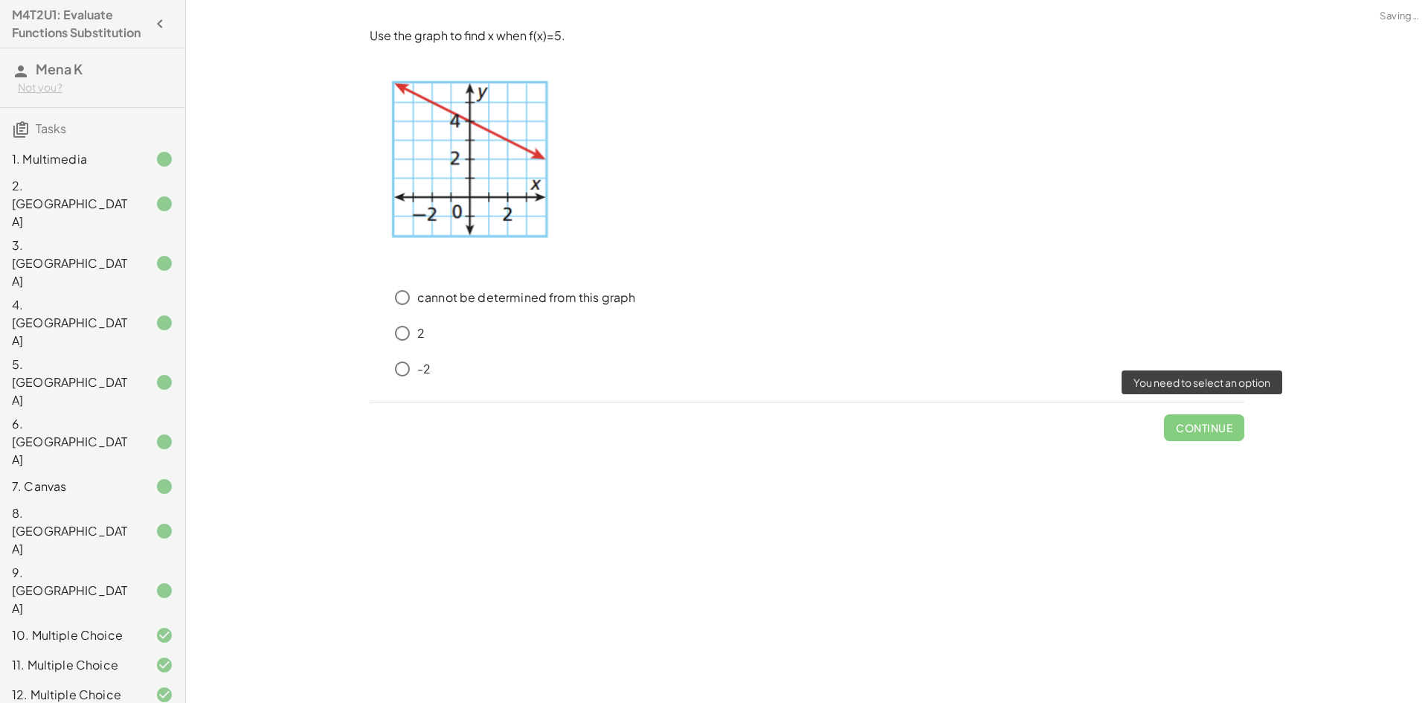
click at [1209, 427] on span "Continue" at bounding box center [1204, 421] width 80 height 39
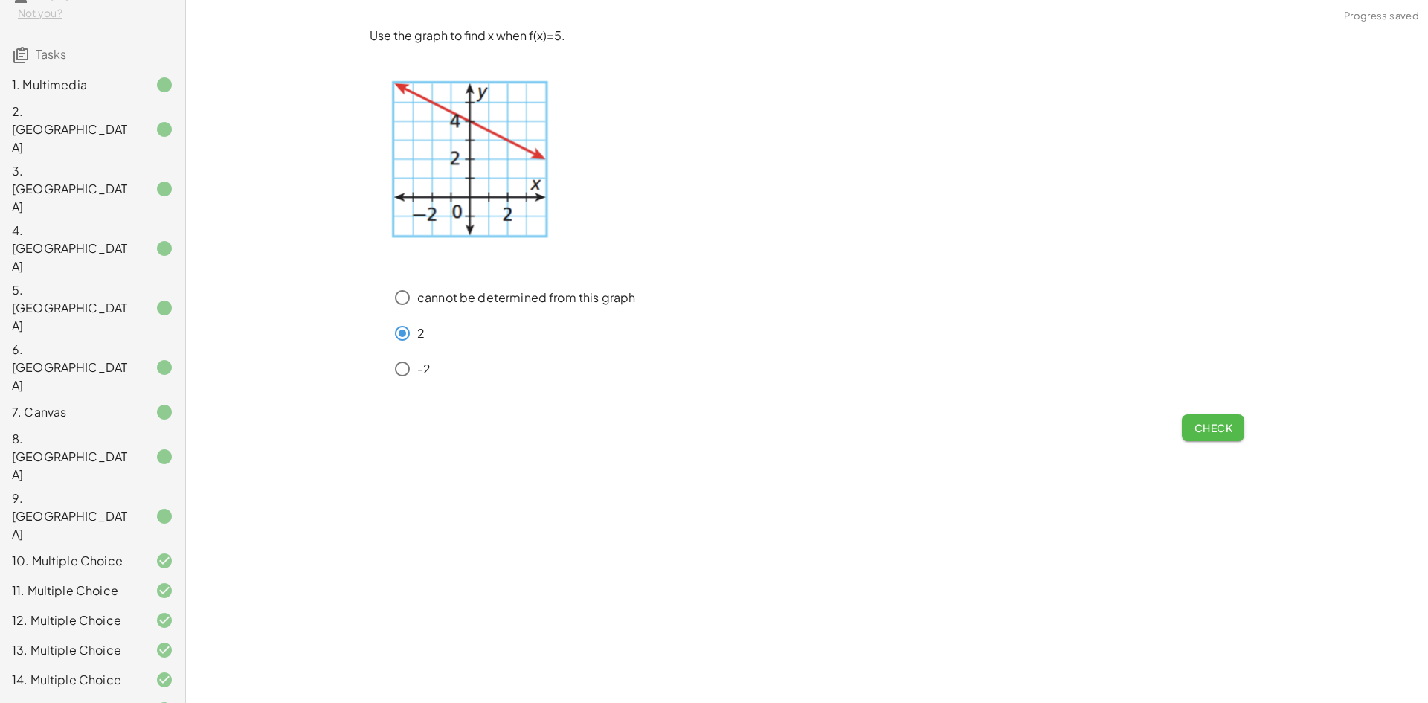
click at [1199, 420] on button "Check" at bounding box center [1213, 427] width 62 height 27
click at [1204, 434] on span "Check" at bounding box center [1213, 427] width 39 height 13
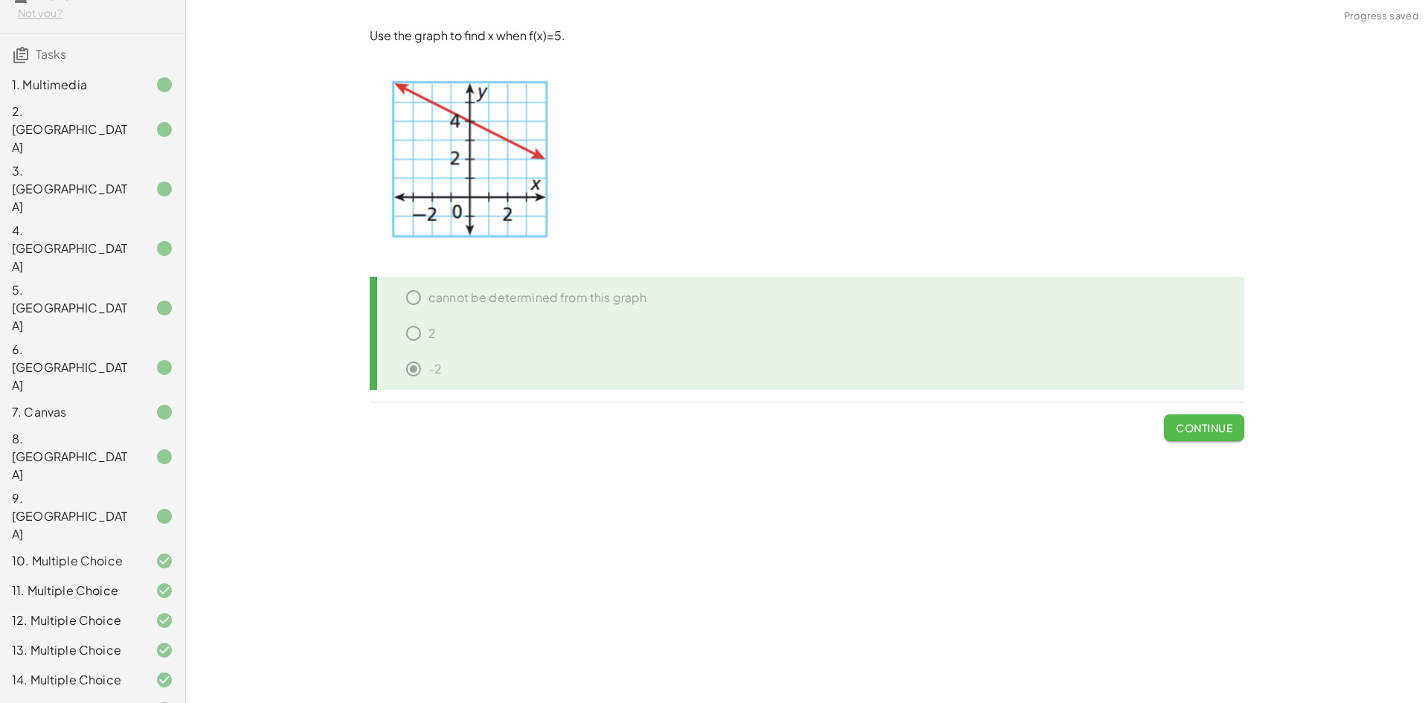
click at [1202, 434] on span "Continue" at bounding box center [1204, 427] width 57 height 13
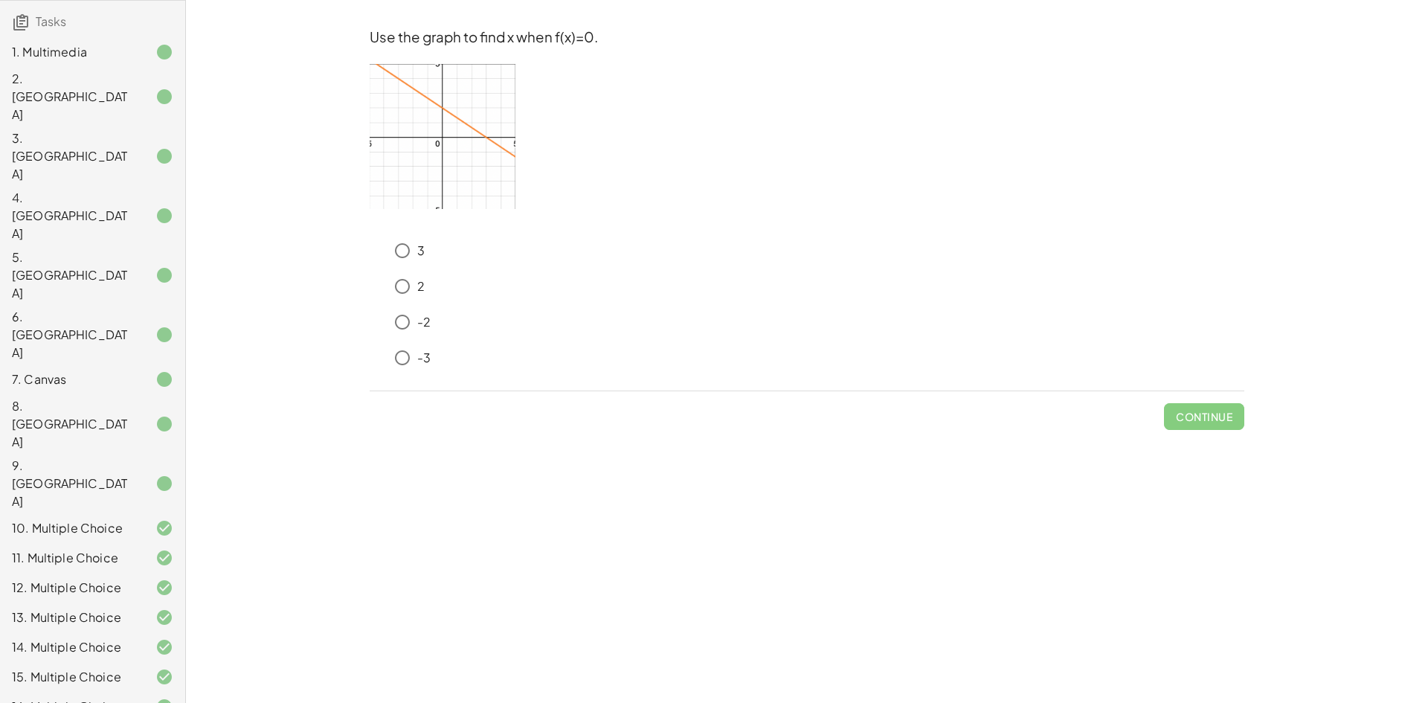
scroll to position [280, 0]
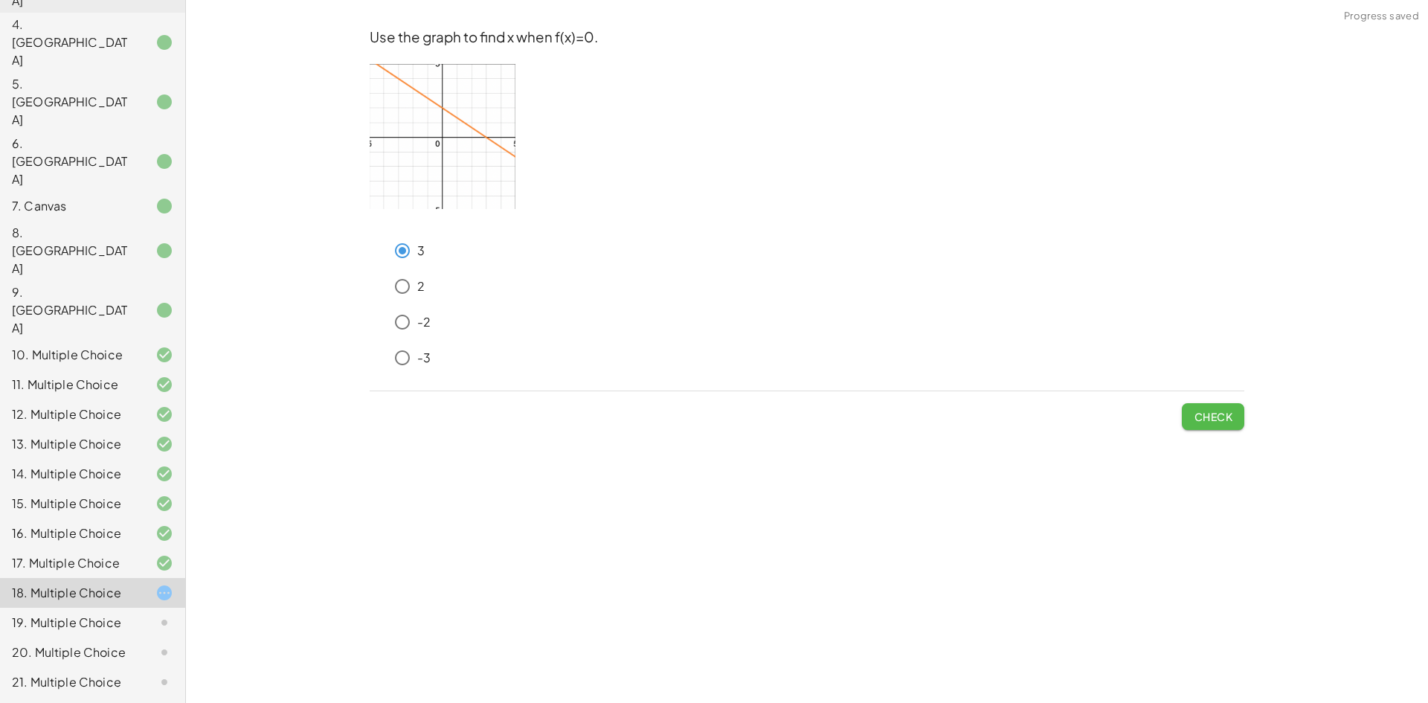
click at [1230, 411] on span "Check" at bounding box center [1213, 416] width 39 height 13
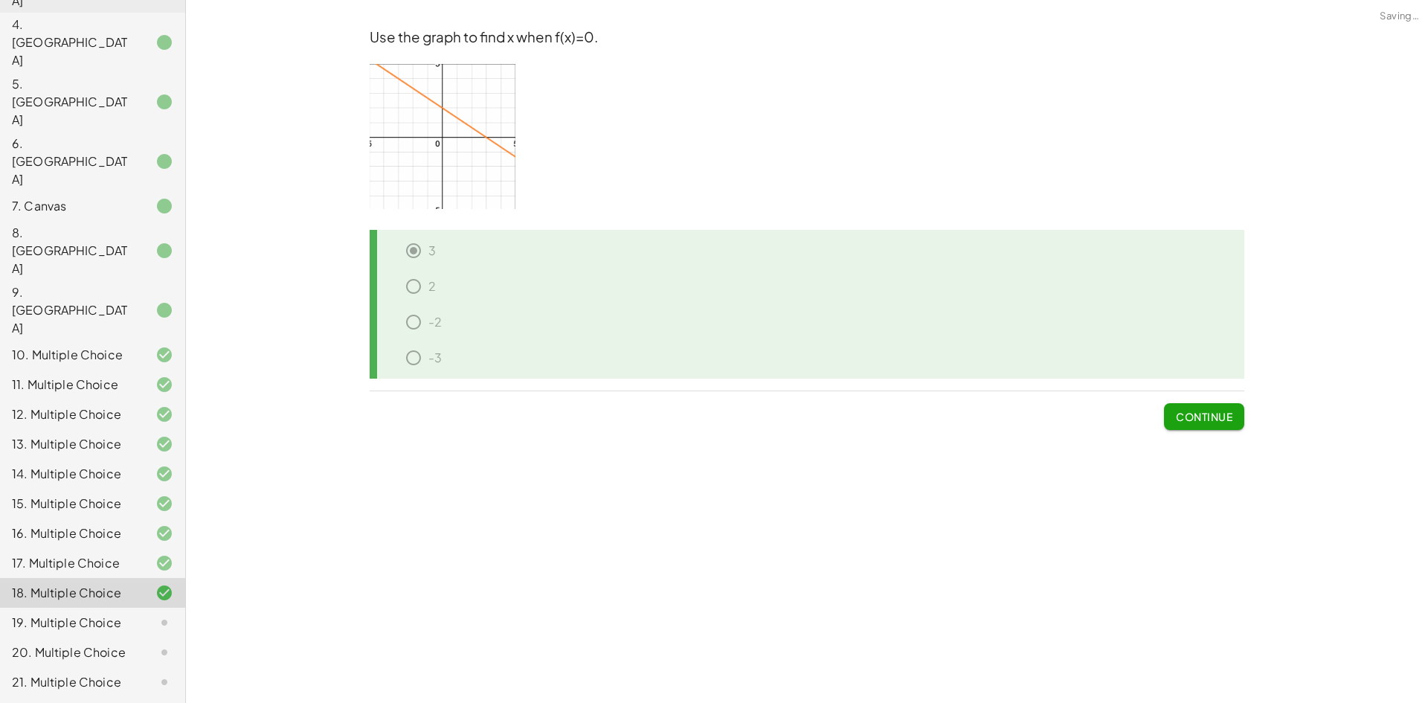
click at [1242, 424] on button "Continue" at bounding box center [1204, 416] width 80 height 27
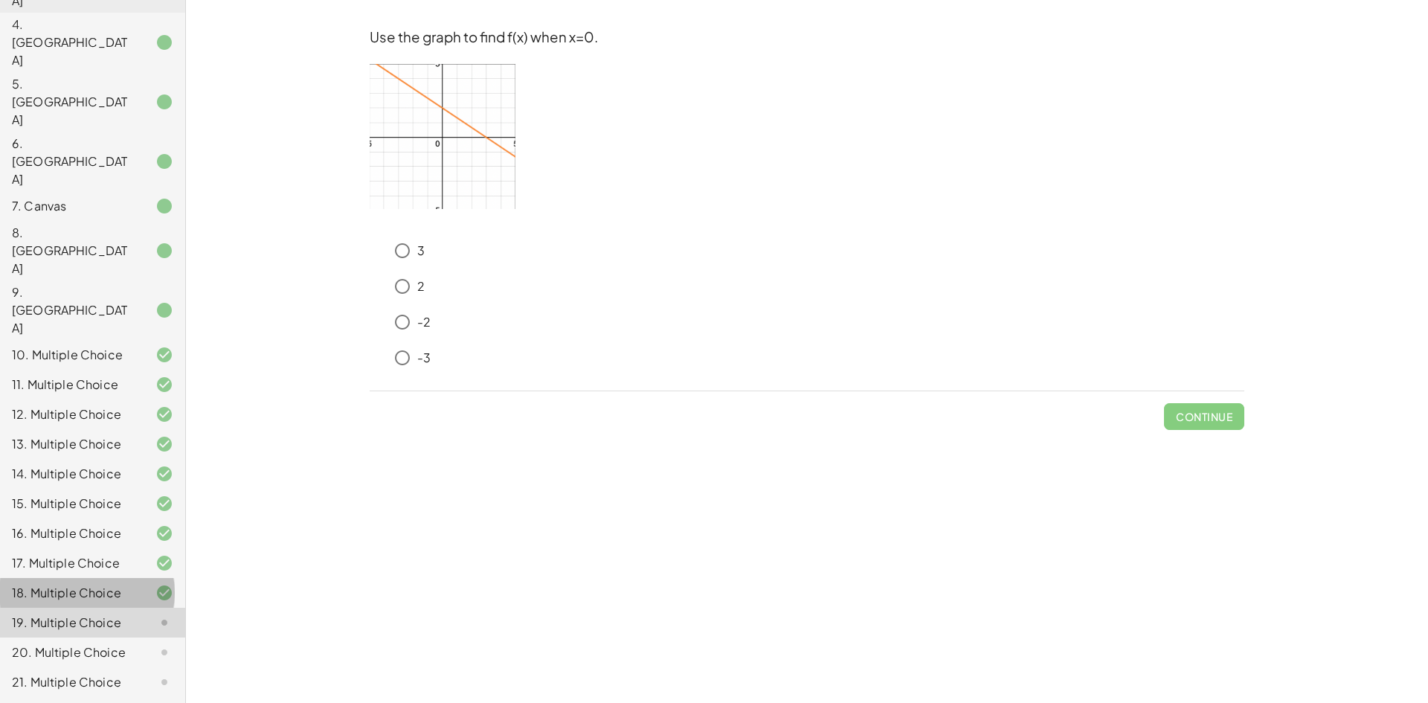
click at [132, 584] on div at bounding box center [153, 593] width 42 height 18
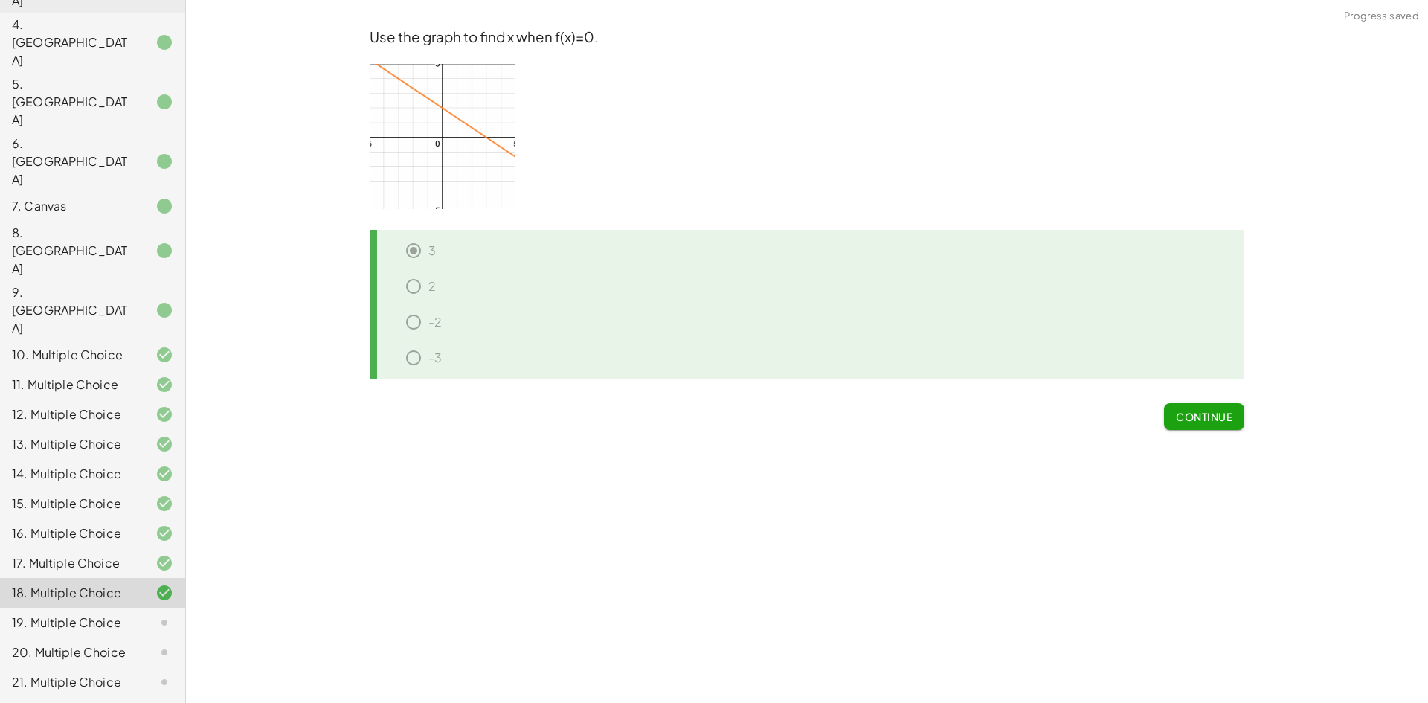
click at [135, 667] on div "19. Multiple Choice" at bounding box center [92, 682] width 185 height 30
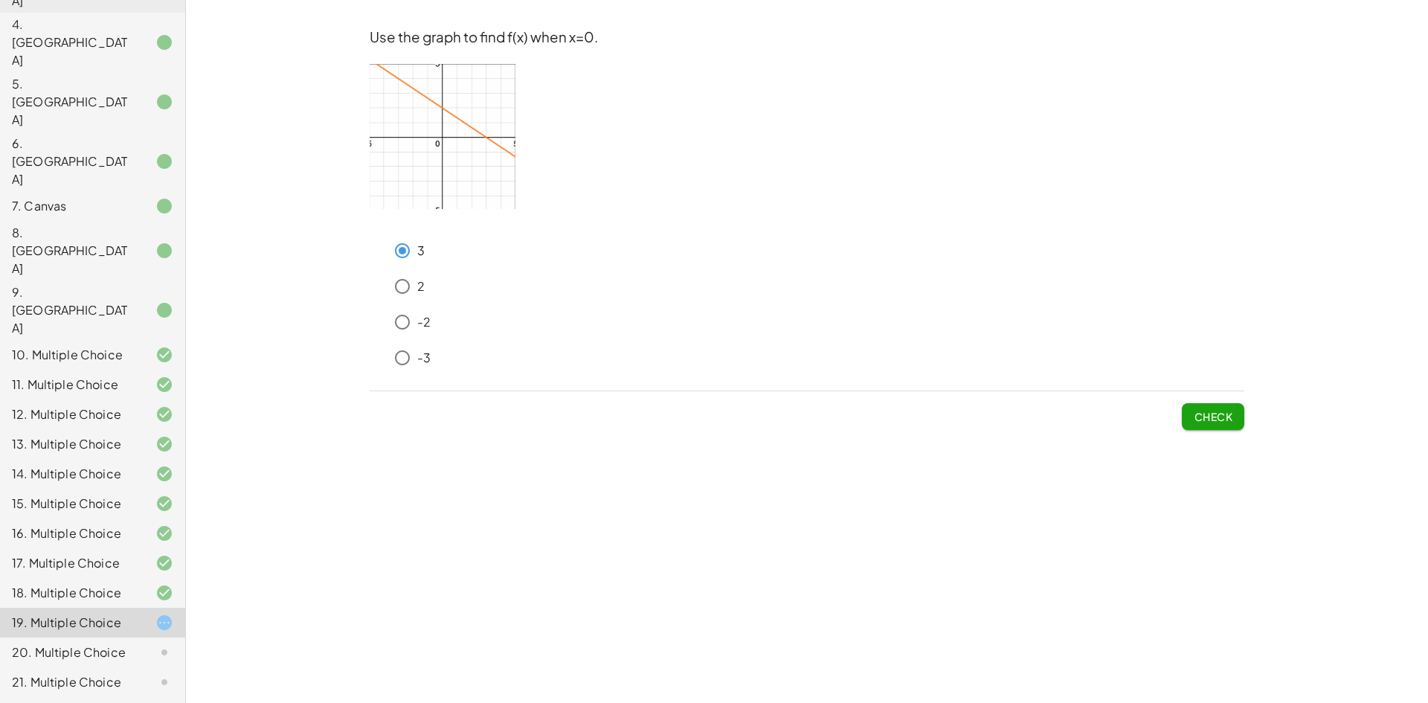
click at [1191, 405] on button "Check" at bounding box center [1213, 416] width 62 height 27
click at [1208, 419] on span "Check" at bounding box center [1213, 416] width 39 height 13
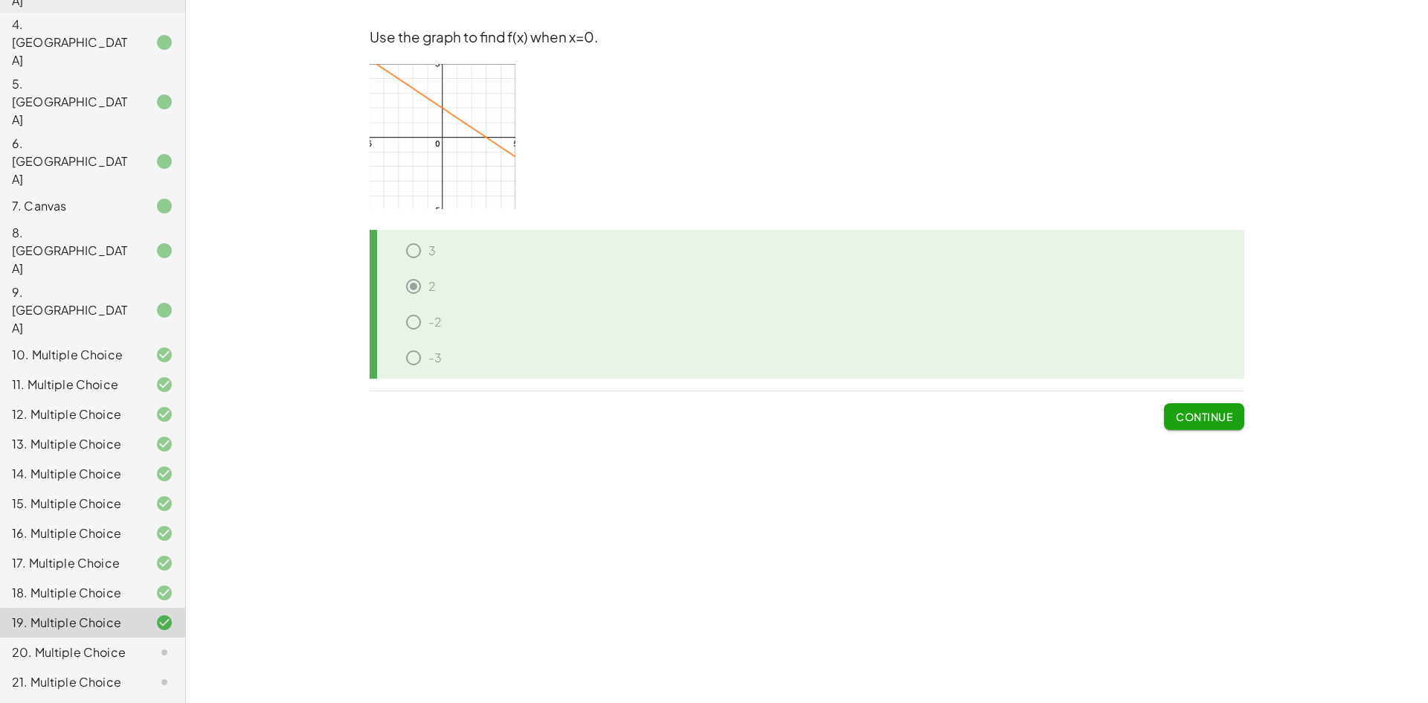
click at [1215, 413] on span "Continue" at bounding box center [1204, 416] width 57 height 13
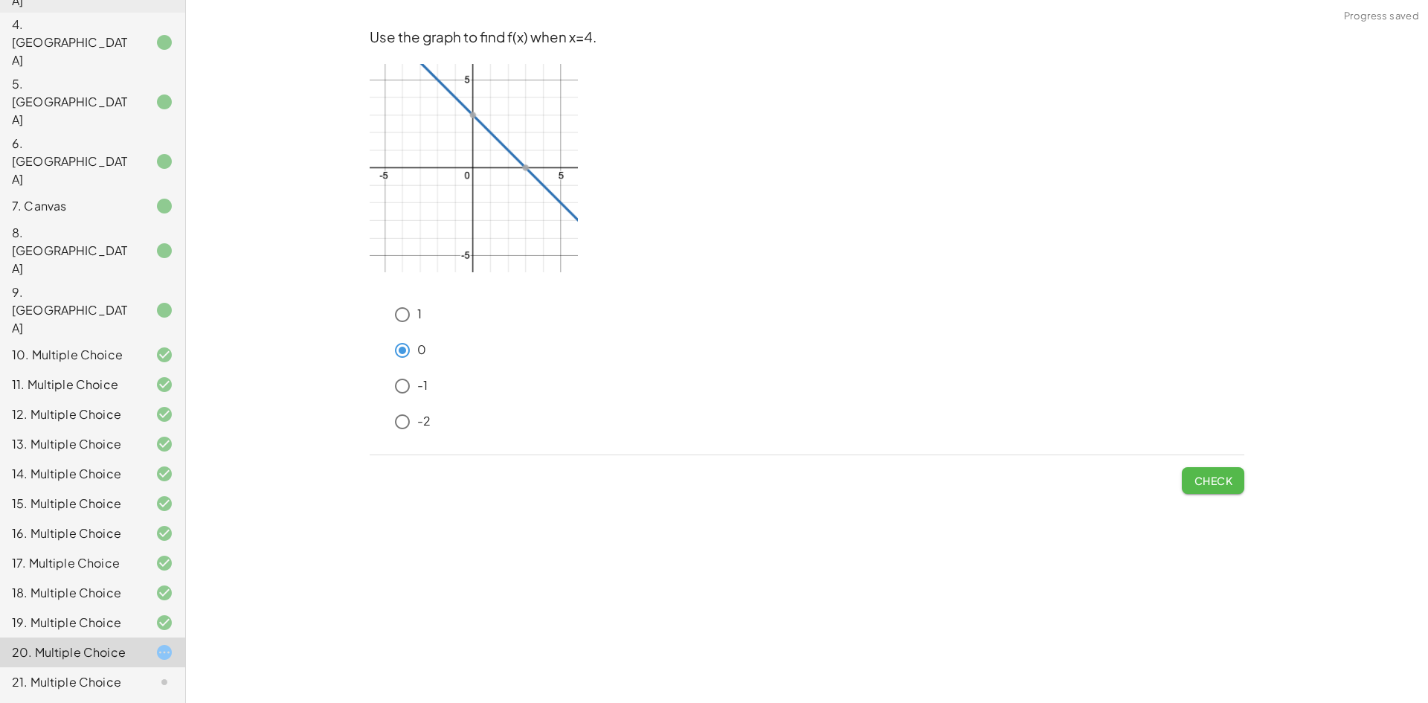
click at [1227, 481] on span "Check" at bounding box center [1213, 480] width 39 height 13
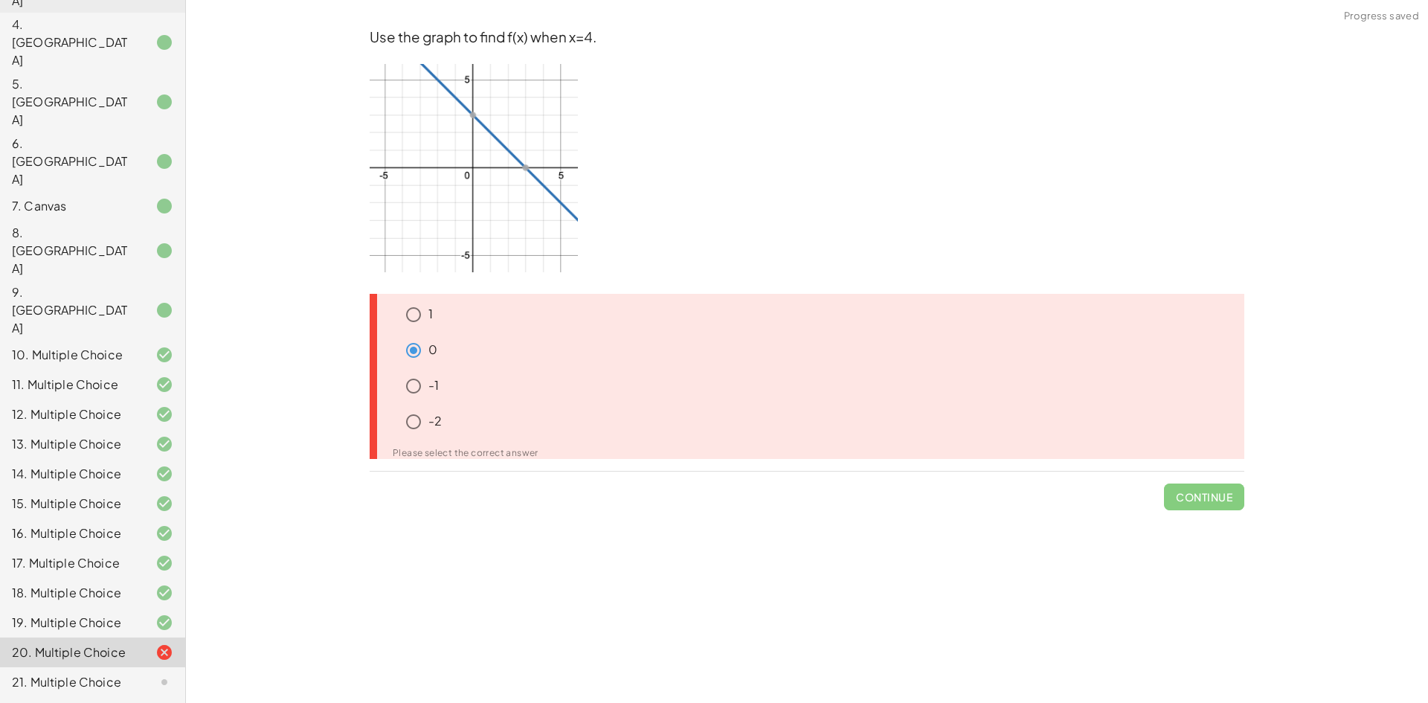
click at [412, 371] on div "1" at bounding box center [812, 389] width 863 height 36
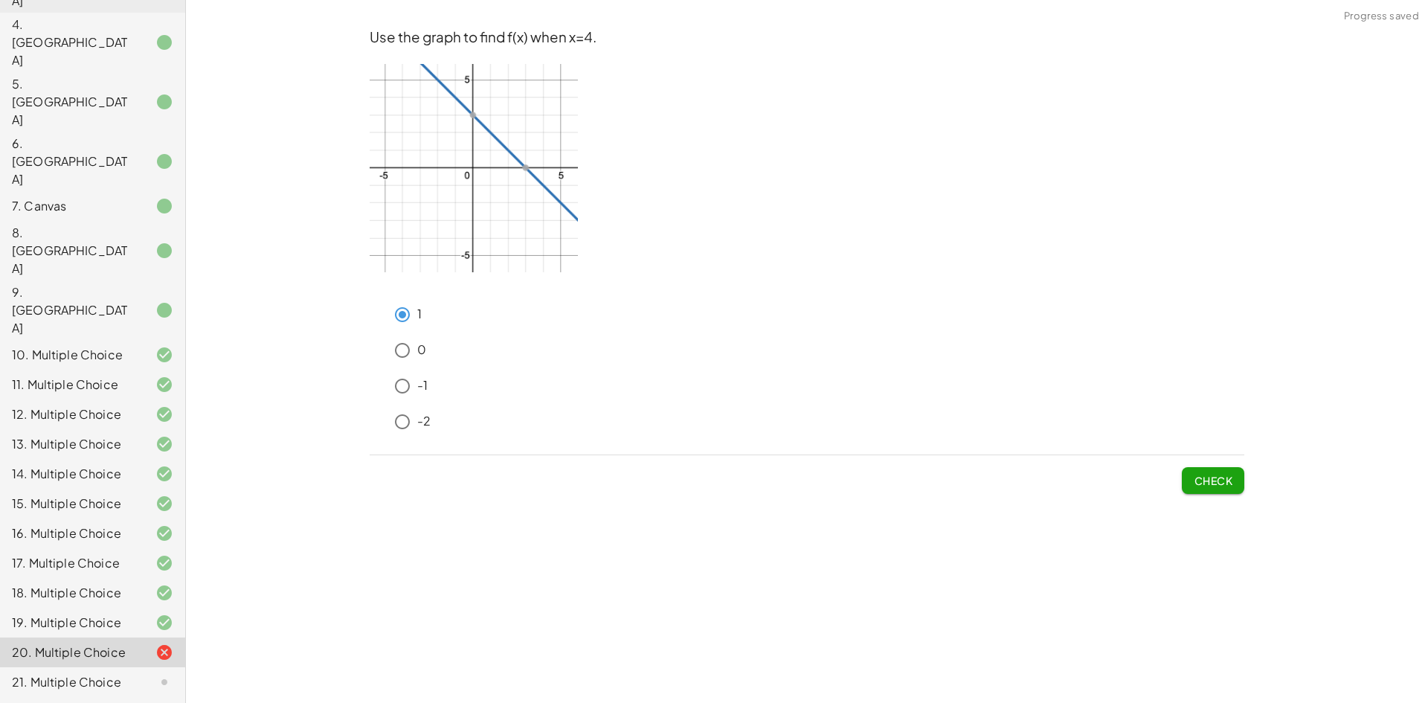
click at [1204, 475] on span "Check" at bounding box center [1213, 480] width 39 height 13
click at [1195, 476] on span "Check" at bounding box center [1213, 480] width 39 height 13
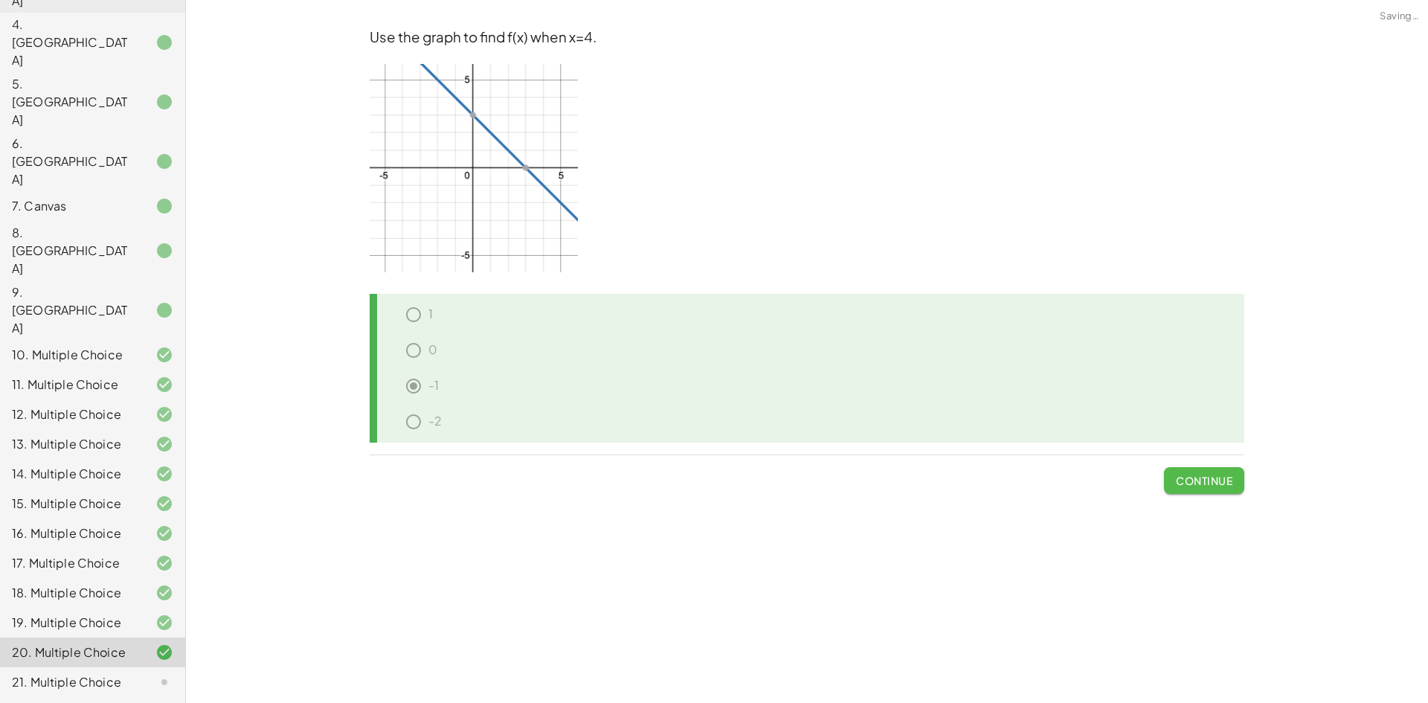
click at [1197, 485] on span "Continue" at bounding box center [1204, 480] width 57 height 13
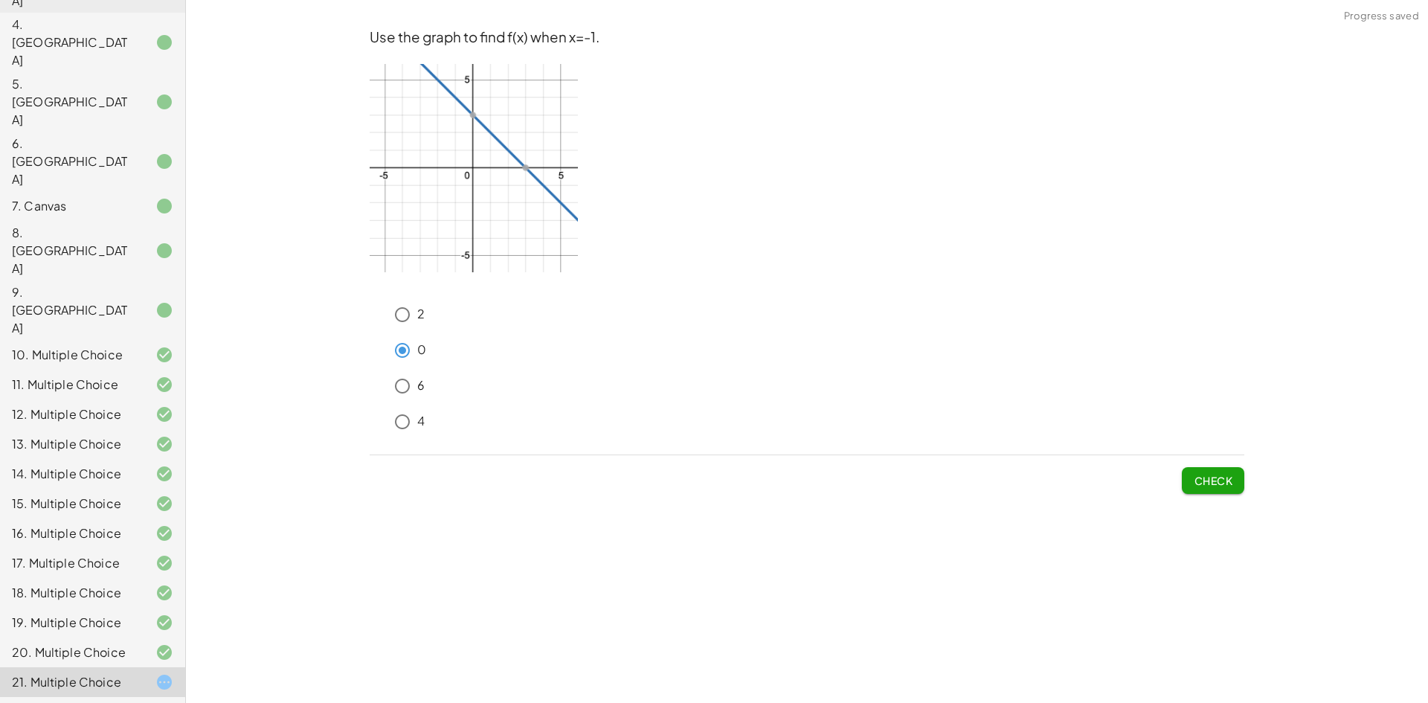
click at [1209, 479] on span "Check" at bounding box center [1213, 480] width 39 height 13
drag, startPoint x: 1232, startPoint y: 481, endPoint x: 1183, endPoint y: 480, distance: 49.9
click at [1232, 480] on button "Check" at bounding box center [1213, 480] width 62 height 27
drag, startPoint x: 1216, startPoint y: 473, endPoint x: 1204, endPoint y: 473, distance: 11.9
click at [1215, 474] on span "Check" at bounding box center [1213, 480] width 39 height 13
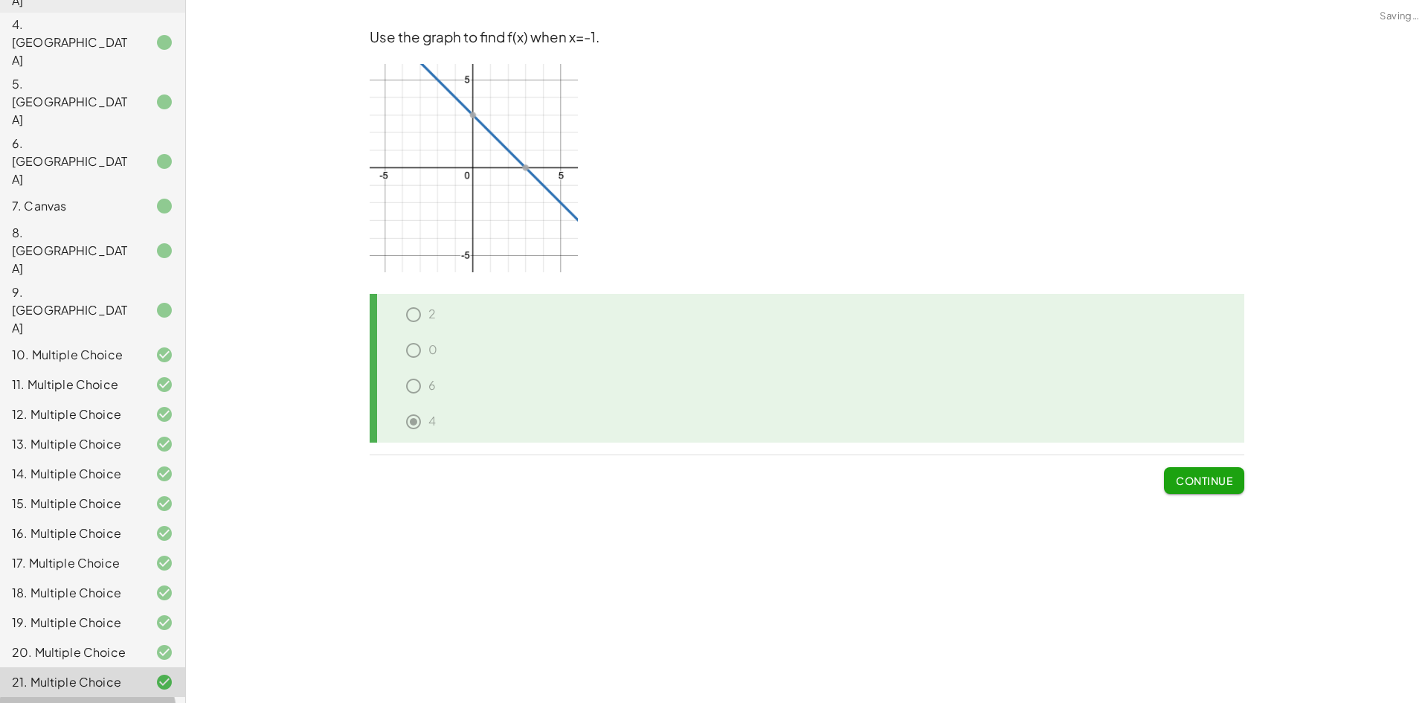
click at [113, 702] on div "22. Multiple Choice" at bounding box center [72, 712] width 120 height 18
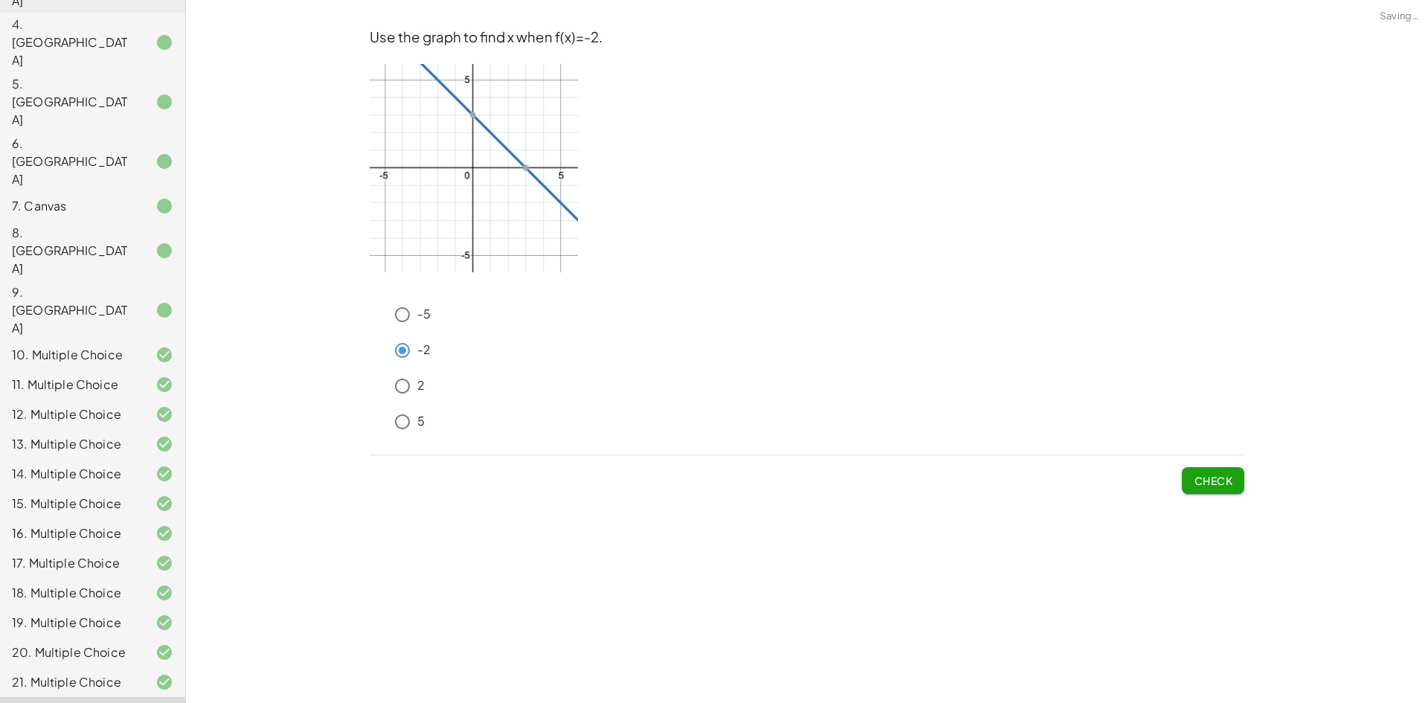
click at [1239, 478] on button "Check" at bounding box center [1213, 480] width 62 height 27
click at [382, 393] on div "2" at bounding box center [807, 389] width 875 height 36
click at [1235, 481] on button "Check" at bounding box center [1213, 480] width 62 height 27
click at [1184, 480] on button "Check" at bounding box center [1213, 480] width 62 height 27
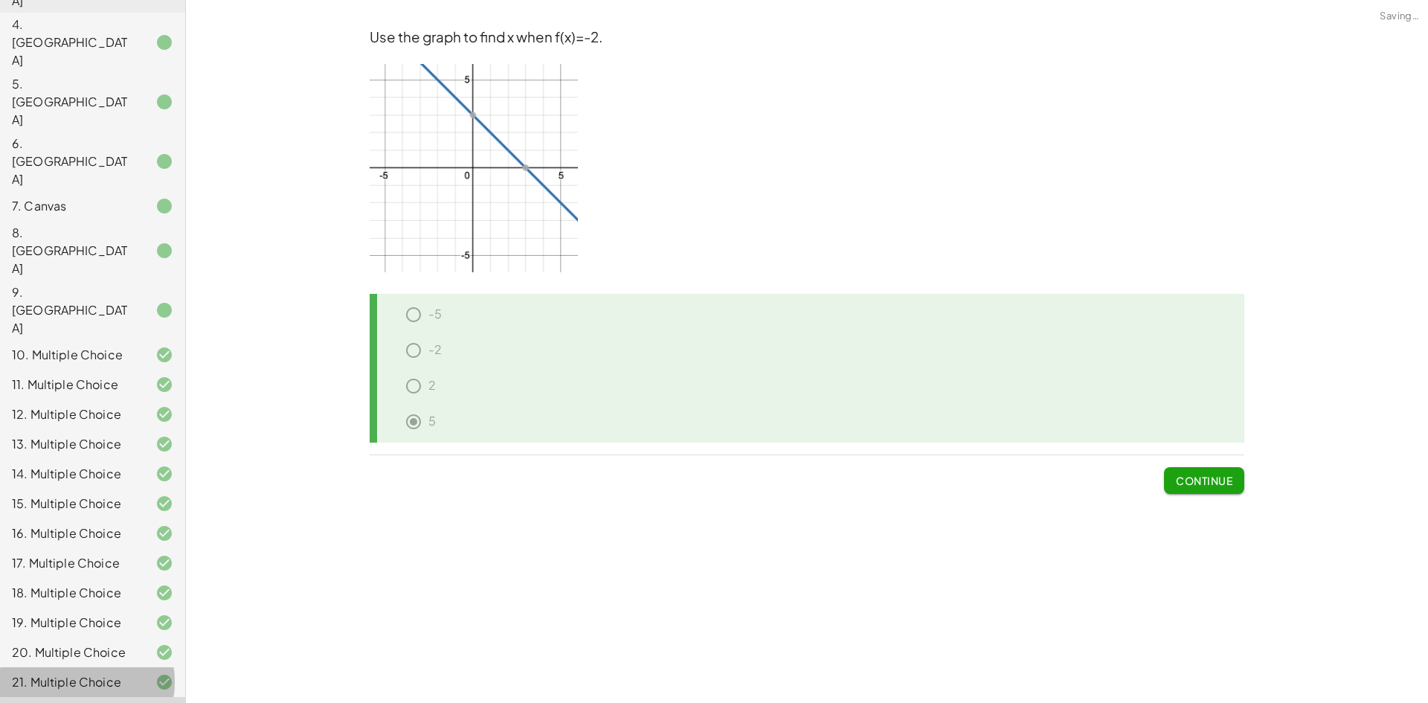
click at [132, 673] on div at bounding box center [153, 682] width 42 height 18
click at [106, 702] on div "22. Multiple Choice" at bounding box center [72, 712] width 120 height 18
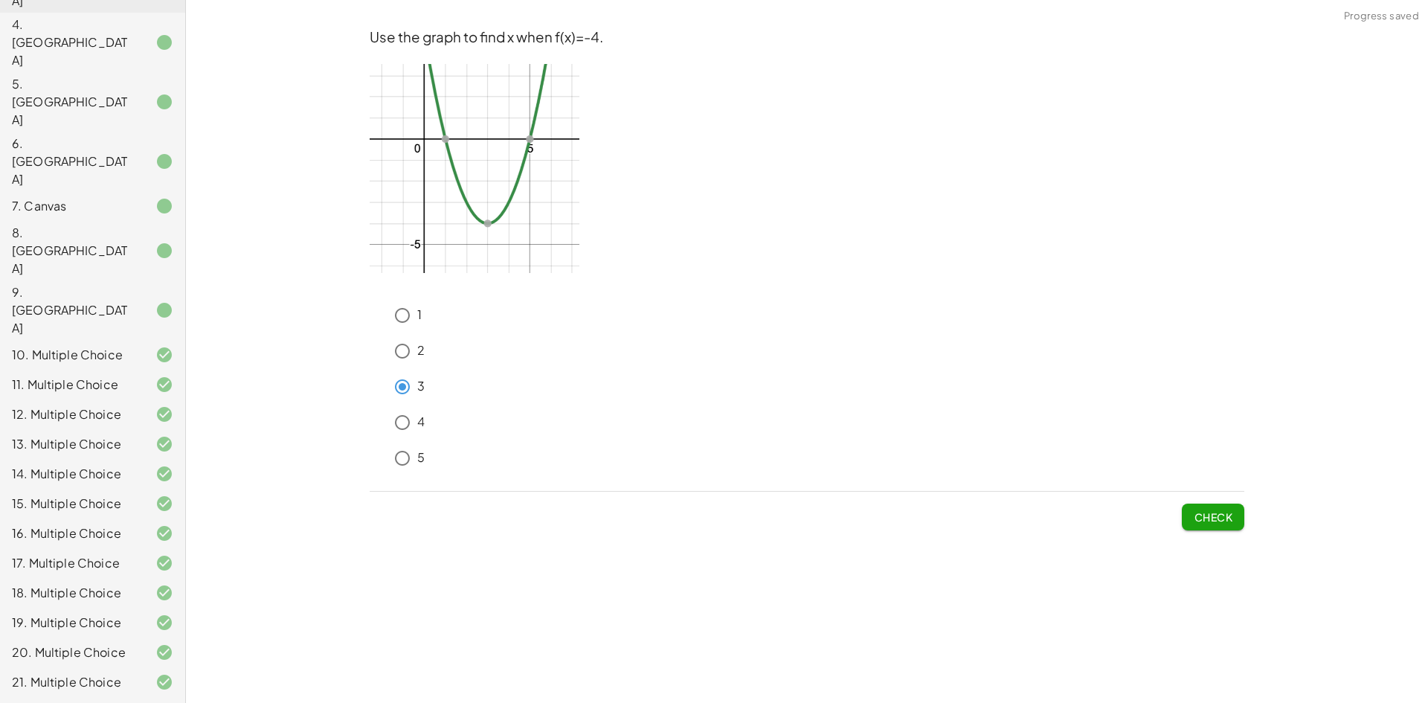
click at [1233, 522] on button "Check" at bounding box center [1213, 517] width 62 height 27
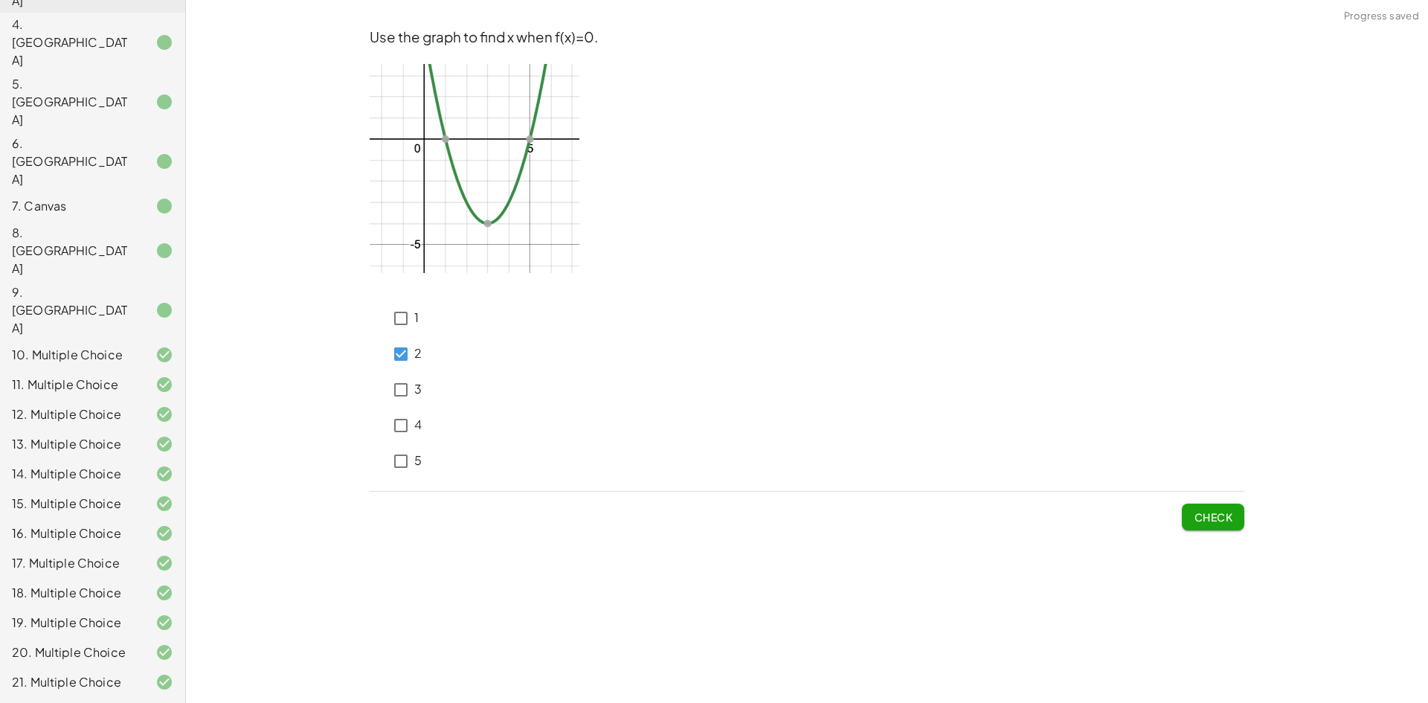
click at [1211, 512] on span "Check" at bounding box center [1213, 516] width 39 height 13
click at [1206, 515] on span "Check" at bounding box center [1213, 516] width 39 height 13
click at [1212, 515] on span "Check" at bounding box center [1213, 516] width 39 height 13
click at [1227, 515] on span "Check" at bounding box center [1213, 516] width 39 height 13
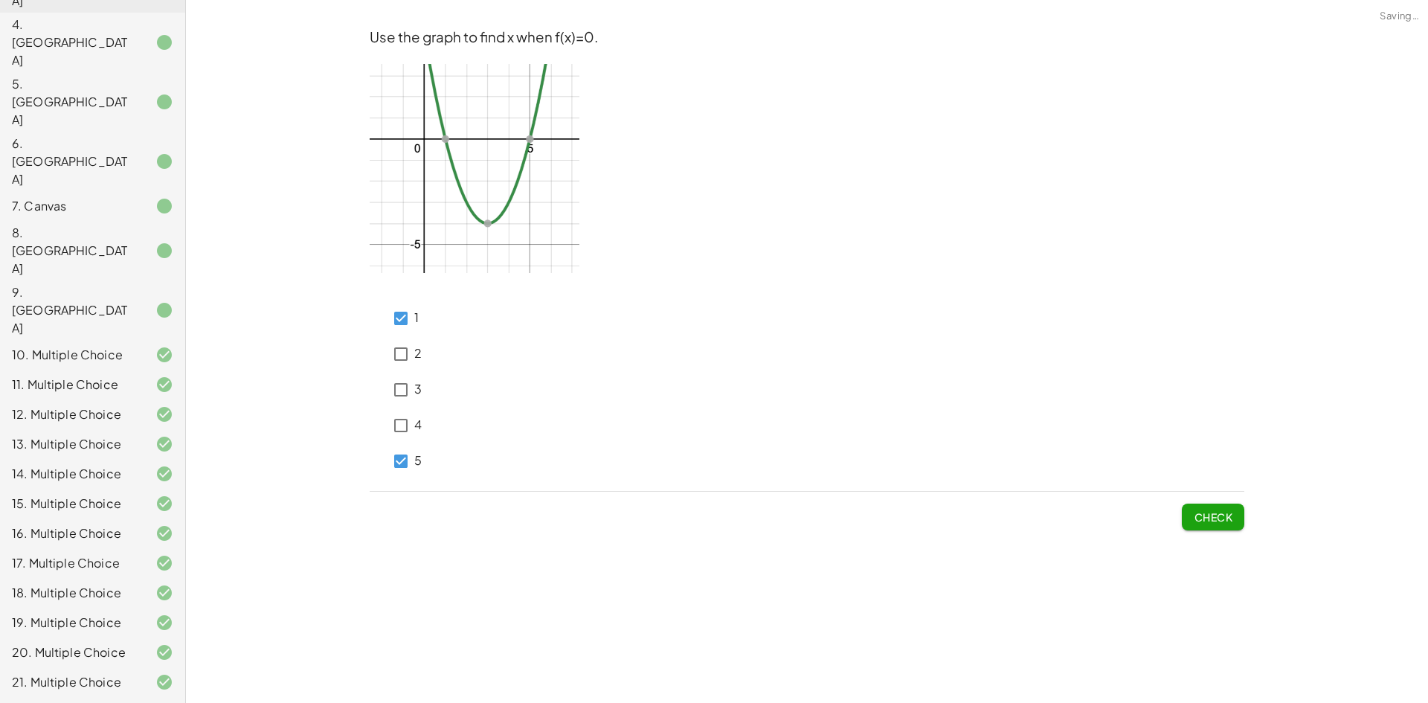
click at [1211, 515] on span "Check" at bounding box center [1213, 516] width 39 height 13
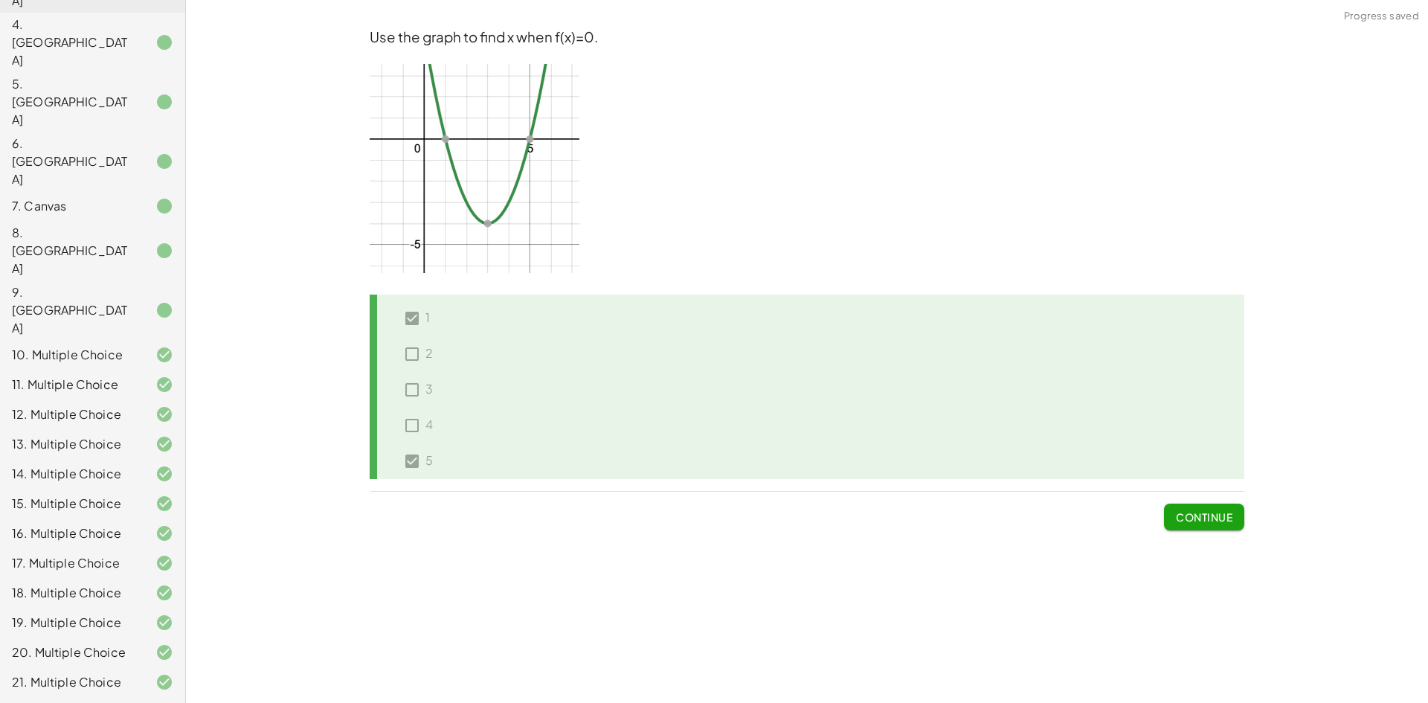
click at [1185, 519] on span "Continue" at bounding box center [1204, 516] width 57 height 13
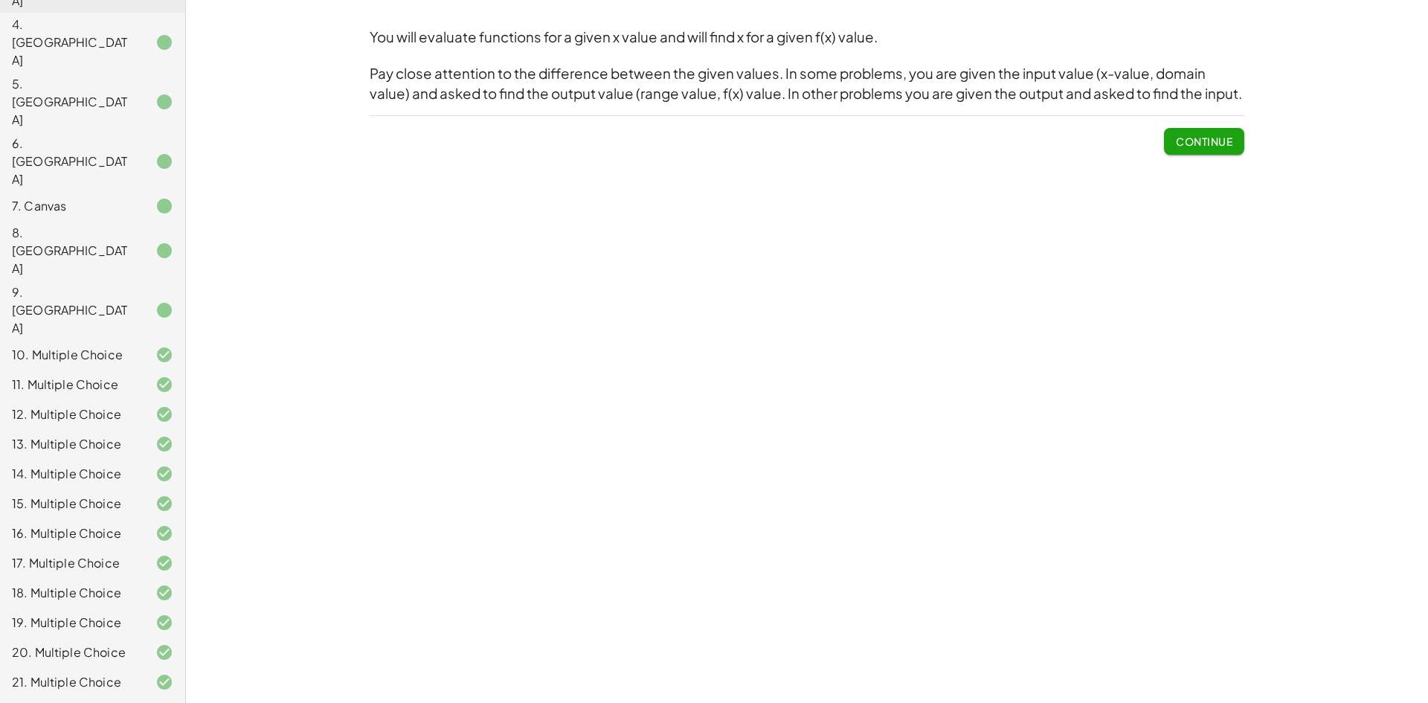
click at [1193, 138] on span "Continue" at bounding box center [1204, 141] width 57 height 13
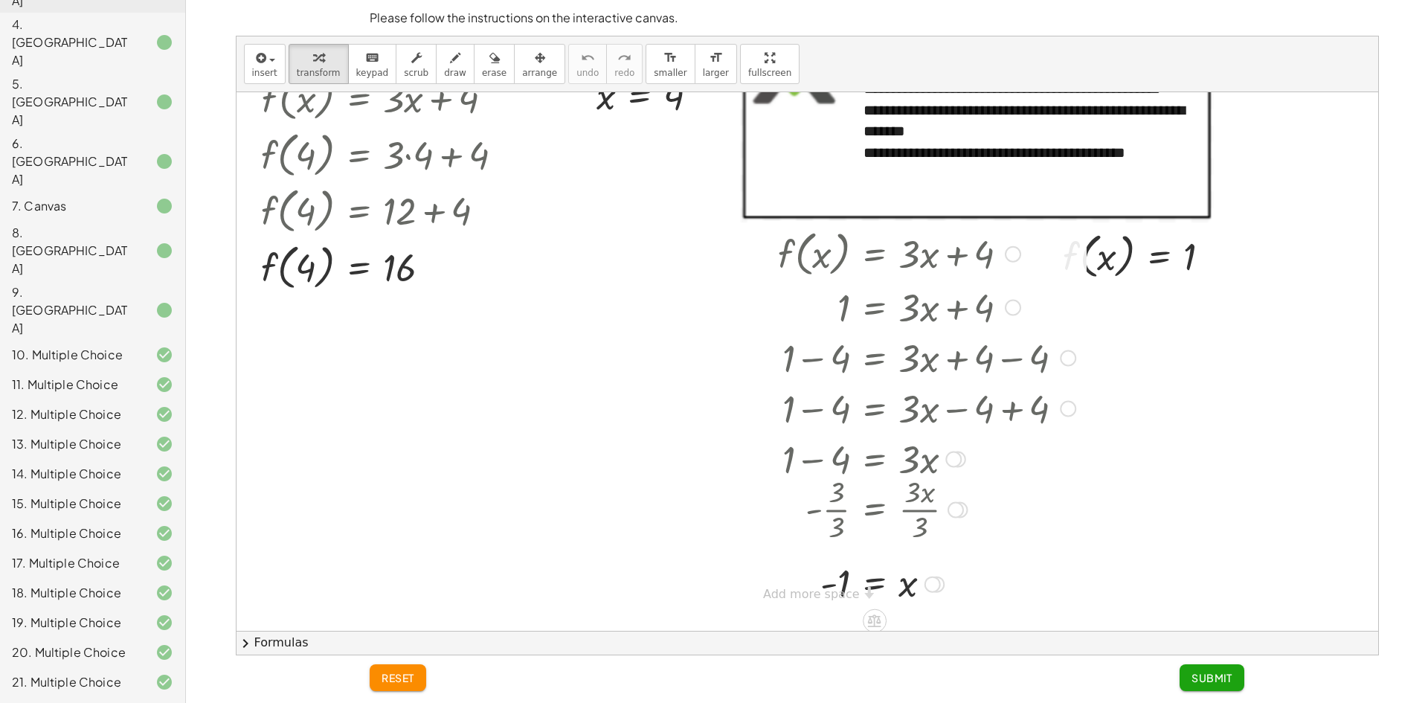
scroll to position [83, 0]
click at [1003, 301] on div at bounding box center [927, 305] width 312 height 51
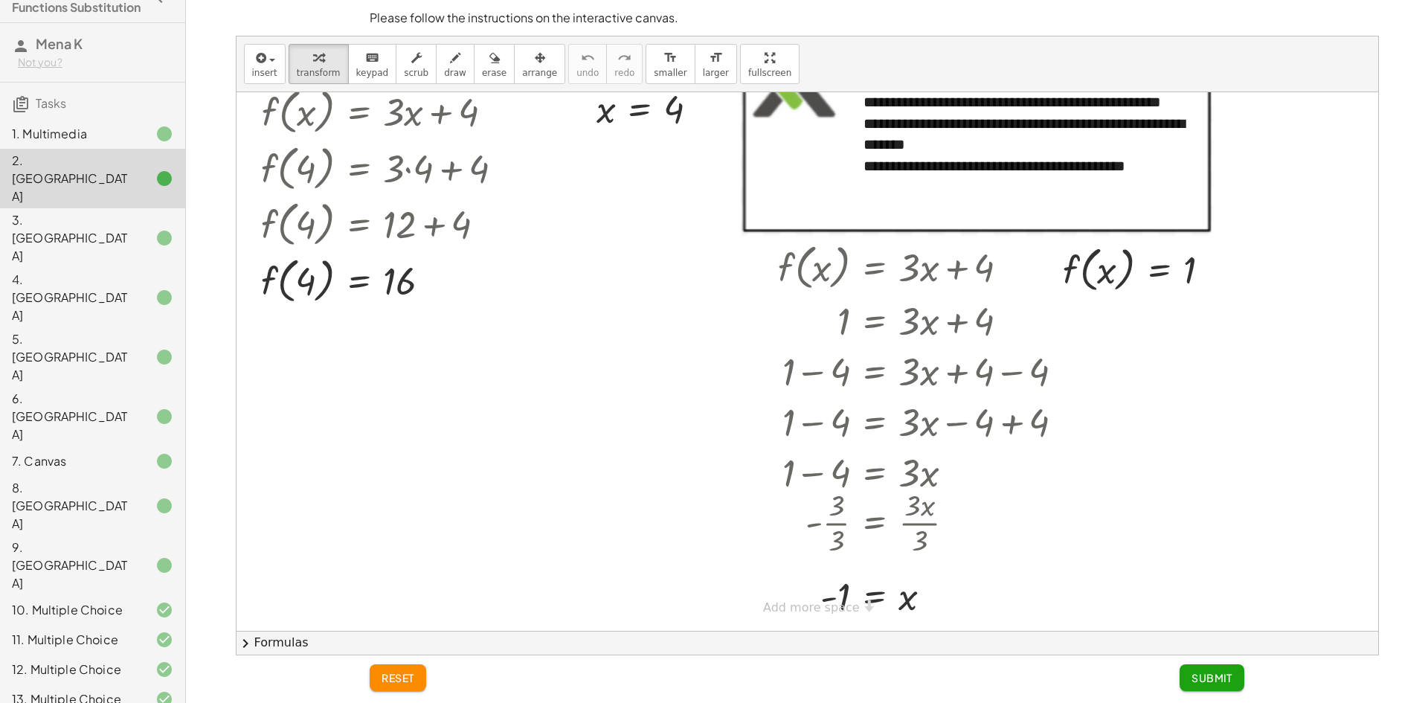
scroll to position [0, 0]
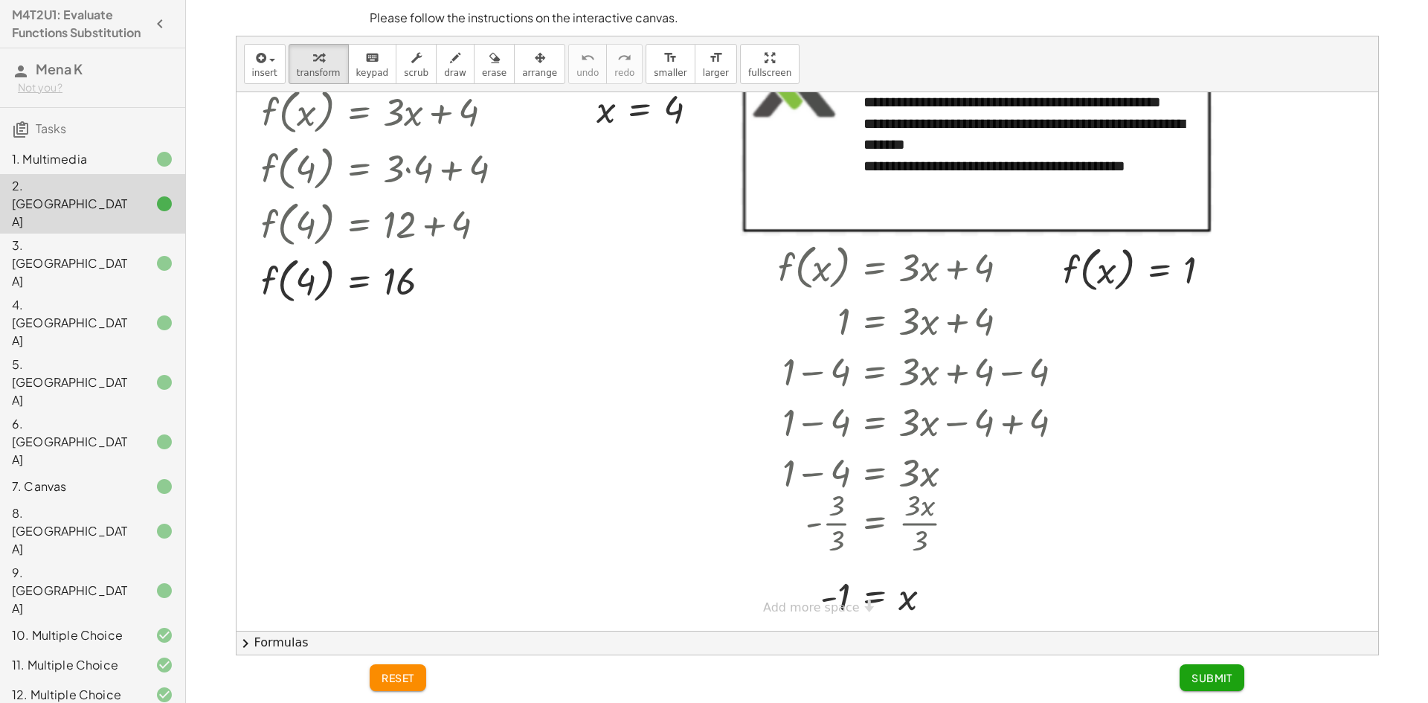
drag, startPoint x: 99, startPoint y: 187, endPoint x: 274, endPoint y: 177, distance: 175.8
click at [99, 234] on div "1. Multimedia" at bounding box center [92, 263] width 185 height 59
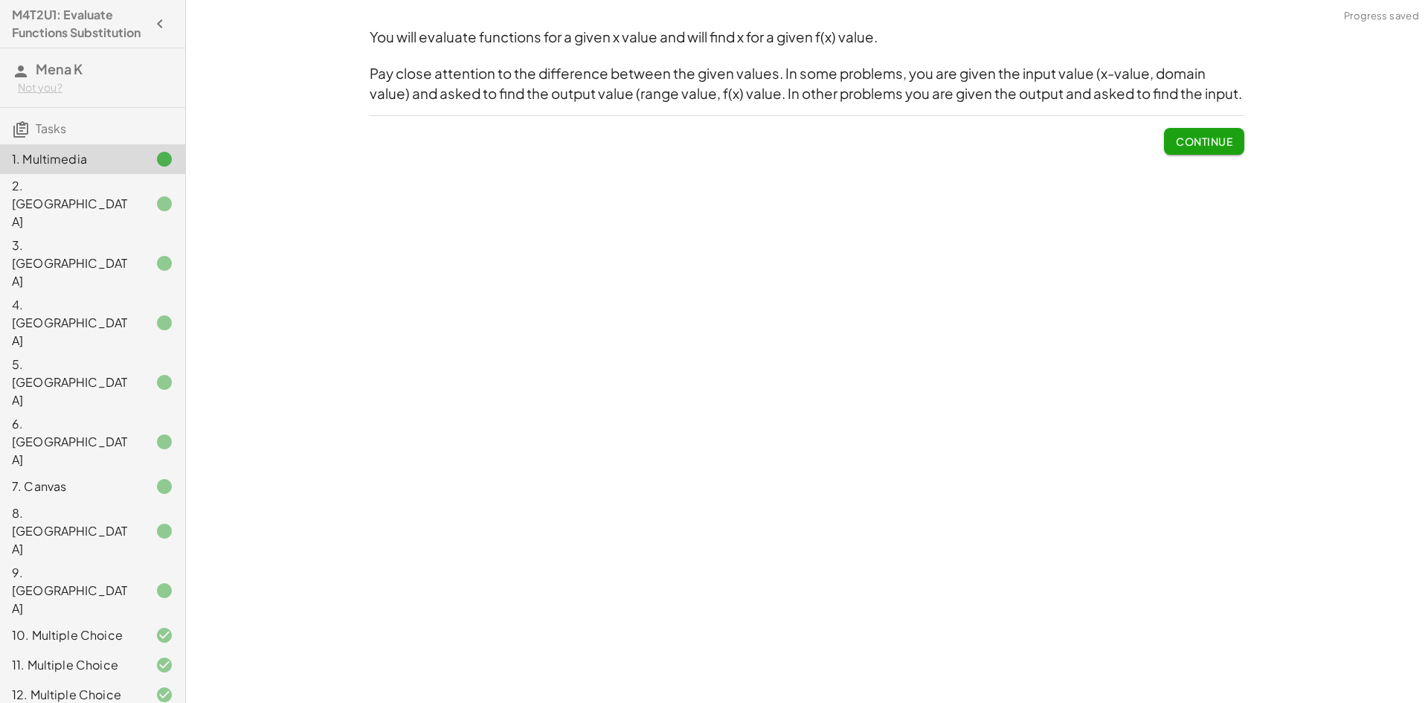
click at [1237, 142] on button "Continue" at bounding box center [1204, 141] width 80 height 27
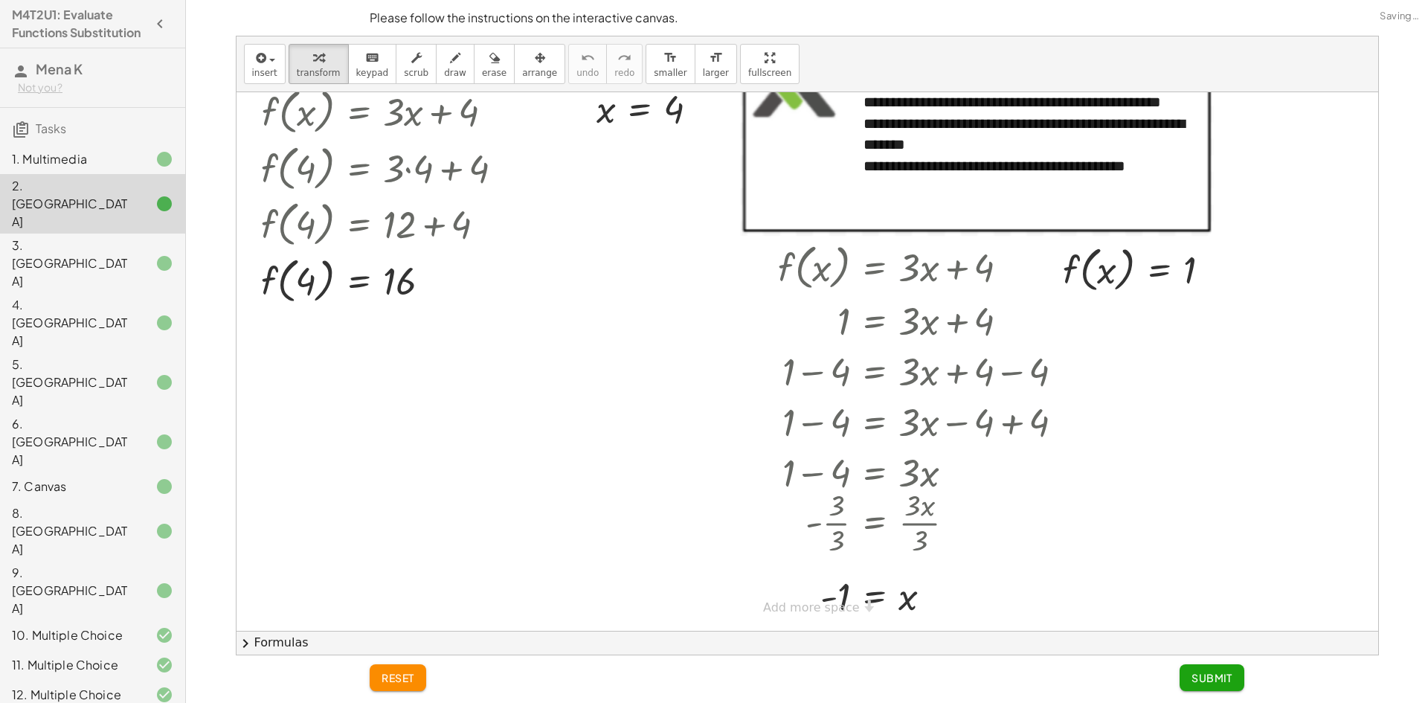
click at [88, 212] on div "2. [GEOGRAPHIC_DATA]" at bounding box center [72, 204] width 120 height 54
click at [1206, 665] on button "Submit" at bounding box center [1212, 677] width 65 height 27
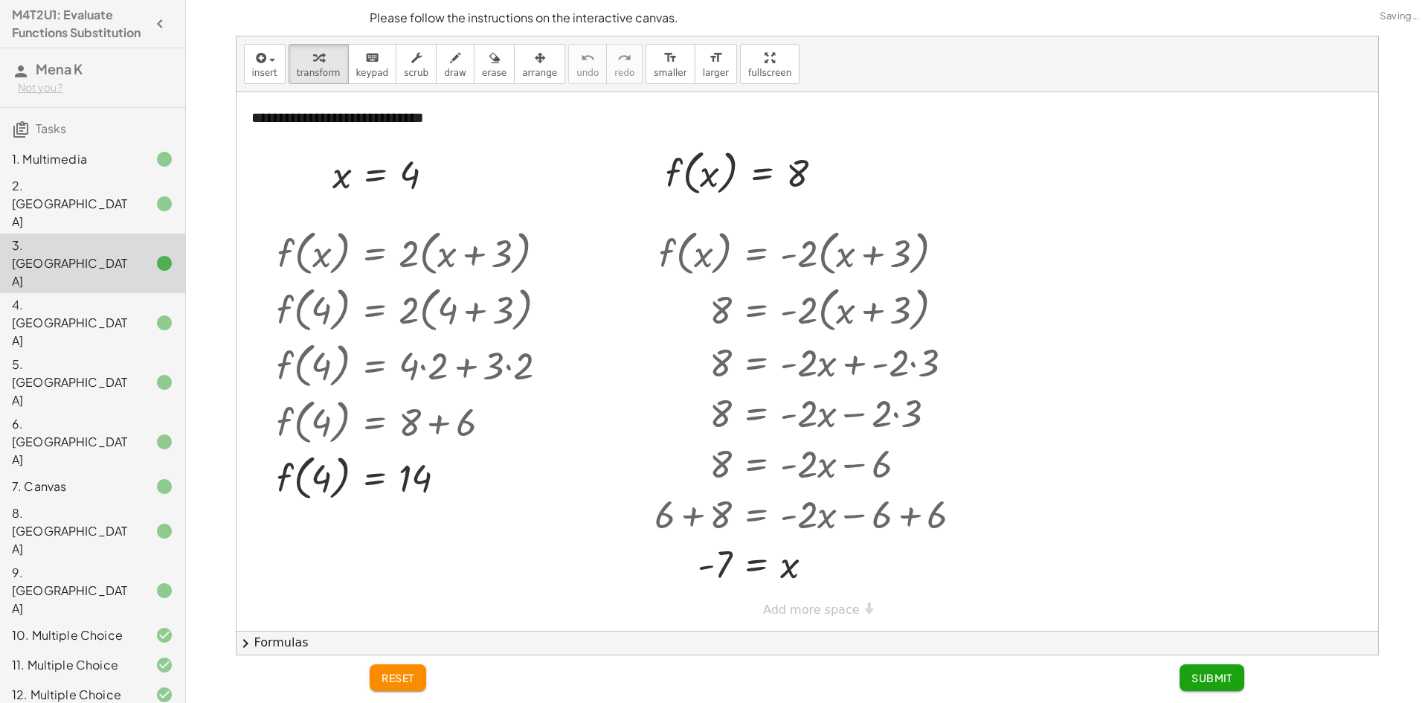
click at [1206, 669] on button "Submit" at bounding box center [1212, 677] width 65 height 27
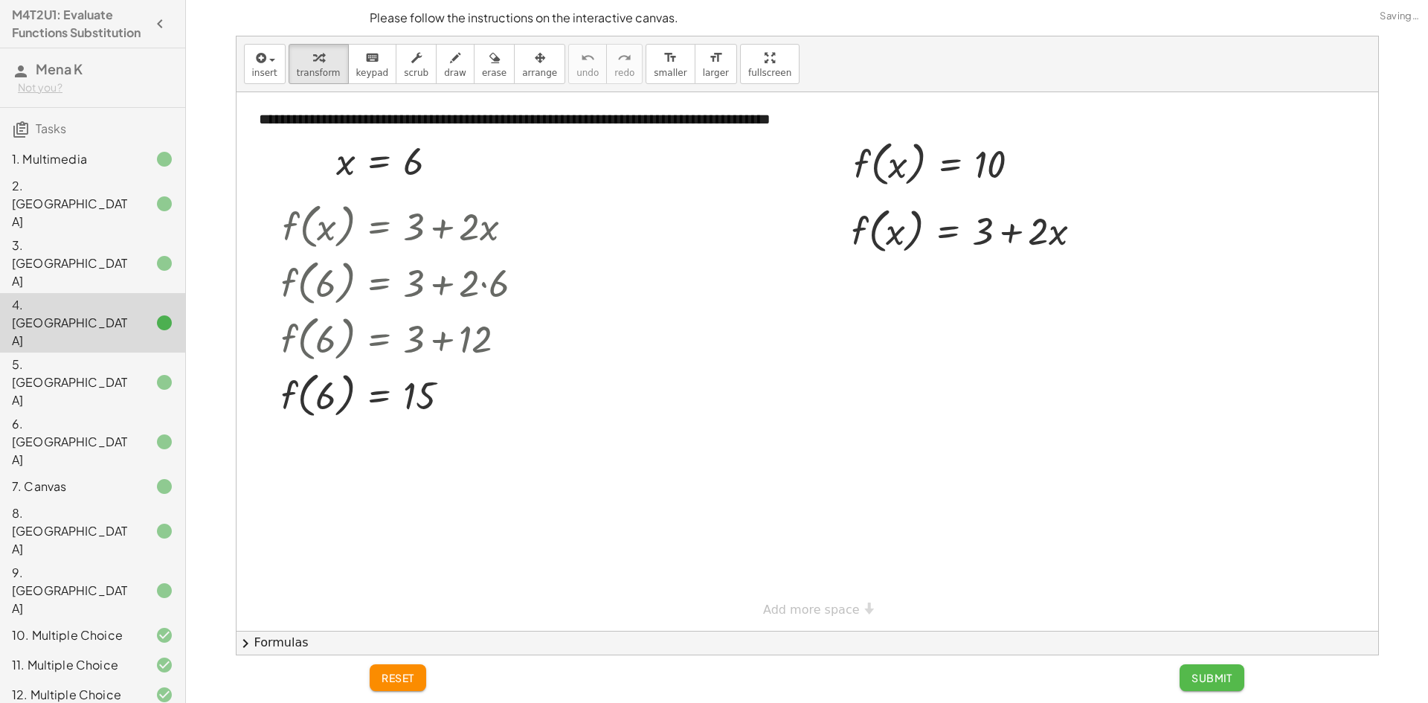
click at [1207, 669] on button "Submit" at bounding box center [1212, 677] width 65 height 27
click at [0, 0] on button "Submit" at bounding box center [0, 0] width 0 height 0
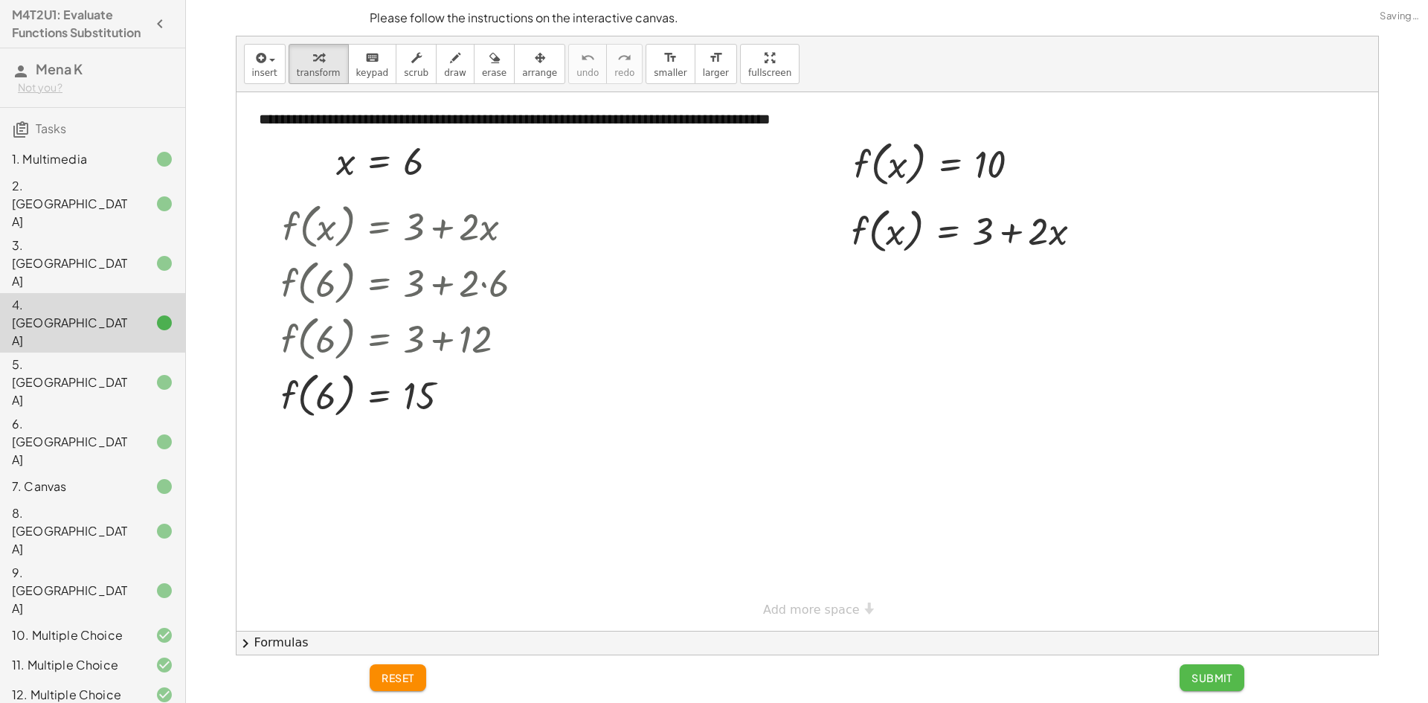
click at [0, 0] on button "Submit" at bounding box center [0, 0] width 0 height 0
click at [1207, 669] on div "**********" at bounding box center [807, 351] width 1242 height 703
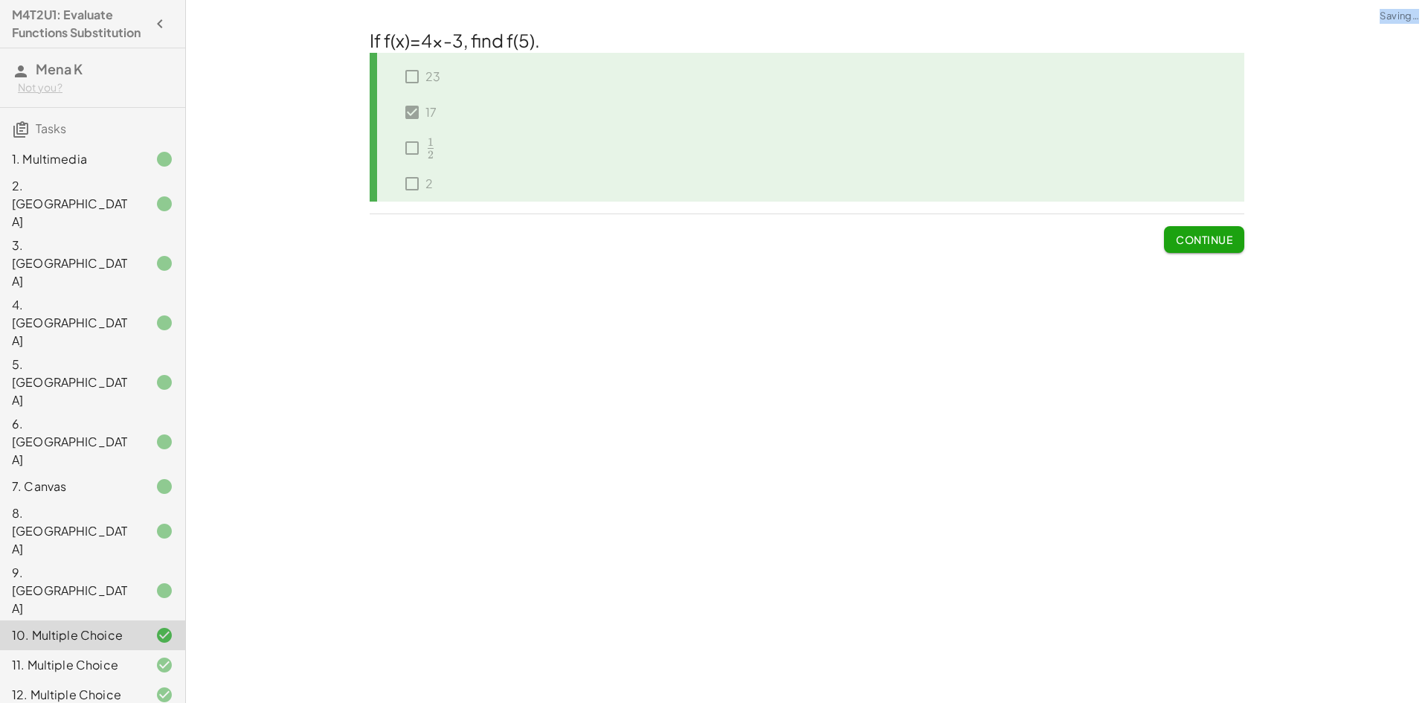
click at [1207, 669] on div "**********" at bounding box center [807, 351] width 1242 height 703
click at [1206, 677] on div "**********" at bounding box center [807, 351] width 1242 height 703
click at [1205, 234] on span "Continue" at bounding box center [1204, 239] width 57 height 13
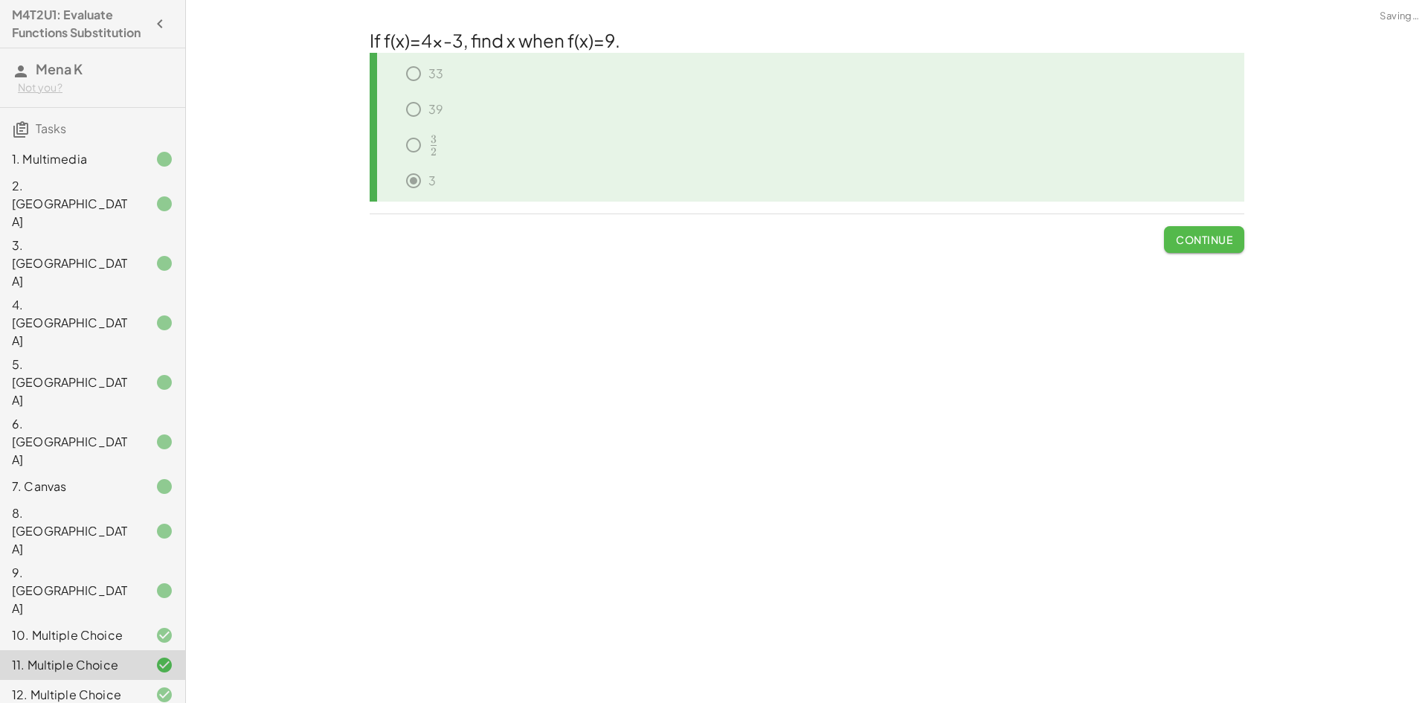
click at [1205, 234] on button "Continue" at bounding box center [1204, 239] width 80 height 27
click at [1206, 241] on span "Continue" at bounding box center [1204, 239] width 57 height 13
click at [0, 0] on span "Continue" at bounding box center [0, 0] width 0 height 0
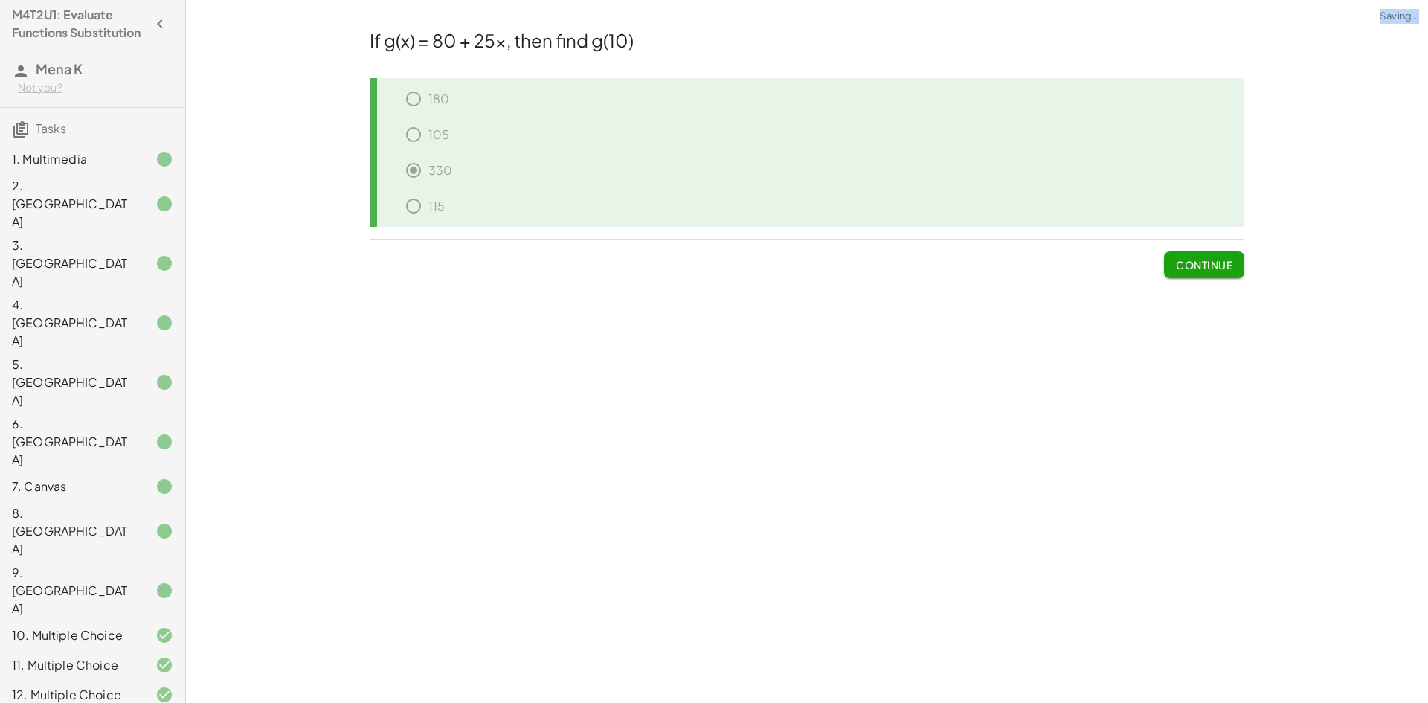
click at [1206, 241] on span "Continue" at bounding box center [1204, 258] width 80 height 39
click at [1207, 241] on span "Continue" at bounding box center [1204, 258] width 80 height 39
click at [1207, 242] on span "Continue" at bounding box center [1204, 258] width 80 height 39
click at [1208, 247] on span "Continue" at bounding box center [1204, 258] width 80 height 39
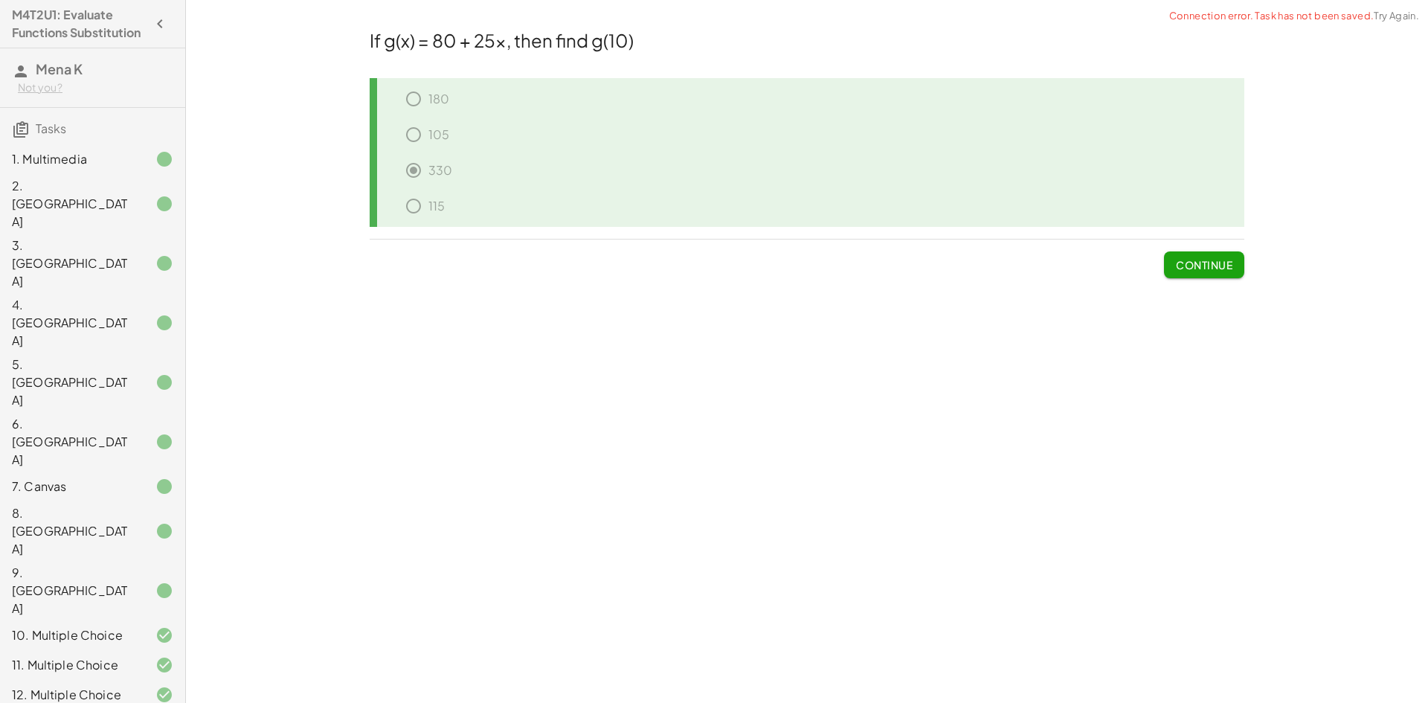
click at [1211, 268] on span "Continue" at bounding box center [1204, 264] width 57 height 13
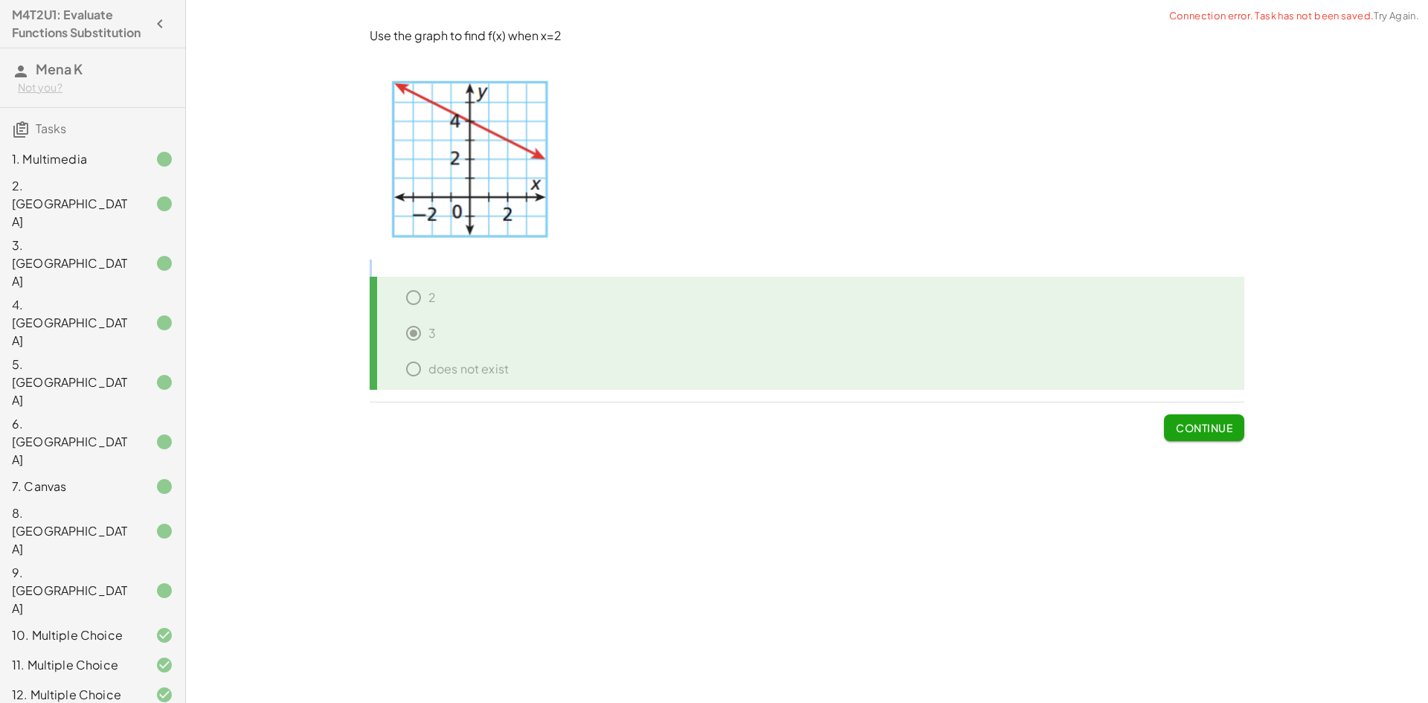
click at [1211, 268] on p at bounding box center [807, 268] width 875 height 17
click at [1186, 416] on button "Continue" at bounding box center [1204, 427] width 80 height 27
click at [1187, 416] on button "Continue" at bounding box center [1204, 427] width 80 height 27
drag, startPoint x: 1189, startPoint y: 416, endPoint x: 1197, endPoint y: 420, distance: 9.0
click at [0, 0] on span "Continue" at bounding box center [0, 0] width 0 height 0
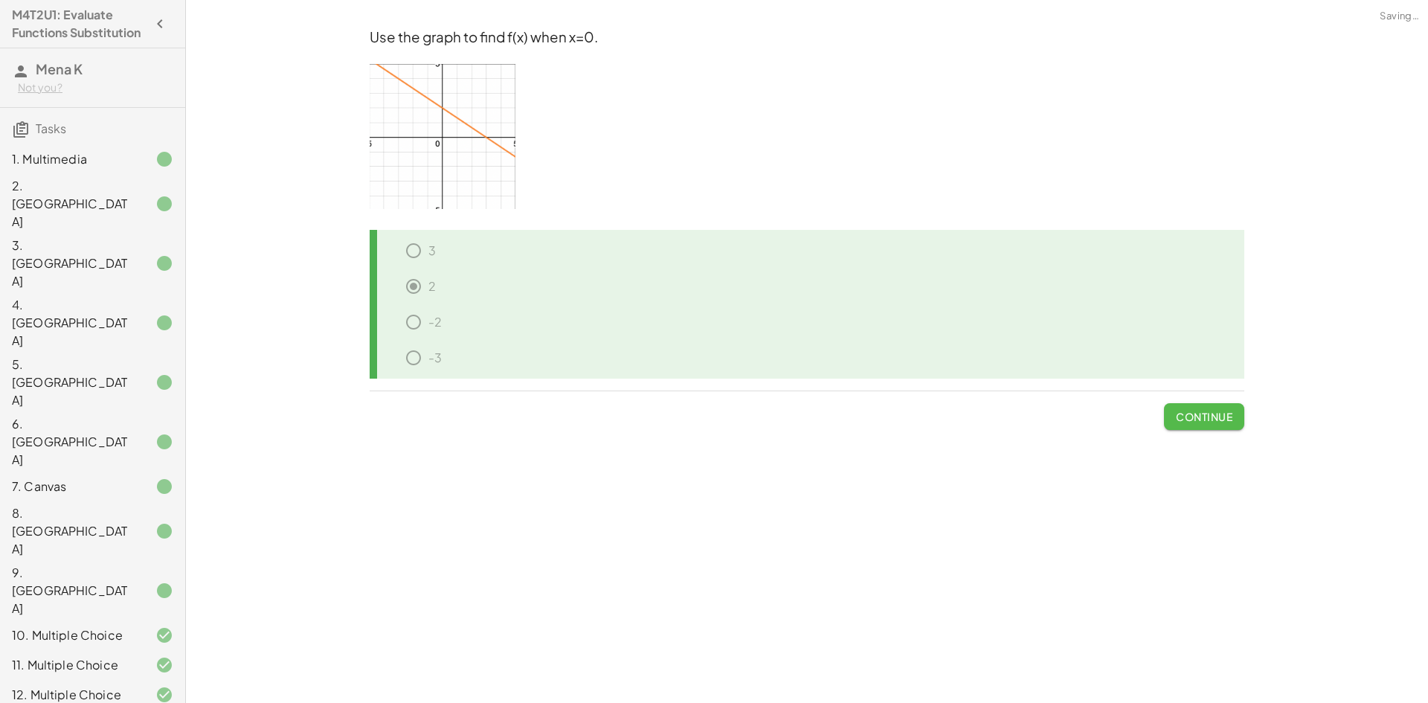
click at [1197, 420] on span "Continue" at bounding box center [1204, 416] width 57 height 13
click at [0, 0] on div "-2" at bounding box center [0, 0] width 0 height 0
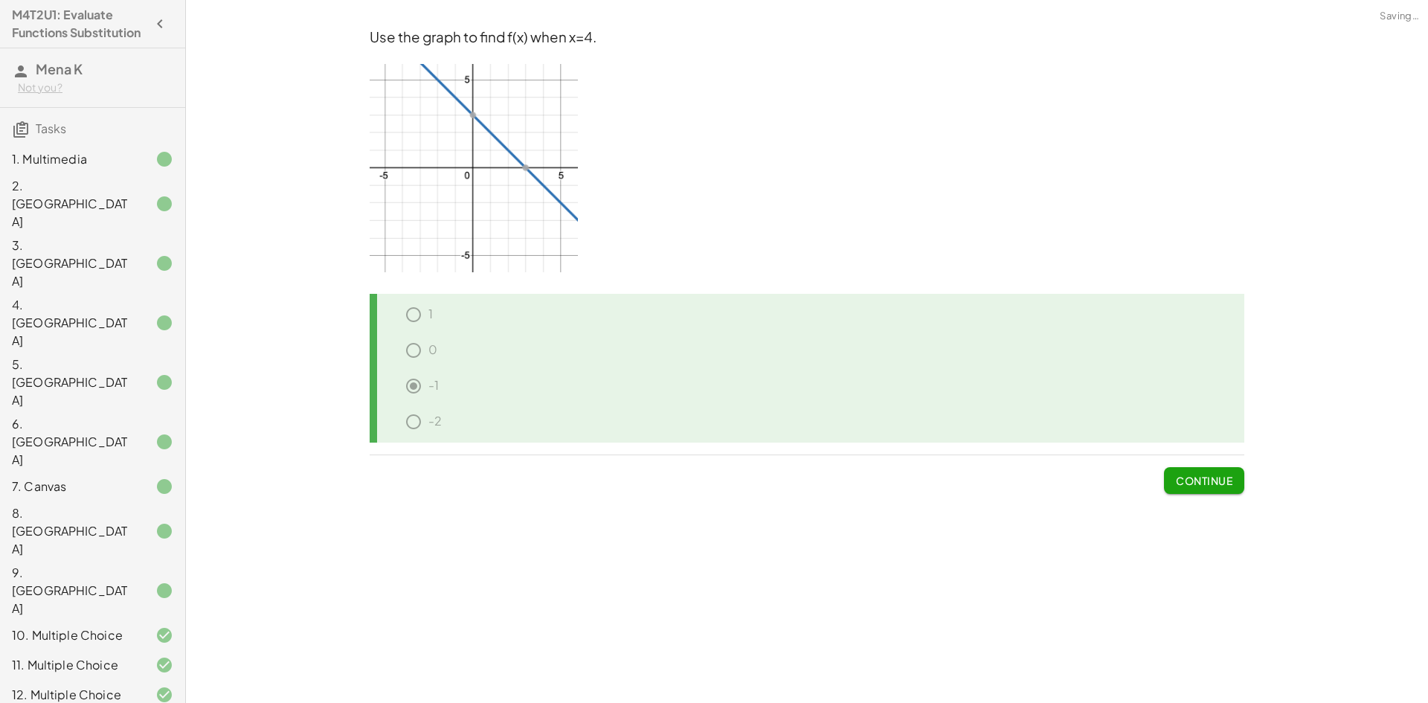
click at [1203, 485] on span "Continue" at bounding box center [1204, 480] width 57 height 13
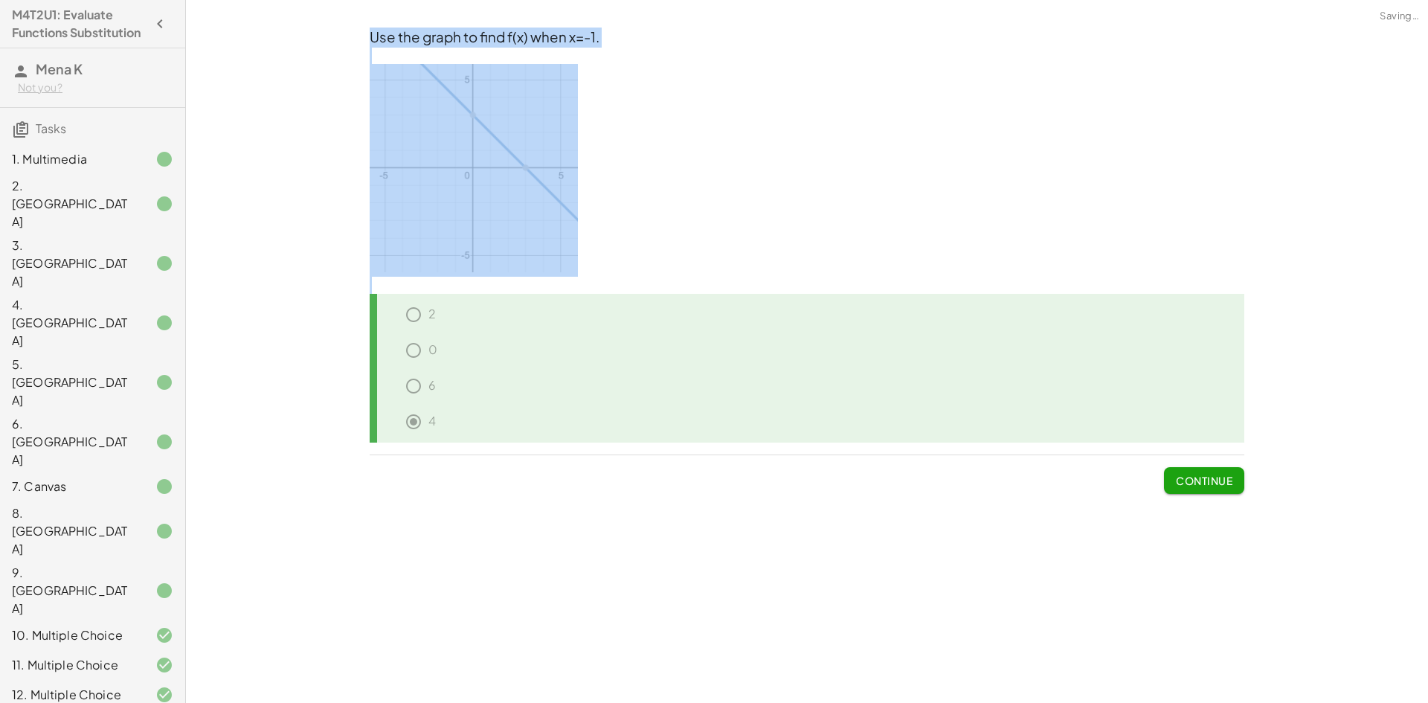
click at [1203, 485] on span "Continue" at bounding box center [1204, 480] width 57 height 13
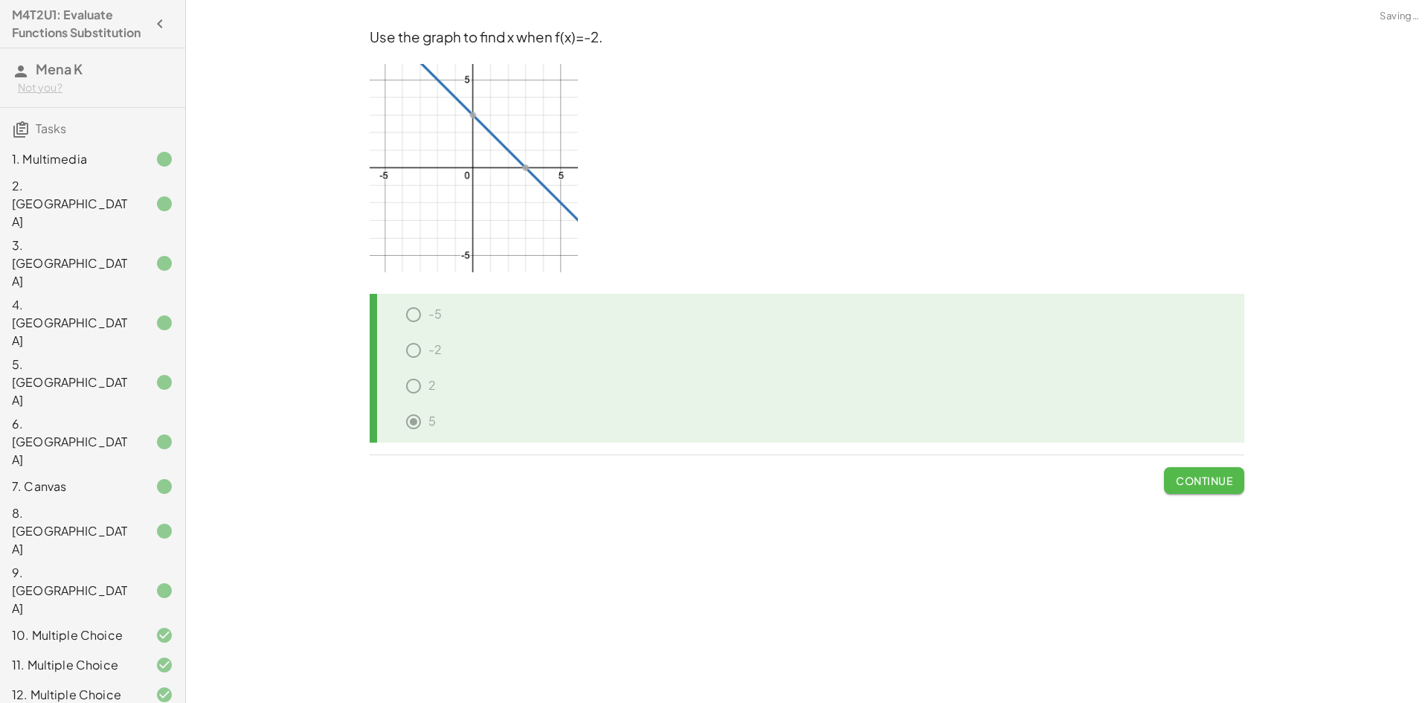
click at [0, 0] on div "Use the graph to find x when f(x)=-4. 1 2 3 4 5 Continue" at bounding box center [0, 0] width 0 height 0
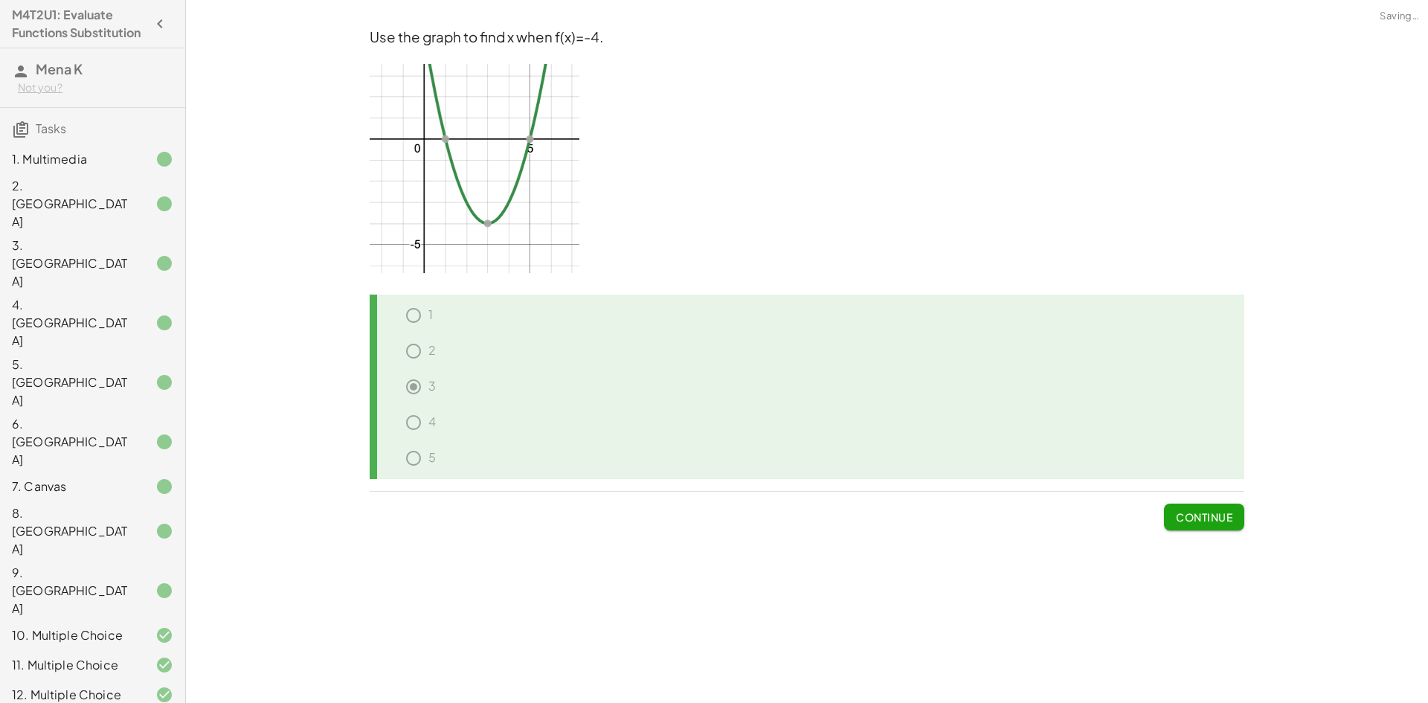
click at [0, 0] on div "Use the graph to find x when f(x)=-4. 1 2 3 4 5 Continue" at bounding box center [0, 0] width 0 height 0
click at [1203, 508] on button "Continue" at bounding box center [1204, 517] width 80 height 27
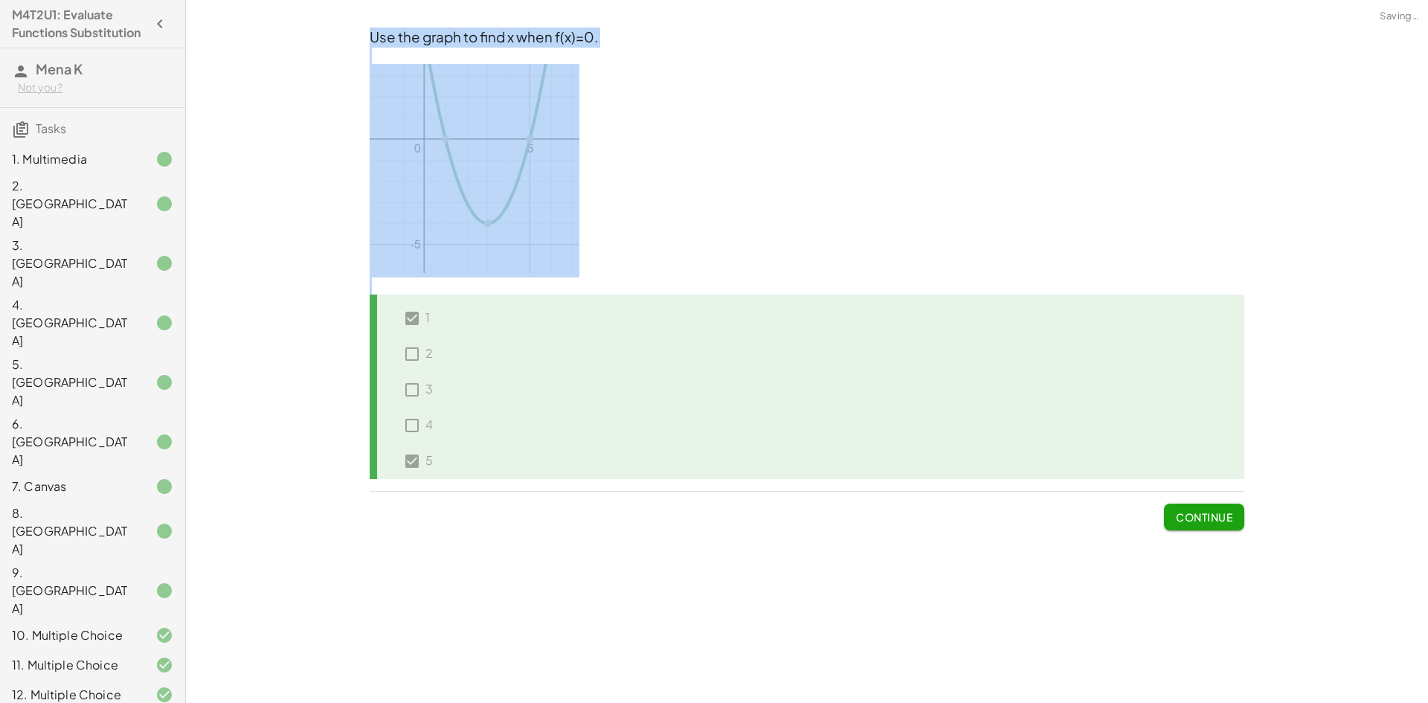
click at [1203, 508] on button "Continue" at bounding box center [1204, 517] width 80 height 27
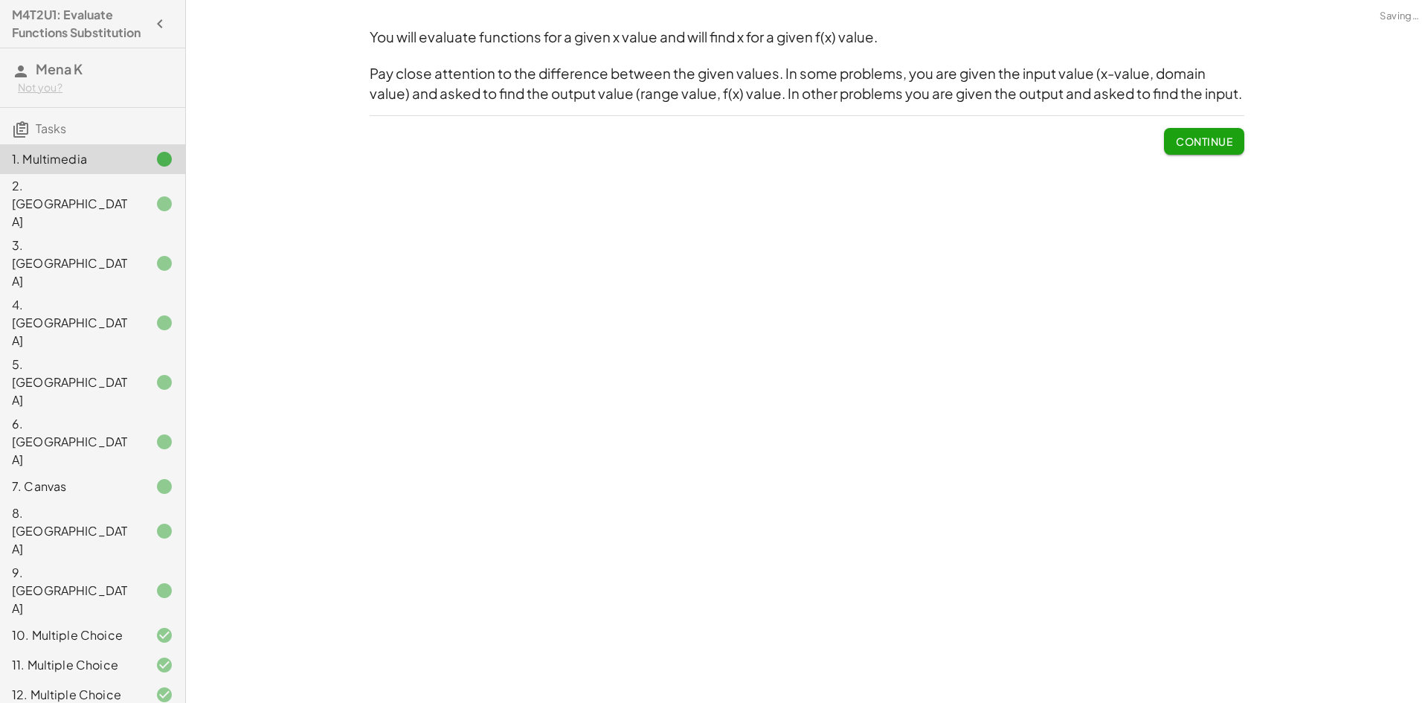
click at [1203, 508] on div "**********" at bounding box center [807, 351] width 1242 height 703
click at [1205, 148] on span "Continue" at bounding box center [1204, 141] width 57 height 13
